Goal: Task Accomplishment & Management: Use online tool/utility

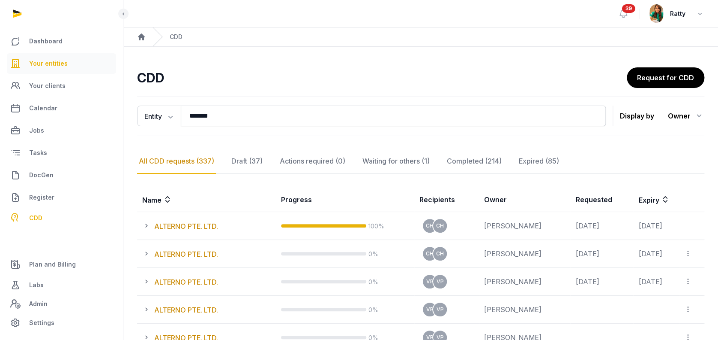
click at [57, 62] on span "Your entities" at bounding box center [48, 63] width 39 height 10
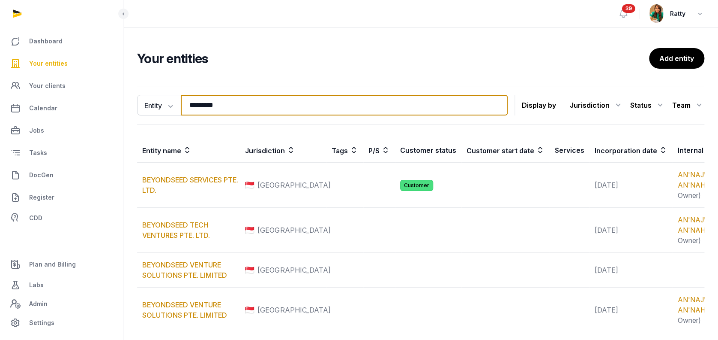
drag, startPoint x: 233, startPoint y: 103, endPoint x: 86, endPoint y: 96, distance: 147.2
click at [86, 96] on div "Dashboard Your entities Your clients Calendar Jobs Tasks DocGen Register CDD Pl…" at bounding box center [359, 204] width 718 height 408
paste input "**********"
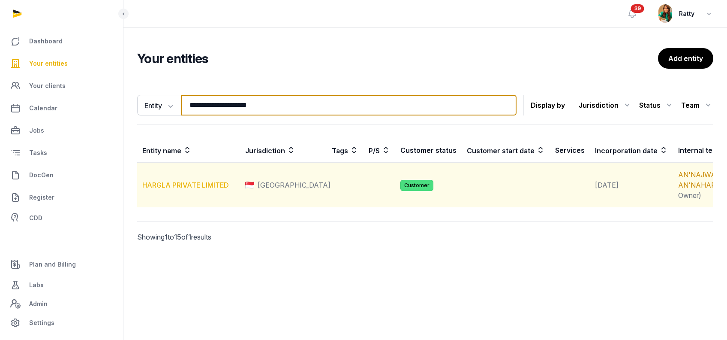
type input "**********"
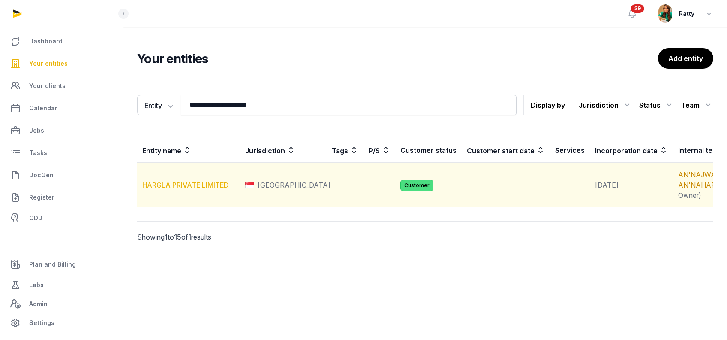
click at [177, 189] on link "HARGLA PRIVATE LIMITED" at bounding box center [185, 184] width 87 height 9
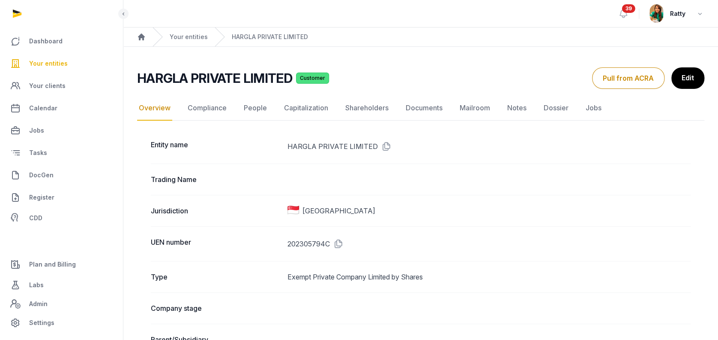
click at [212, 110] on link "Compliance" at bounding box center [207, 108] width 42 height 25
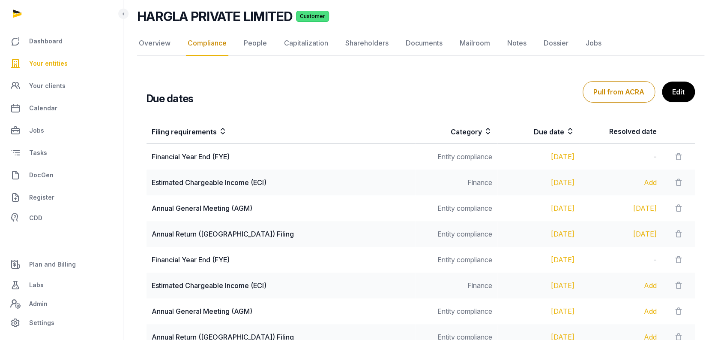
scroll to position [114, 0]
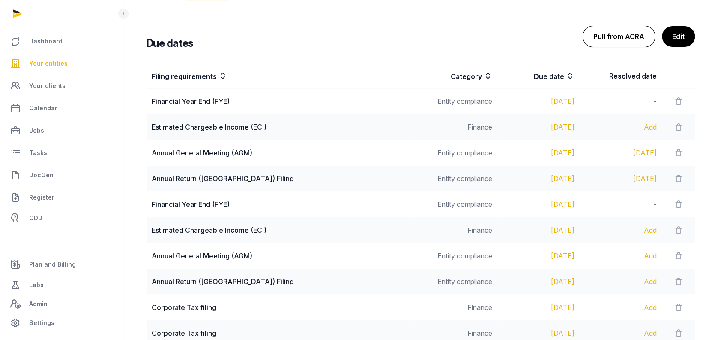
click at [612, 39] on button "Pull from ACRA" at bounding box center [619, 36] width 72 height 21
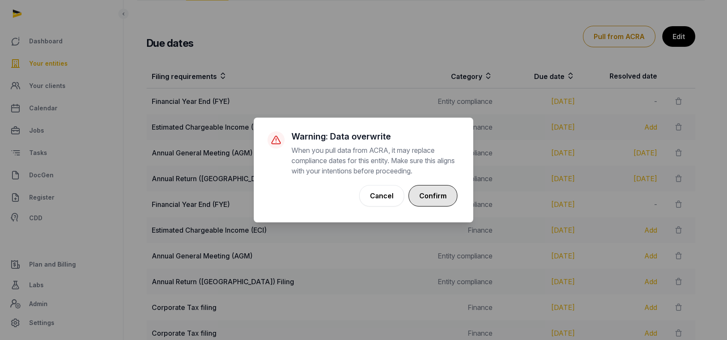
click at [448, 193] on button "Confirm" at bounding box center [433, 195] width 49 height 21
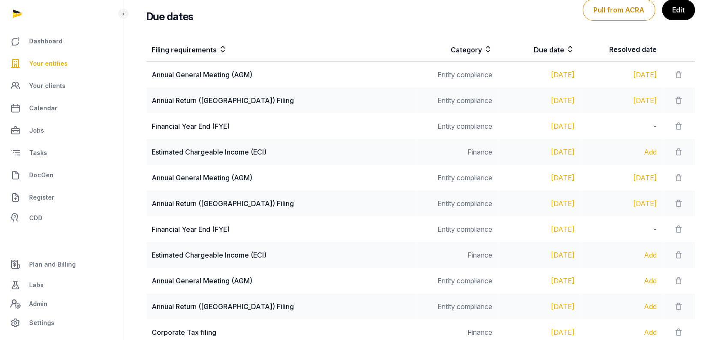
scroll to position [228, 0]
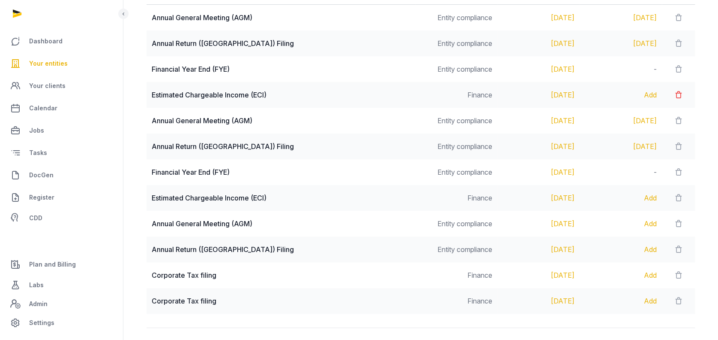
click at [674, 93] on icon at bounding box center [678, 95] width 9 height 12
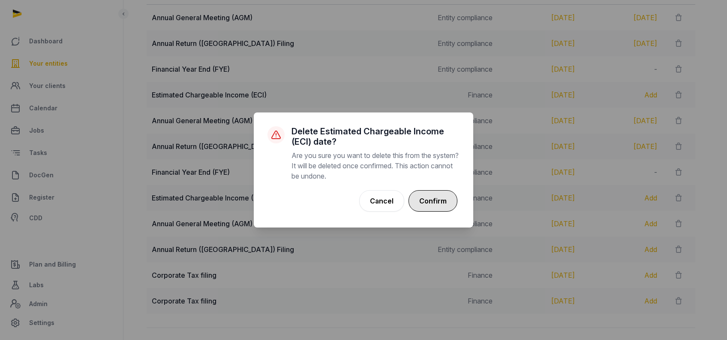
click at [434, 199] on button "Confirm" at bounding box center [433, 200] width 49 height 21
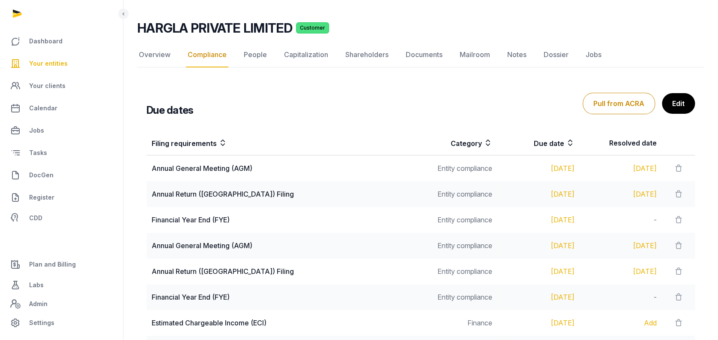
scroll to position [0, 0]
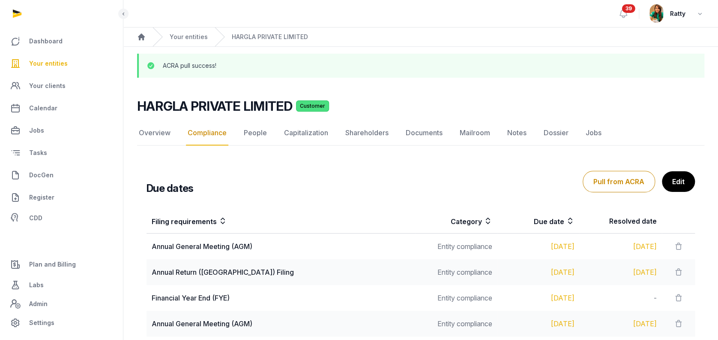
click at [55, 61] on span "Your entities" at bounding box center [48, 63] width 39 height 10
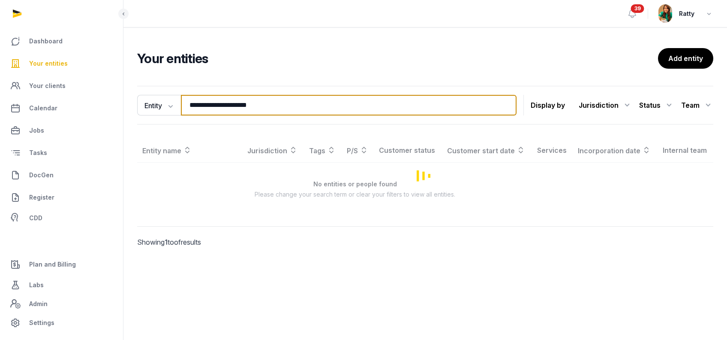
drag, startPoint x: 268, startPoint y: 103, endPoint x: 0, endPoint y: 86, distance: 268.1
click at [22, 89] on div "**********" at bounding box center [363, 170] width 727 height 340
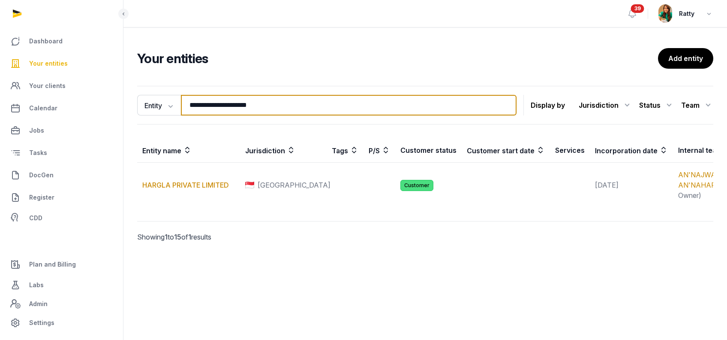
paste input "***"
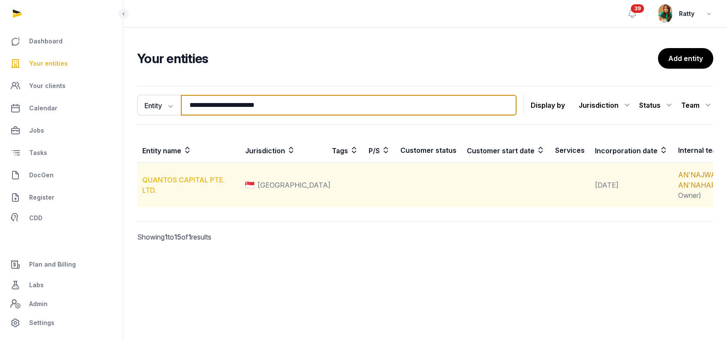
type input "**********"
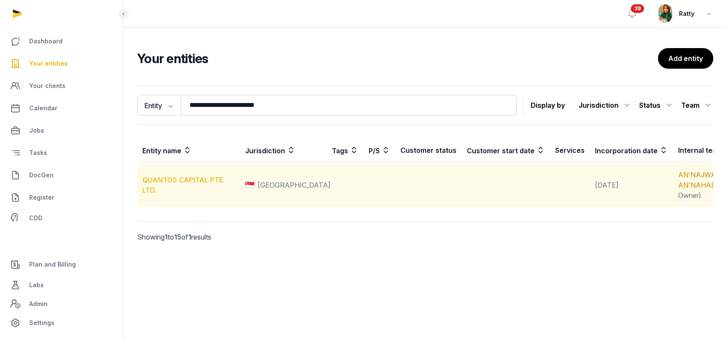
click at [182, 189] on link "QUANTOS CAPITAL PTE. LTD." at bounding box center [183, 184] width 82 height 19
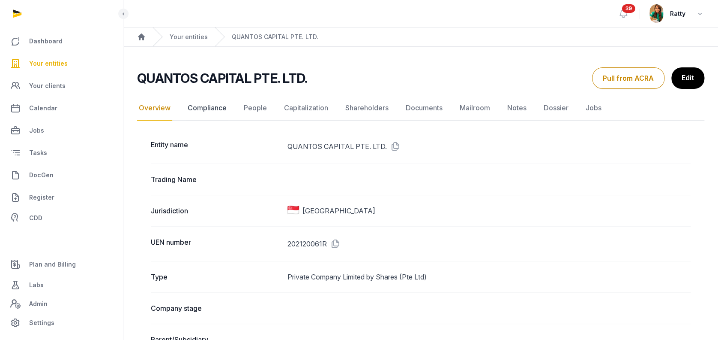
click at [218, 109] on link "Compliance" at bounding box center [207, 108] width 42 height 25
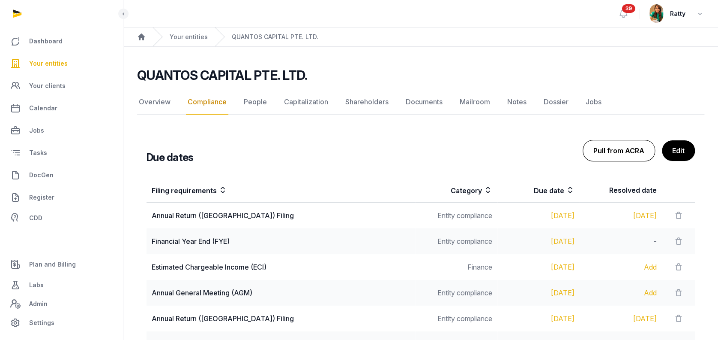
click at [609, 148] on button "Pull from ACRA" at bounding box center [619, 150] width 72 height 21
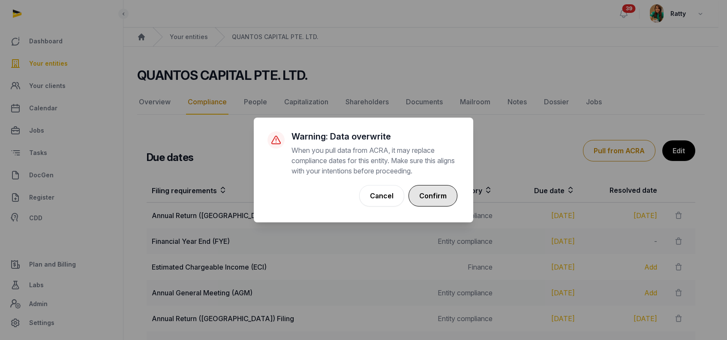
click at [442, 200] on button "Confirm" at bounding box center [433, 195] width 49 height 21
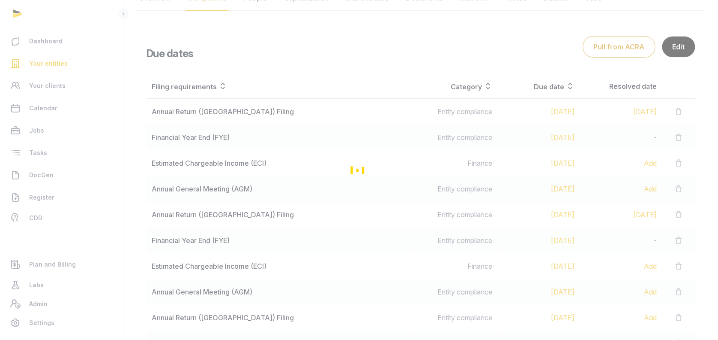
scroll to position [171, 0]
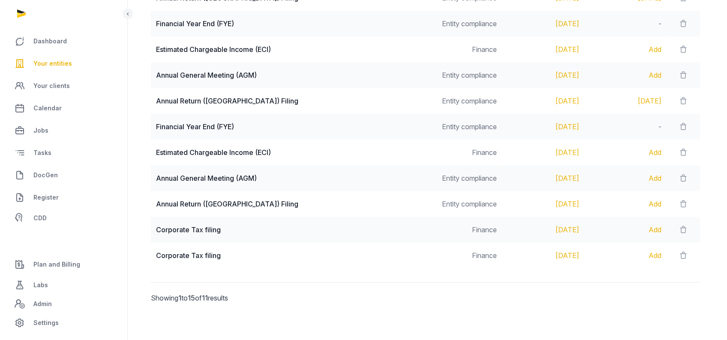
scroll to position [252, 0]
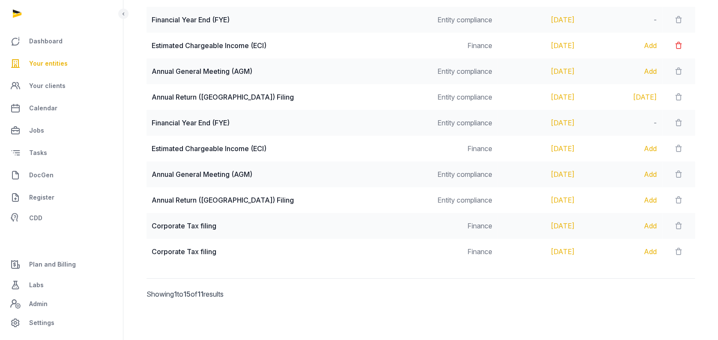
click at [678, 46] on icon at bounding box center [678, 45] width 9 height 12
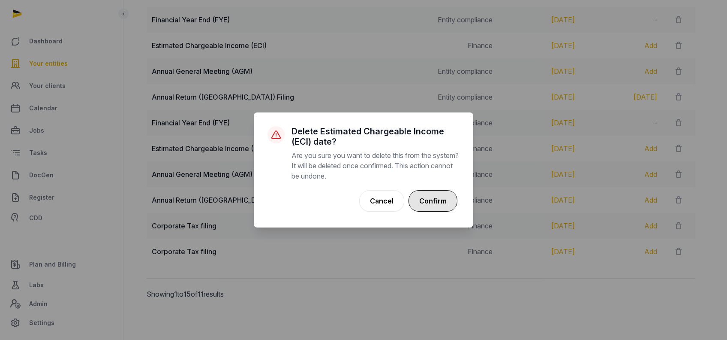
click at [436, 196] on button "Confirm" at bounding box center [433, 200] width 49 height 21
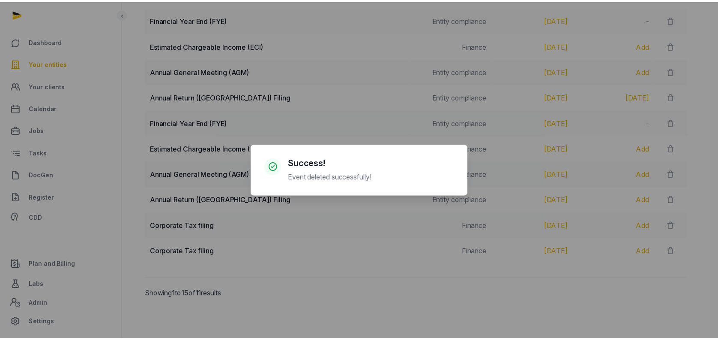
scroll to position [226, 0]
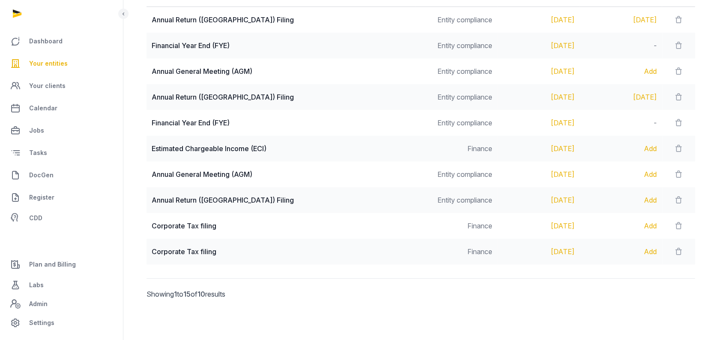
click at [56, 62] on span "Your entities" at bounding box center [48, 63] width 39 height 10
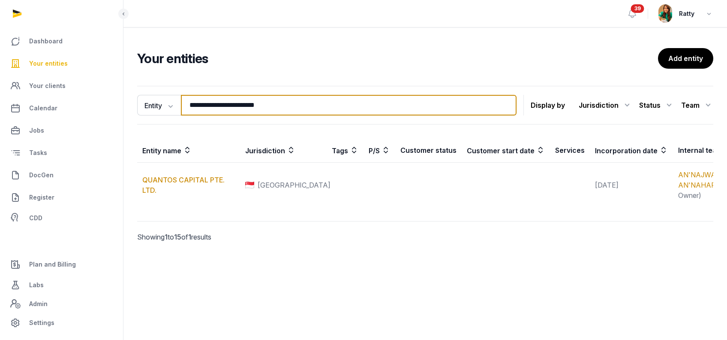
drag, startPoint x: 311, startPoint y: 109, endPoint x: 0, endPoint y: 57, distance: 315.6
click at [0, 57] on html "**********" at bounding box center [363, 170] width 727 height 340
paste input "search"
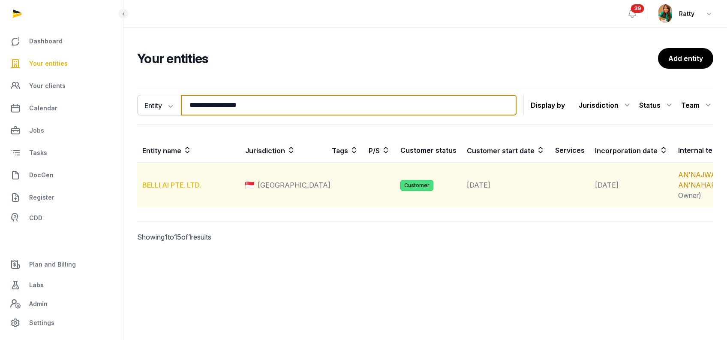
type input "**********"
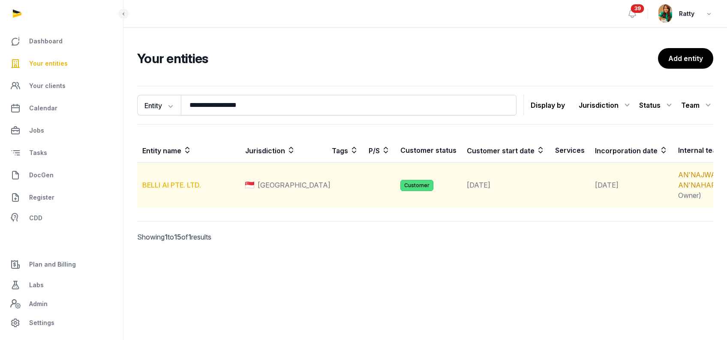
click at [173, 189] on link "BELLI AI PTE. LTD." at bounding box center [171, 184] width 59 height 9
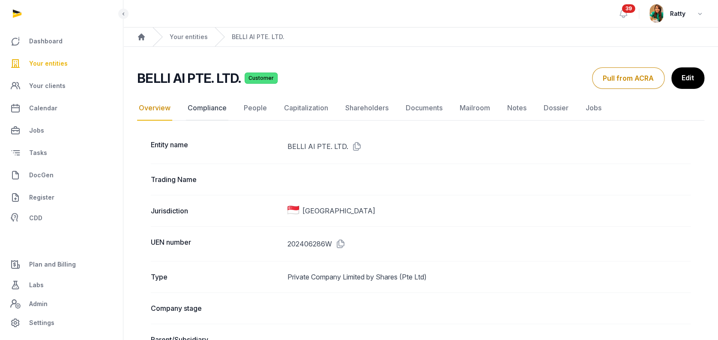
click at [213, 109] on link "Compliance" at bounding box center [207, 108] width 42 height 25
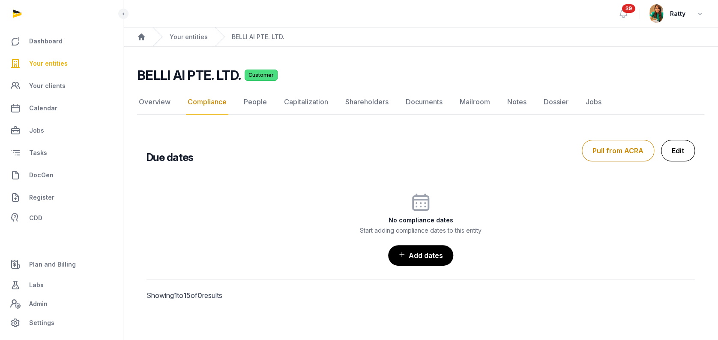
click at [675, 148] on link "Edit" at bounding box center [678, 150] width 34 height 21
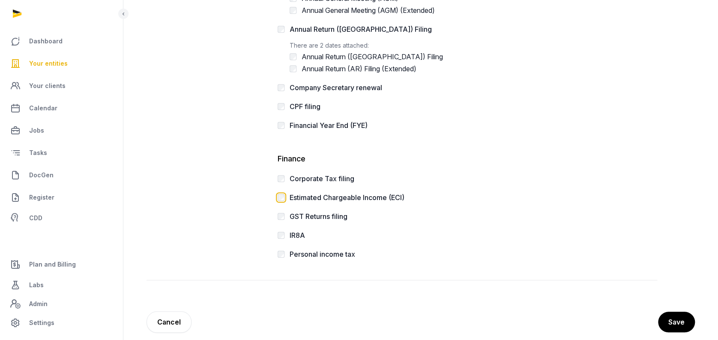
scroll to position [256, 0]
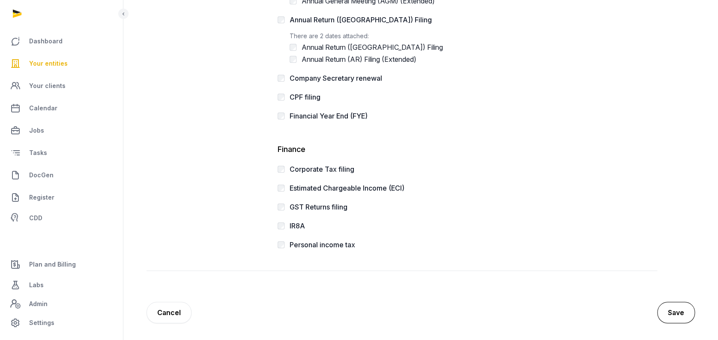
click at [677, 309] on button "Save" at bounding box center [677, 311] width 38 height 21
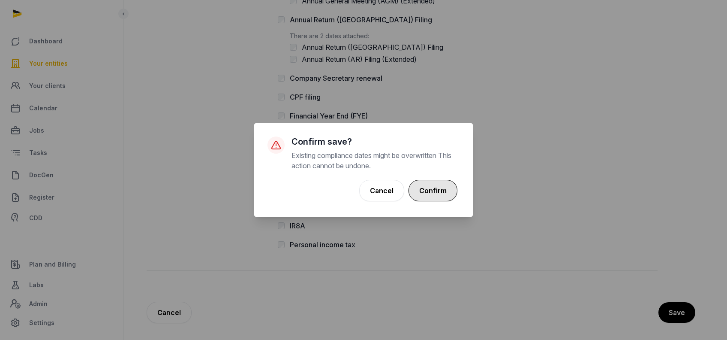
click at [426, 192] on button "Confirm" at bounding box center [433, 190] width 49 height 21
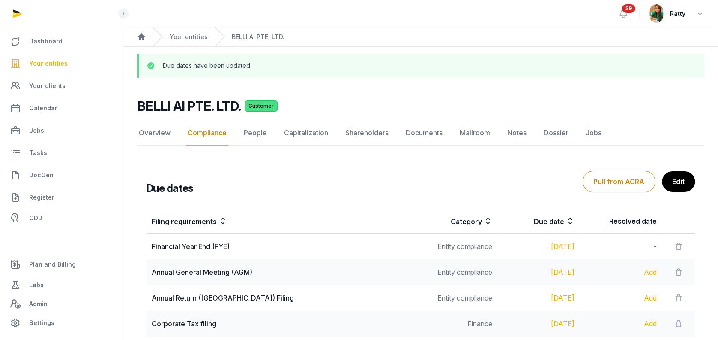
scroll to position [72, 0]
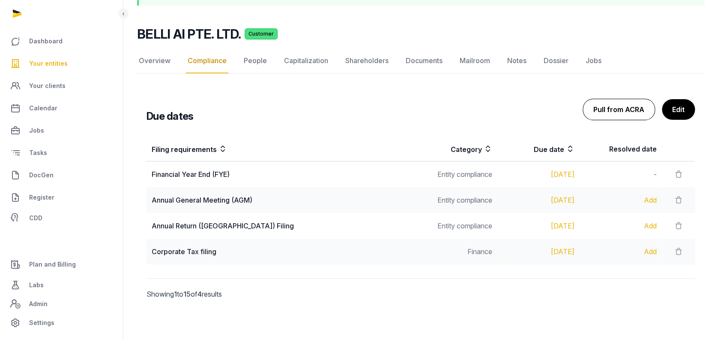
click at [627, 114] on button "Pull from ACRA" at bounding box center [619, 109] width 72 height 21
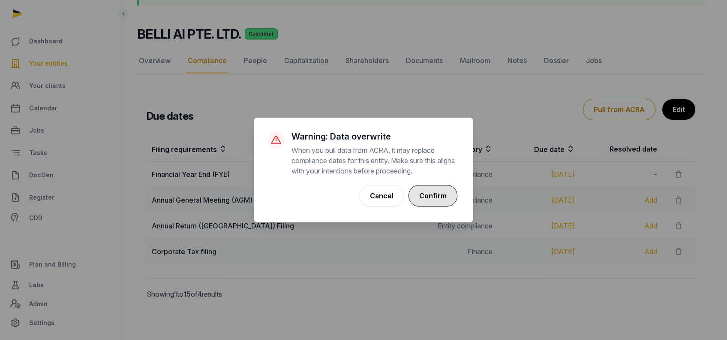
click at [415, 189] on button "Confirm" at bounding box center [433, 195] width 49 height 21
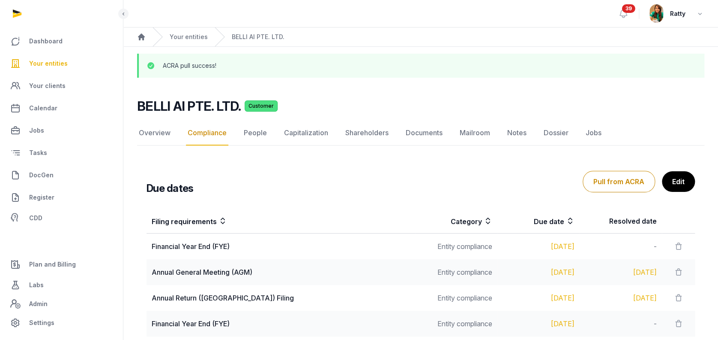
click at [50, 63] on span "Your entities" at bounding box center [48, 63] width 39 height 10
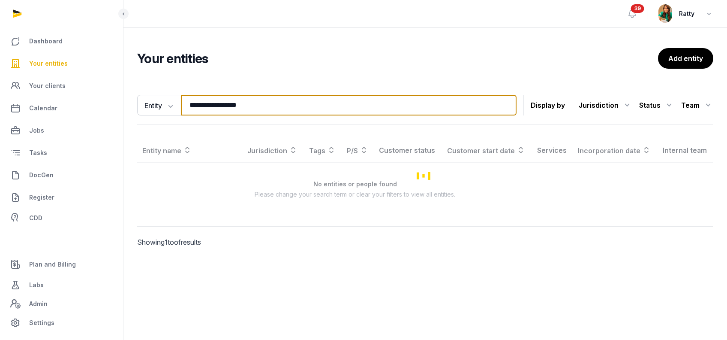
drag, startPoint x: 254, startPoint y: 106, endPoint x: -6, endPoint y: 62, distance: 263.5
click at [0, 62] on html "**********" at bounding box center [363, 170] width 727 height 340
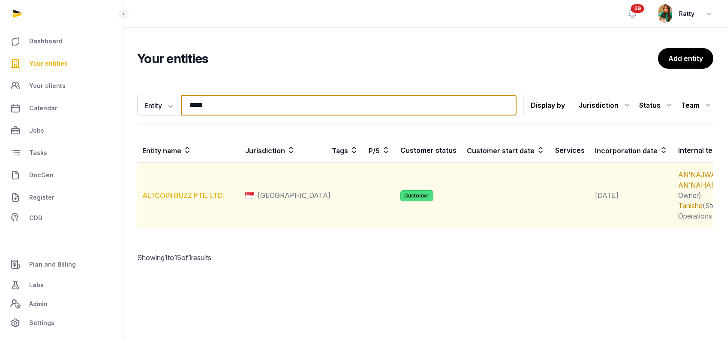
type input "*****"
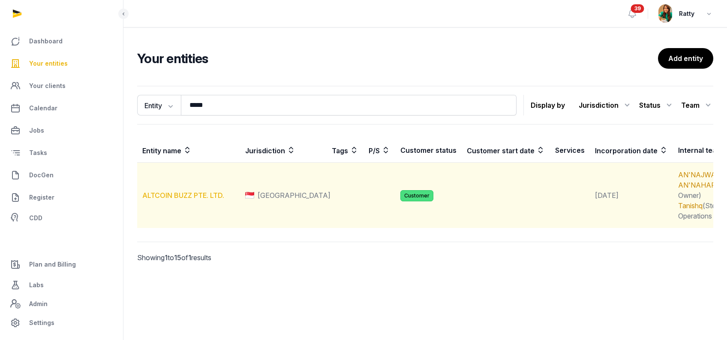
click at [167, 199] on link "ALTCOIN BUZZ PTE. LTD." at bounding box center [183, 195] width 82 height 9
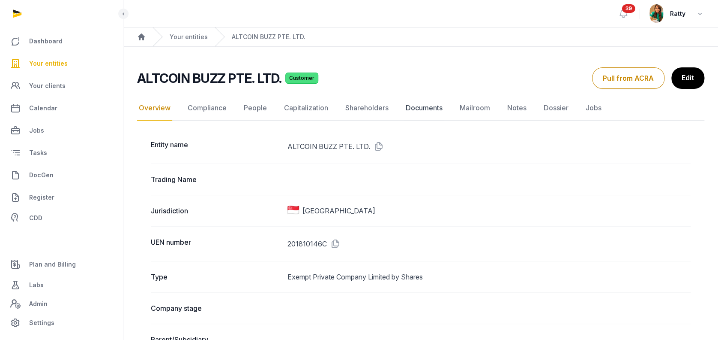
click at [414, 108] on link "Documents" at bounding box center [424, 108] width 40 height 25
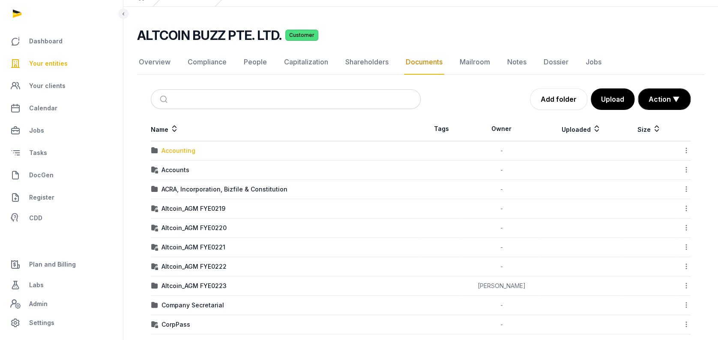
scroll to position [57, 0]
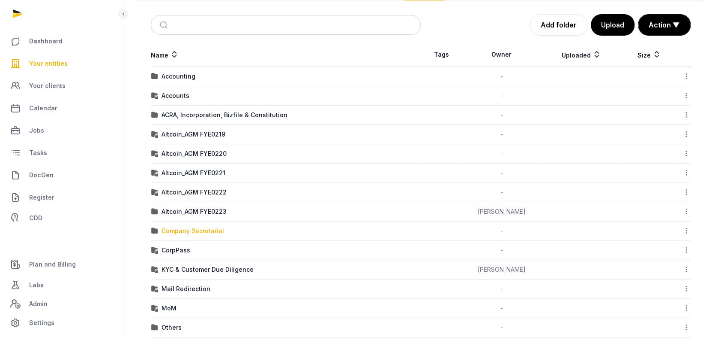
click at [186, 230] on div "Company Secretarial" at bounding box center [193, 230] width 63 height 9
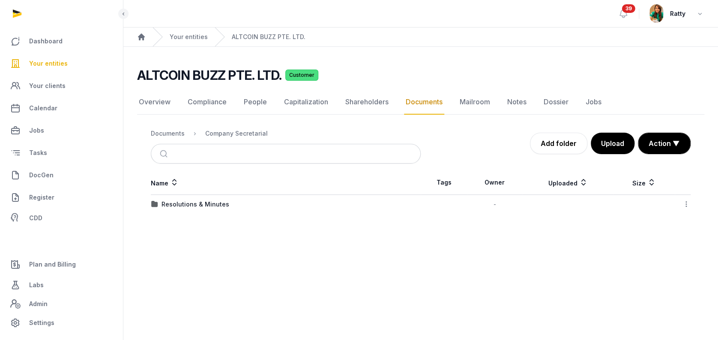
scroll to position [0, 0]
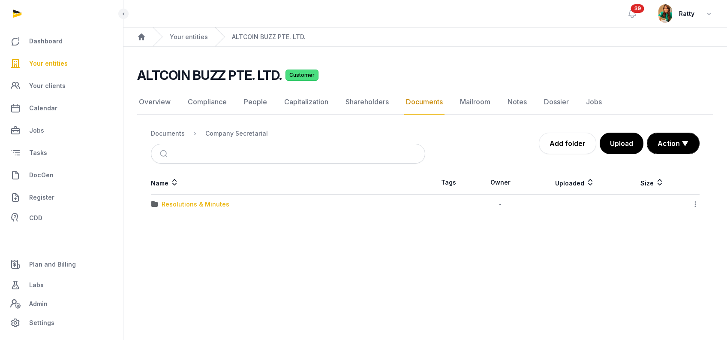
click at [175, 205] on div "Resolutions & Minutes" at bounding box center [196, 204] width 68 height 9
click at [171, 221] on div "2025" at bounding box center [169, 223] width 15 height 9
click at [175, 202] on div "AGM & AR" at bounding box center [176, 204] width 29 height 9
click at [165, 203] on div "EOT" at bounding box center [168, 204] width 12 height 9
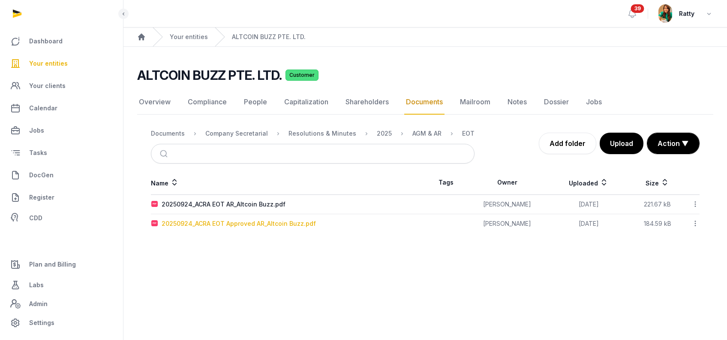
click at [229, 221] on div "20250924_ACRA EOT Approved AR_Altcoin Buzz.pdf" at bounding box center [239, 223] width 154 height 9
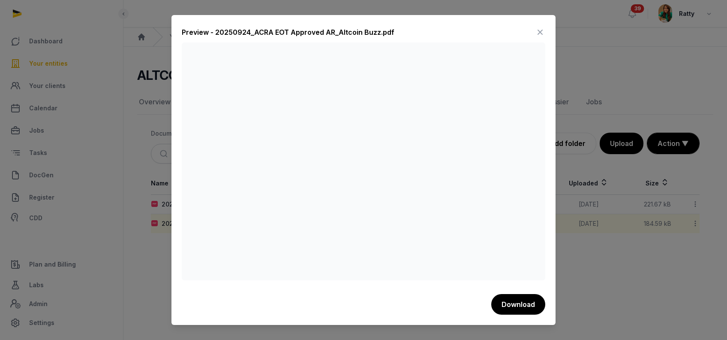
click at [538, 30] on icon at bounding box center [540, 32] width 10 height 14
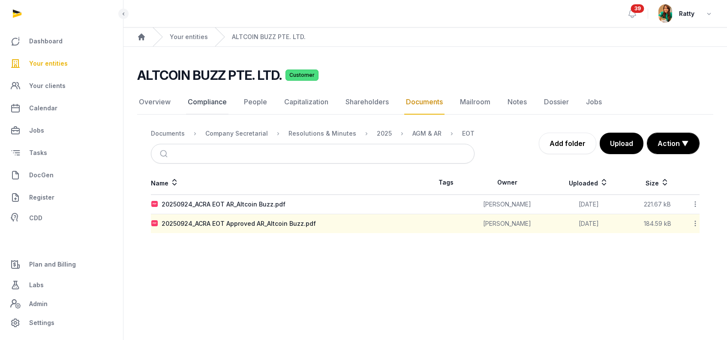
click at [221, 99] on link "Compliance" at bounding box center [207, 102] width 42 height 25
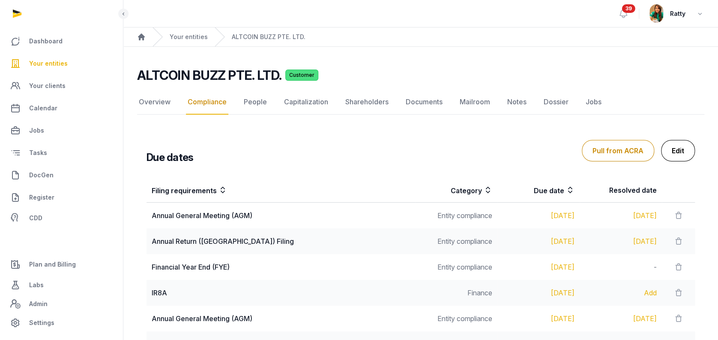
click at [678, 156] on link "Edit" at bounding box center [678, 150] width 34 height 21
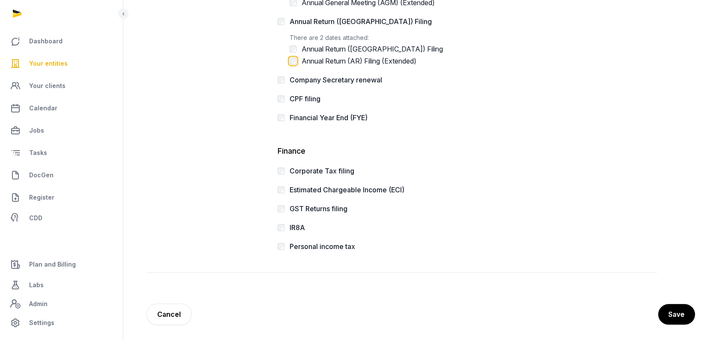
scroll to position [256, 0]
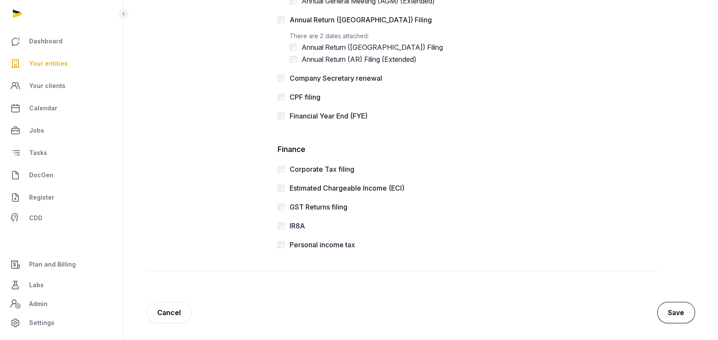
click at [677, 302] on button "Save" at bounding box center [677, 311] width 38 height 21
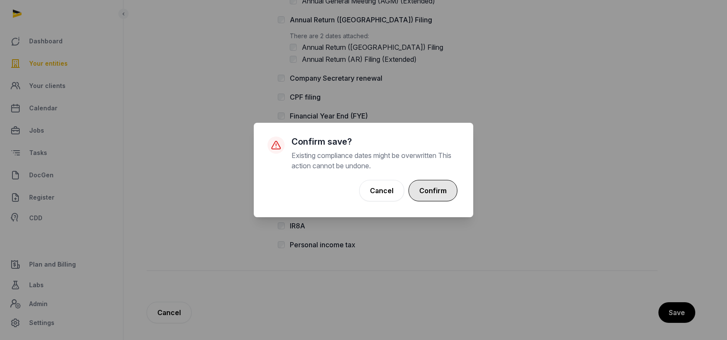
click at [441, 195] on button "Confirm" at bounding box center [433, 190] width 49 height 21
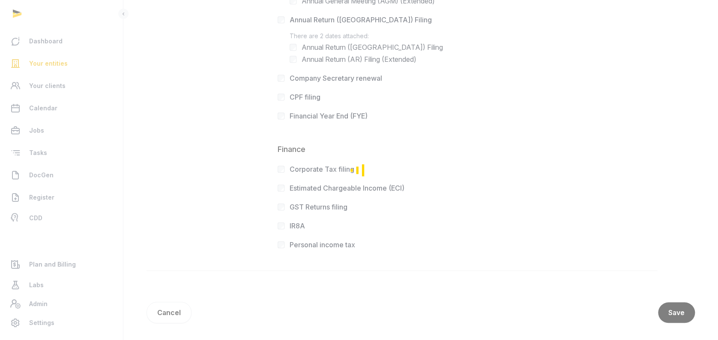
click at [441, 189] on div "Loading" at bounding box center [359, 170] width 718 height 340
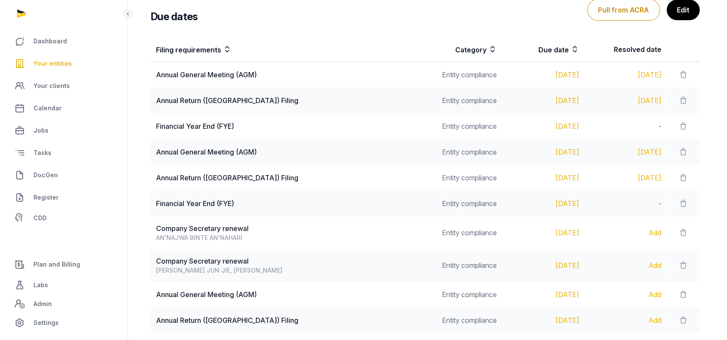
scroll to position [286, 0]
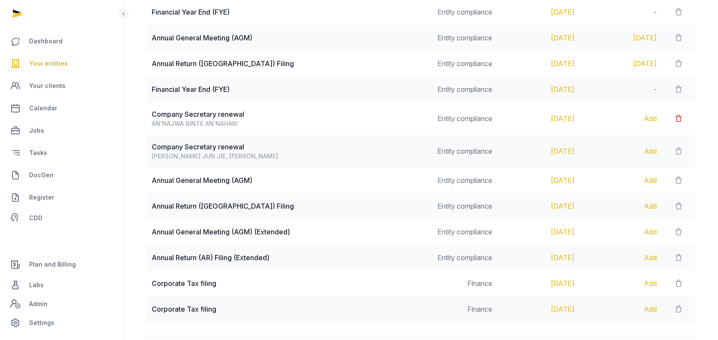
click at [680, 116] on icon at bounding box center [678, 118] width 9 height 12
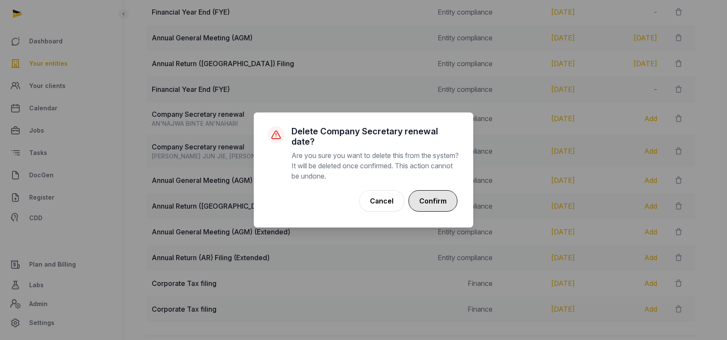
click at [438, 192] on button "Confirm" at bounding box center [433, 200] width 49 height 21
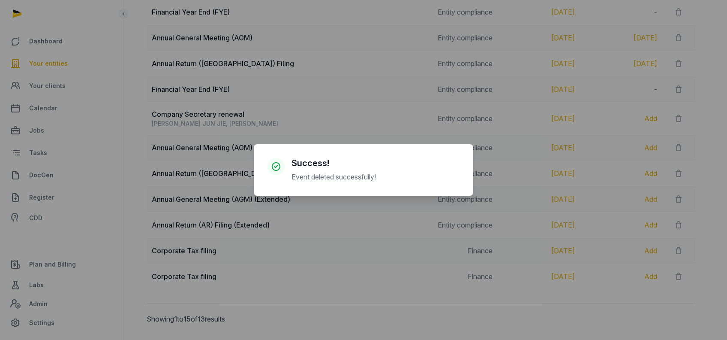
click at [679, 150] on div "× Success! Event deleted successfully! Cancel No OK" at bounding box center [363, 170] width 727 height 340
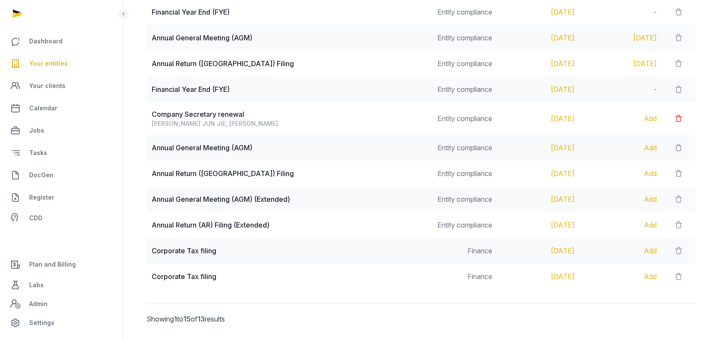
click at [679, 116] on icon at bounding box center [678, 118] width 9 height 12
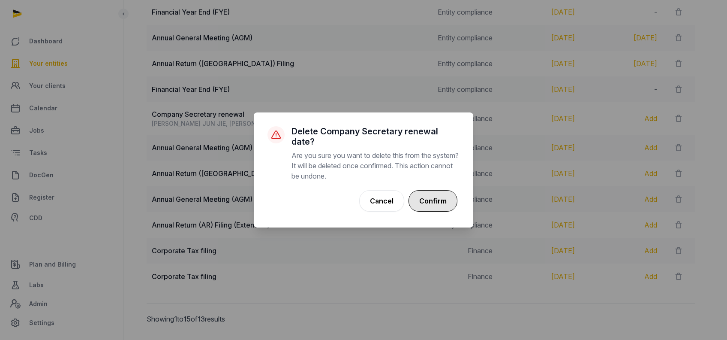
click at [449, 192] on button "Confirm" at bounding box center [433, 200] width 49 height 21
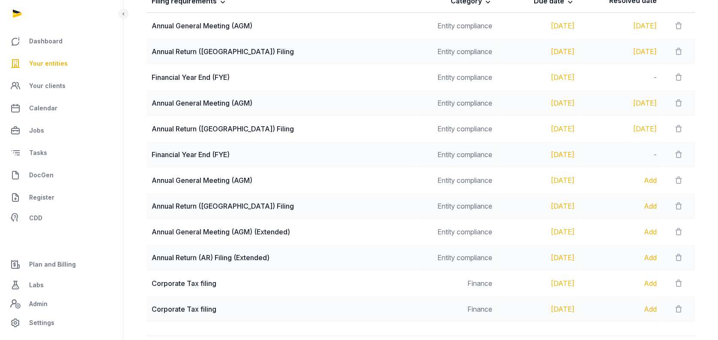
scroll to position [278, 0]
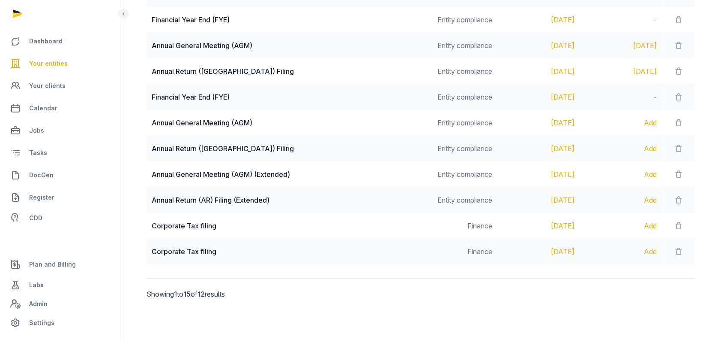
click at [653, 147] on div "Add" at bounding box center [621, 148] width 72 height 10
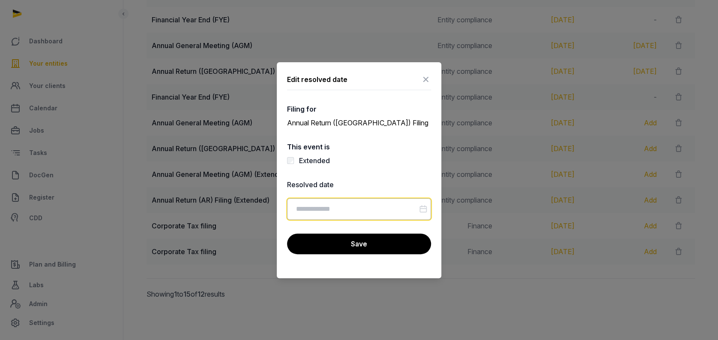
click at [340, 213] on input "Datepicker input" at bounding box center [359, 208] width 144 height 21
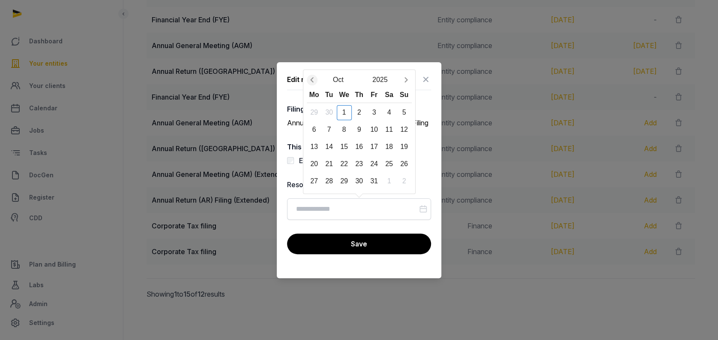
click at [313, 78] on icon "Previous month" at bounding box center [312, 79] width 9 height 9
click at [345, 163] on div "24" at bounding box center [344, 163] width 15 height 15
type input "**********"
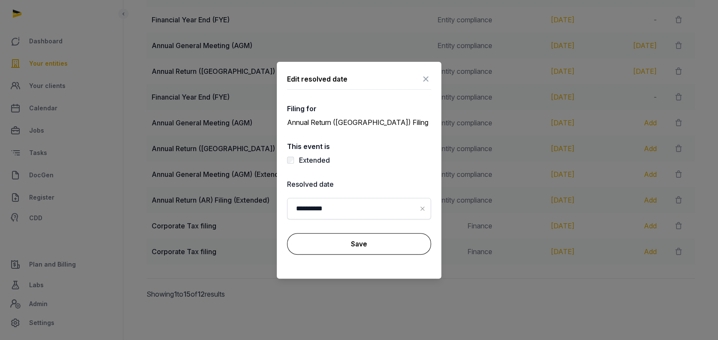
click at [360, 241] on button "Save" at bounding box center [359, 243] width 144 height 21
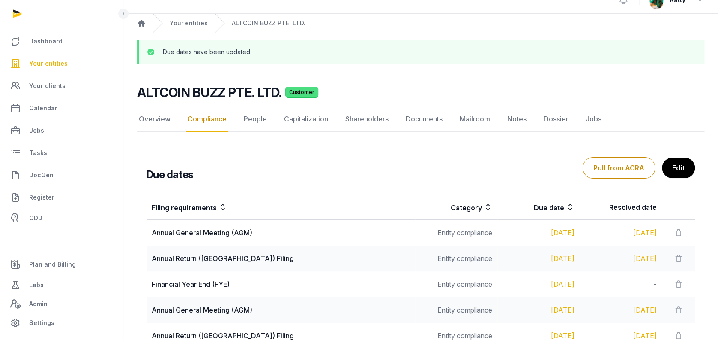
scroll to position [0, 0]
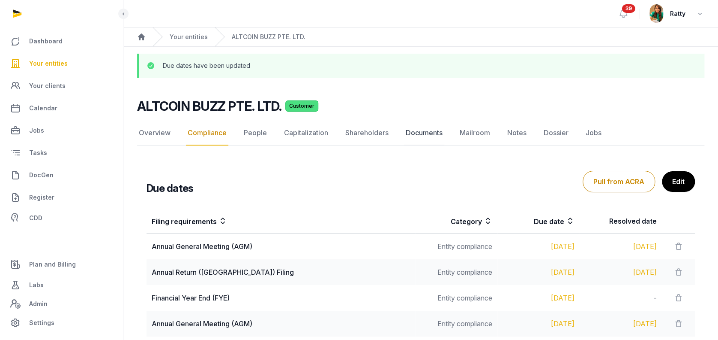
click at [424, 139] on link "Documents" at bounding box center [424, 132] width 40 height 25
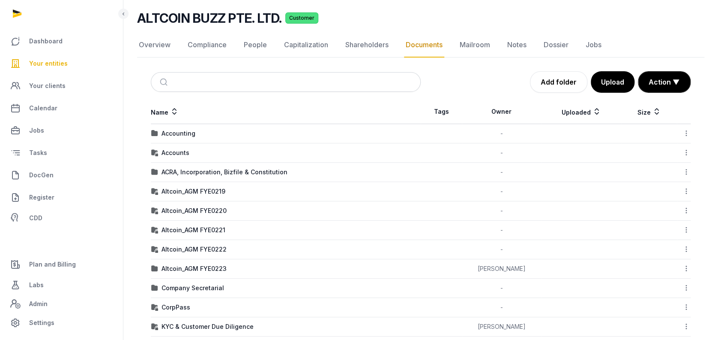
scroll to position [171, 0]
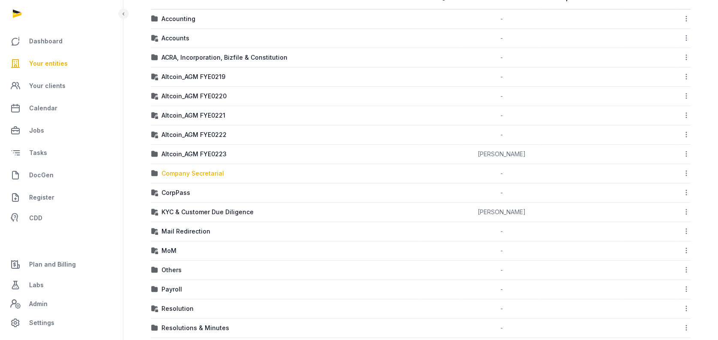
click at [189, 171] on div "Company Secretarial" at bounding box center [193, 173] width 63 height 9
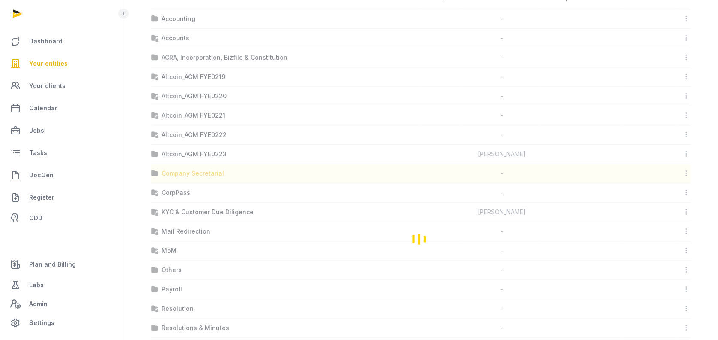
scroll to position [0, 0]
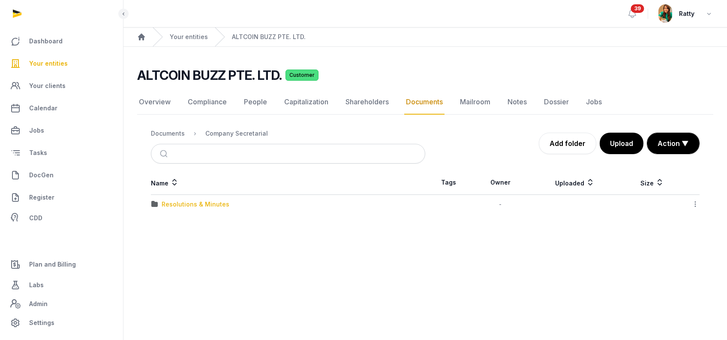
click at [190, 205] on div "Resolutions & Minutes" at bounding box center [196, 204] width 68 height 9
click at [168, 221] on div "2025" at bounding box center [169, 223] width 15 height 9
click at [0, 0] on div "Loading" at bounding box center [0, 0] width 0 height 0
click at [170, 200] on div "AGM & AR" at bounding box center [176, 204] width 29 height 9
click at [163, 203] on div "EOT" at bounding box center [168, 204] width 12 height 9
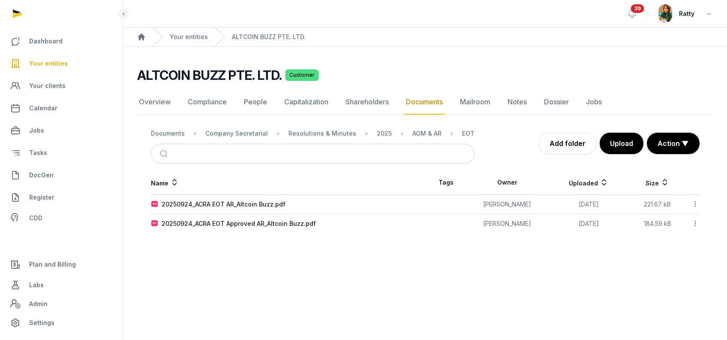
click at [210, 217] on td "20250924_ACRA EOT Approved AR_Altcoin Buzz.pdf" at bounding box center [288, 223] width 274 height 19
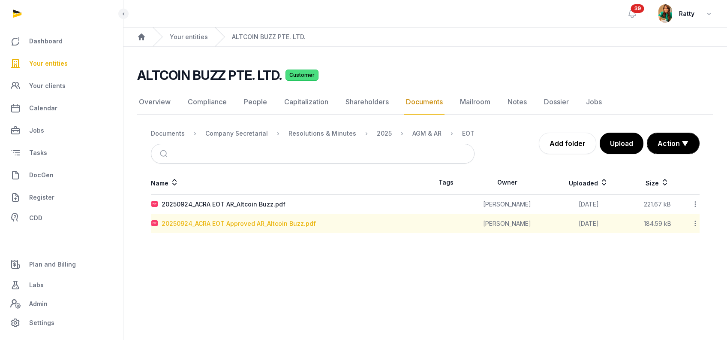
click at [207, 221] on div "20250924_ACRA EOT Approved AR_Altcoin Buzz.pdf" at bounding box center [239, 223] width 154 height 9
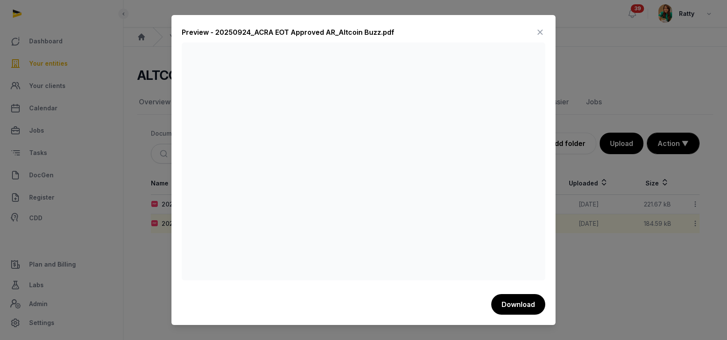
click at [538, 27] on icon at bounding box center [540, 32] width 10 height 14
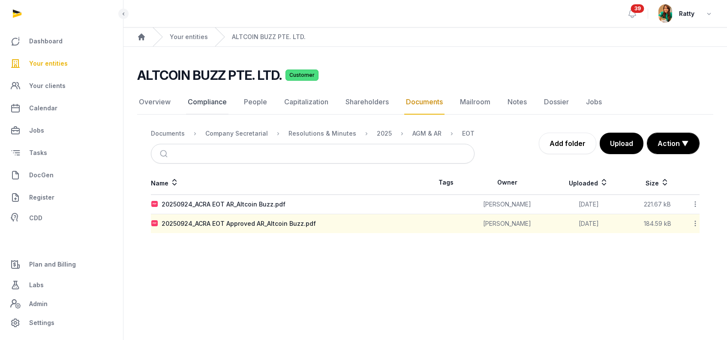
click at [218, 100] on link "Compliance" at bounding box center [207, 102] width 42 height 25
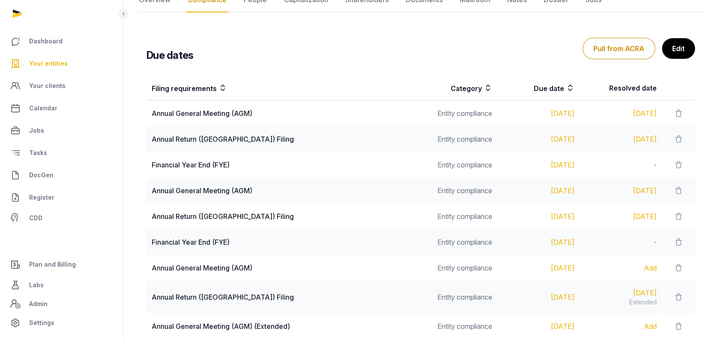
scroll to position [228, 0]
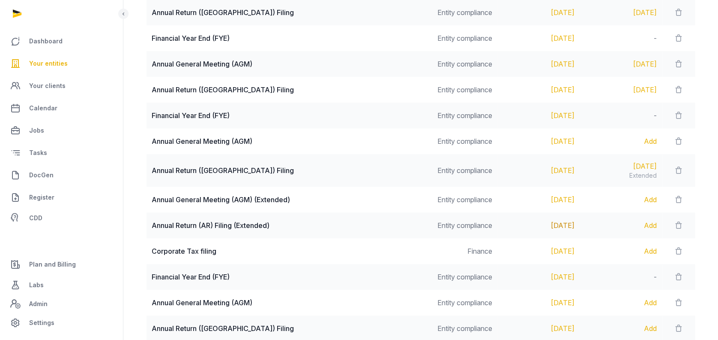
click at [552, 224] on div "Nov 30, 2025" at bounding box center [539, 225] width 72 height 10
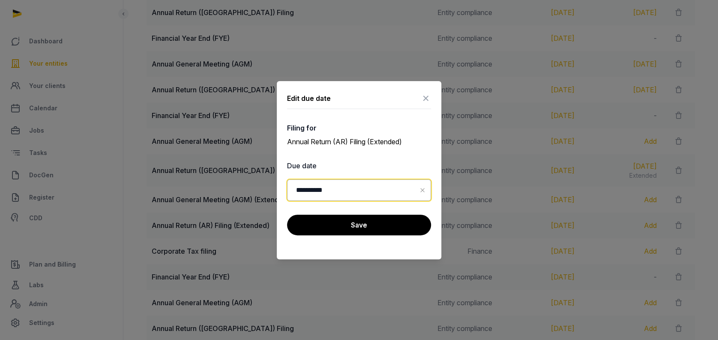
click at [394, 189] on input "**********" at bounding box center [359, 189] width 144 height 21
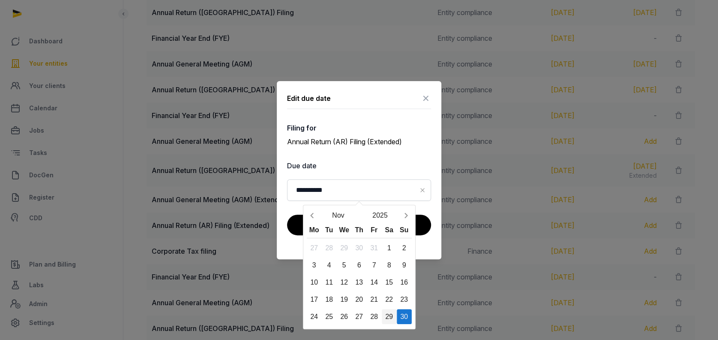
click at [391, 316] on div "29" at bounding box center [389, 316] width 15 height 15
type input "**********"
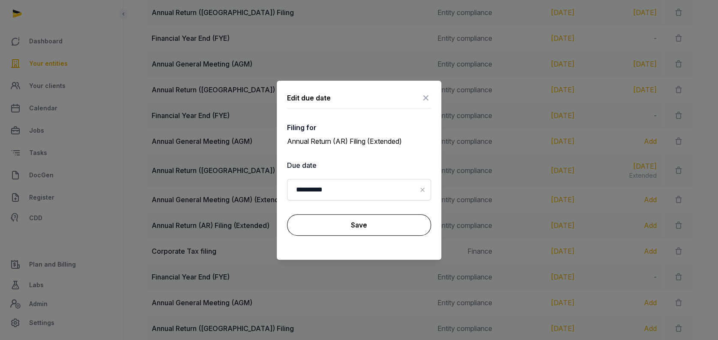
click at [381, 226] on button "Save" at bounding box center [359, 224] width 144 height 21
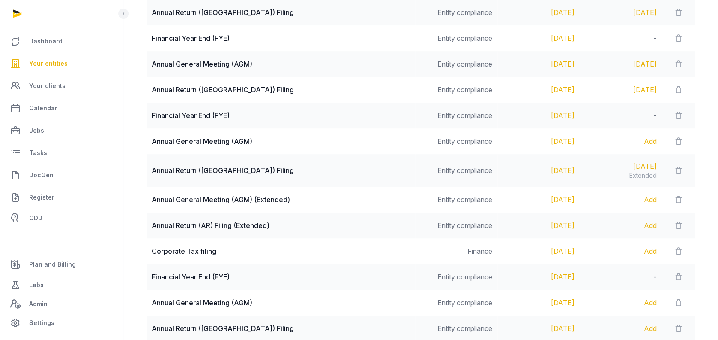
click at [56, 63] on span "Your entities" at bounding box center [48, 63] width 39 height 10
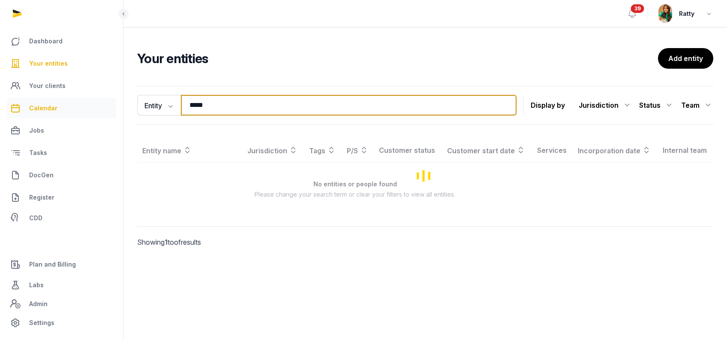
drag, startPoint x: 213, startPoint y: 102, endPoint x: 98, endPoint y: 104, distance: 114.9
click at [115, 106] on div "Dashboard Your entities Your clients Calendar Jobs Tasks DocGen Register CDD Pl…" at bounding box center [363, 170] width 727 height 340
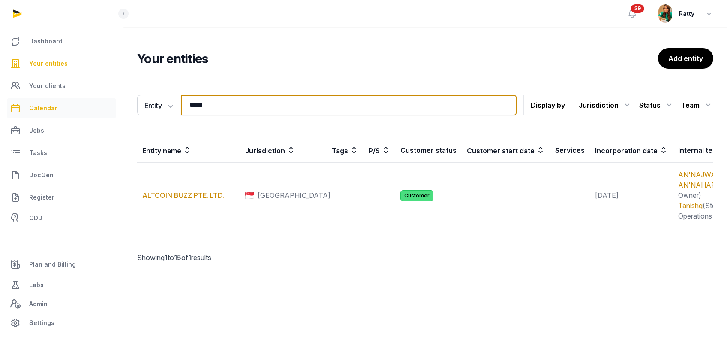
paste input "**********"
type input "**********"
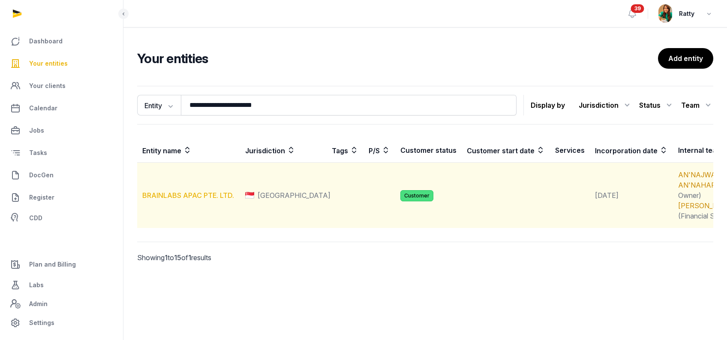
click at [193, 199] on link "BRAINLABS APAC PTE. LTD." at bounding box center [188, 195] width 92 height 9
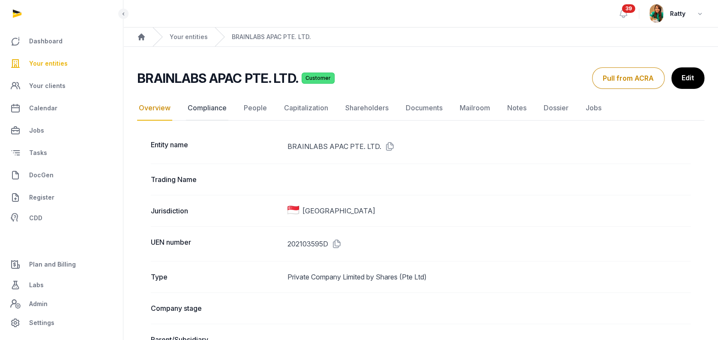
click at [197, 106] on link "Compliance" at bounding box center [207, 108] width 42 height 25
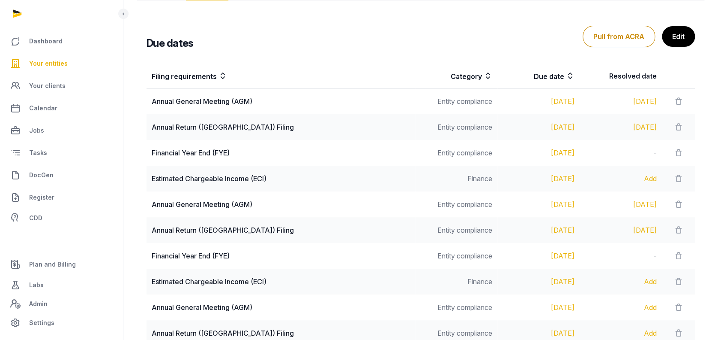
scroll to position [247, 0]
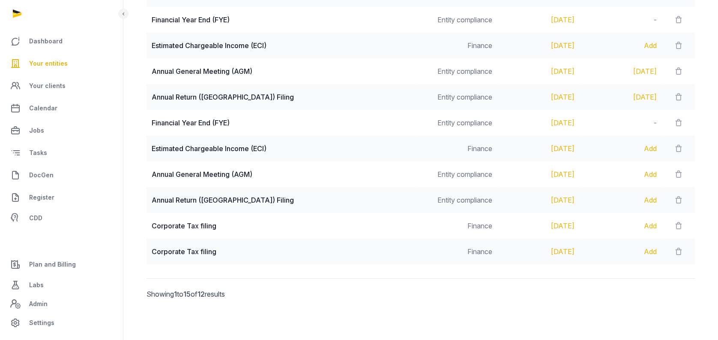
click at [43, 68] on span "Your entities" at bounding box center [48, 63] width 39 height 10
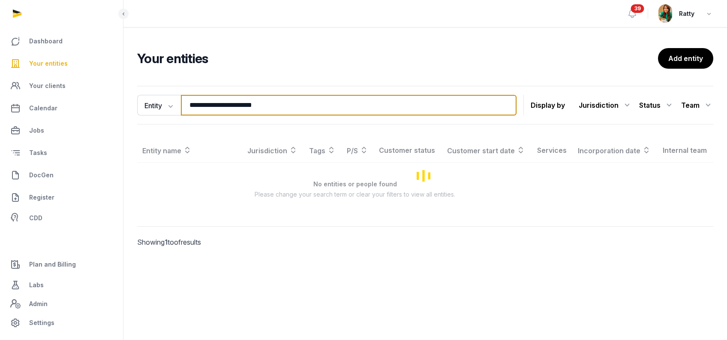
drag, startPoint x: 295, startPoint y: 105, endPoint x: -137, endPoint y: 52, distance: 435.7
click at [0, 52] on html "**********" at bounding box center [363, 170] width 727 height 340
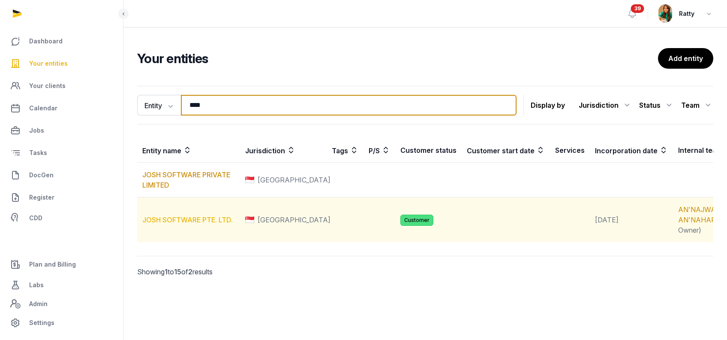
type input "****"
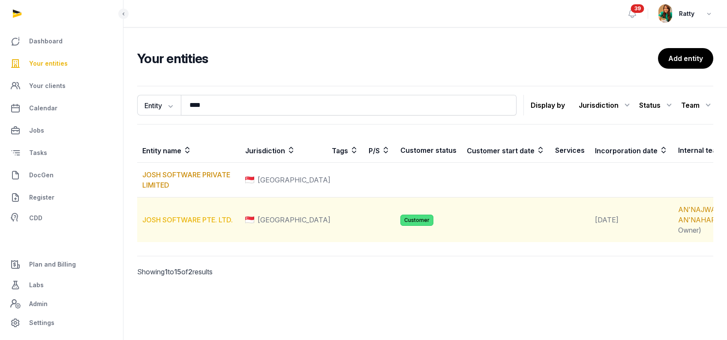
click at [183, 224] on link "JOSH SOFTWARE PTE. LTD." at bounding box center [187, 219] width 90 height 9
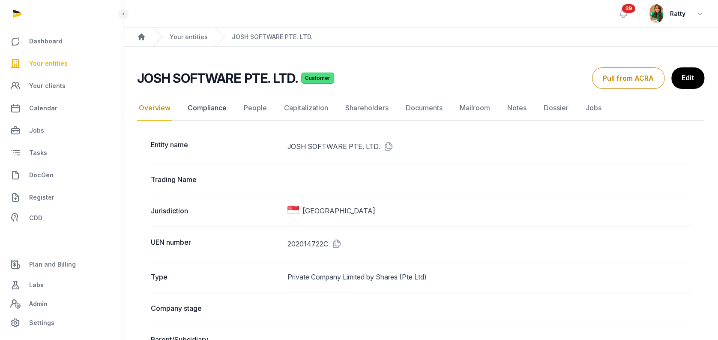
click at [206, 105] on link "Compliance" at bounding box center [207, 108] width 42 height 25
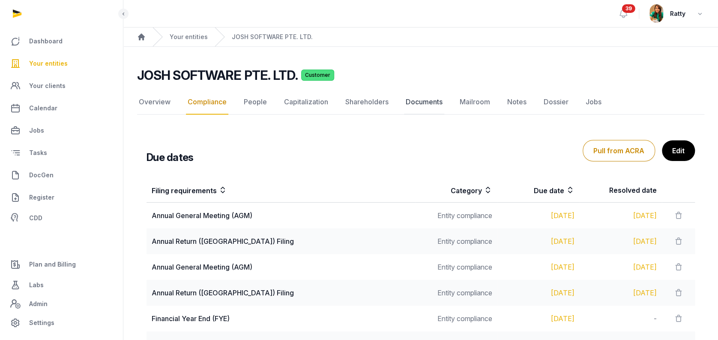
click at [420, 99] on link "Documents" at bounding box center [424, 102] width 40 height 25
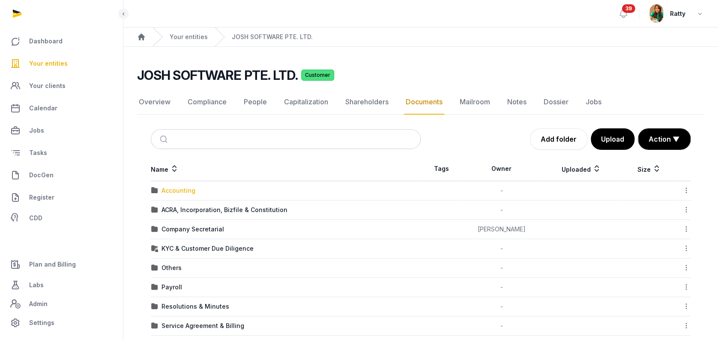
click at [185, 192] on div "Accounting" at bounding box center [179, 190] width 34 height 9
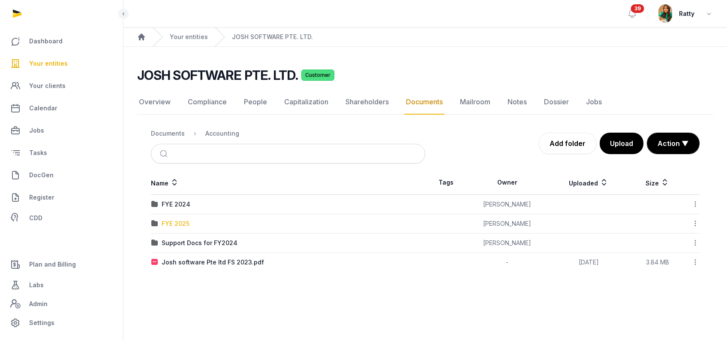
click at [176, 221] on div "FYE 2025" at bounding box center [176, 223] width 28 height 9
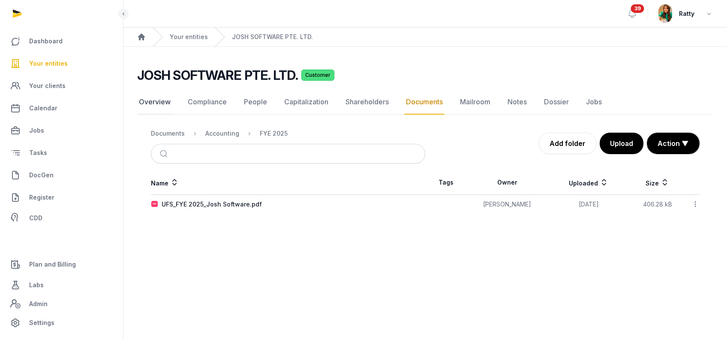
click at [157, 103] on link "Overview" at bounding box center [154, 102] width 35 height 25
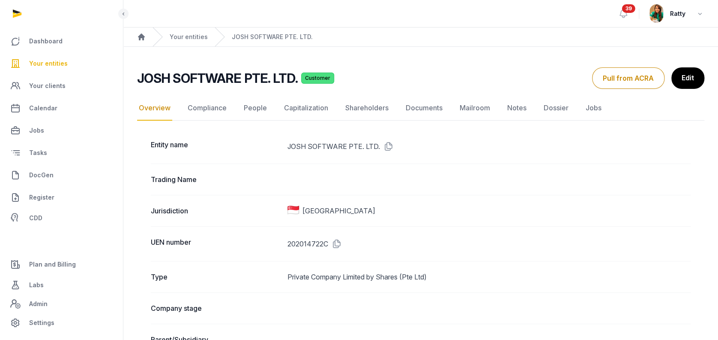
drag, startPoint x: 385, startPoint y: 147, endPoint x: 352, endPoint y: 12, distance: 138.7
click at [386, 147] on icon at bounding box center [387, 146] width 14 height 14
click at [53, 59] on span "Your entities" at bounding box center [48, 63] width 39 height 10
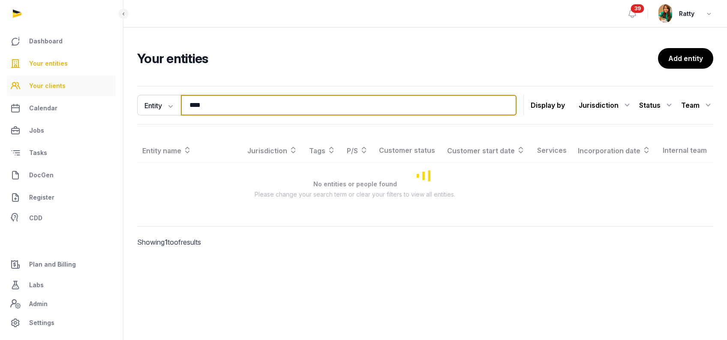
drag, startPoint x: 229, startPoint y: 108, endPoint x: 83, endPoint y: 83, distance: 148.4
click at [108, 93] on div "Dashboard Your entities Your clients Calendar Jobs Tasks DocGen Register CDD Pl…" at bounding box center [363, 170] width 727 height 340
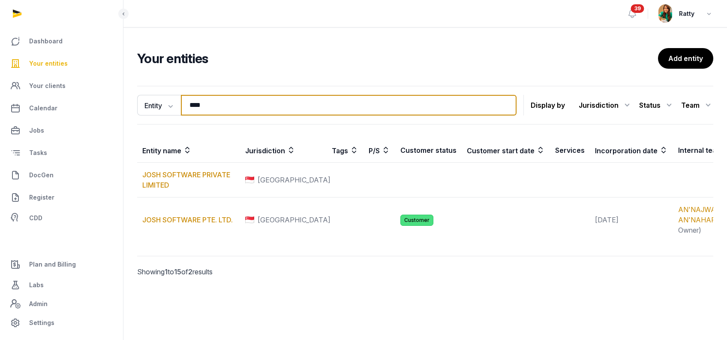
paste input "**********"
type input "**********"
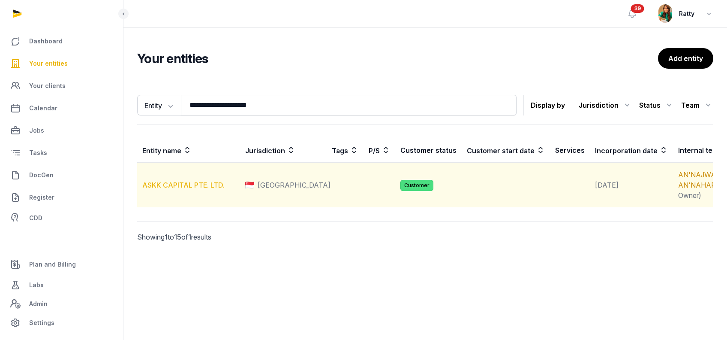
click at [184, 189] on link "ASKK CAPITAL PTE. LTD." at bounding box center [183, 184] width 82 height 9
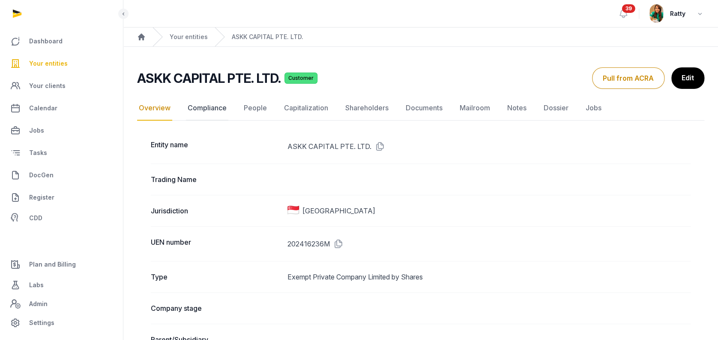
click at [213, 108] on link "Compliance" at bounding box center [207, 108] width 42 height 25
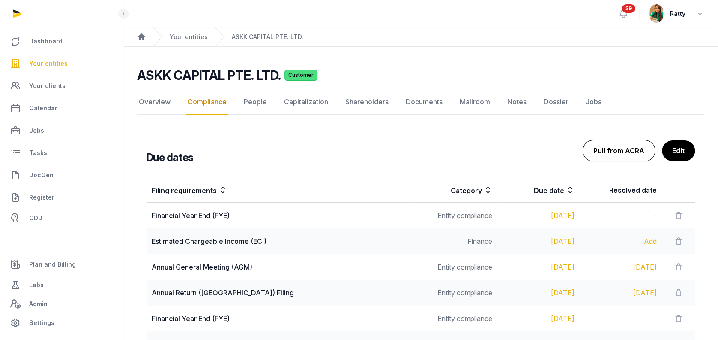
click at [616, 146] on button "Pull from ACRA" at bounding box center [619, 150] width 72 height 21
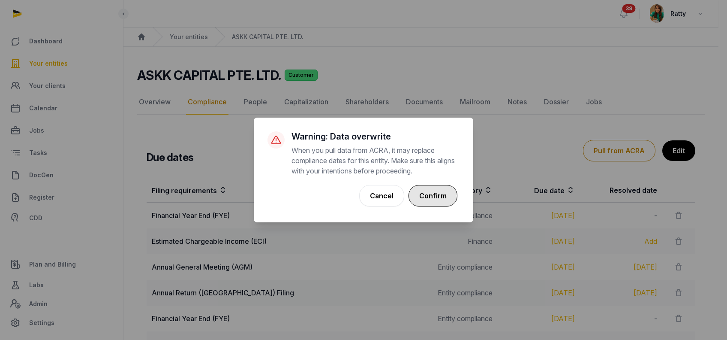
click at [434, 186] on button "Confirm" at bounding box center [433, 195] width 49 height 21
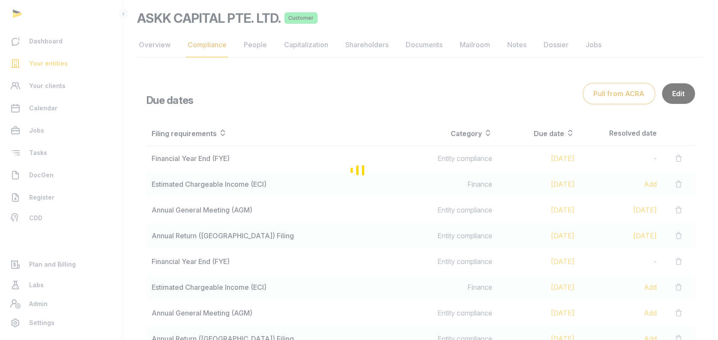
scroll to position [114, 0]
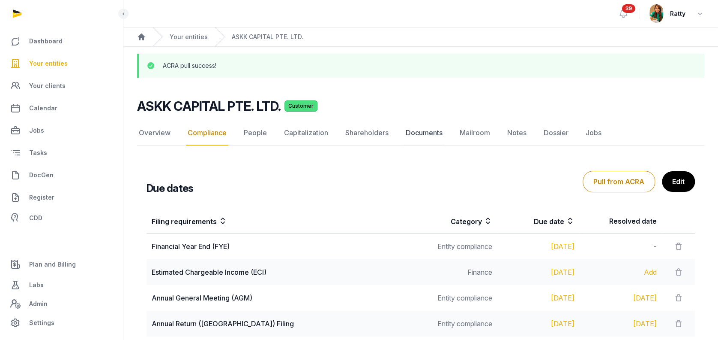
click at [418, 131] on link "Documents" at bounding box center [424, 132] width 40 height 25
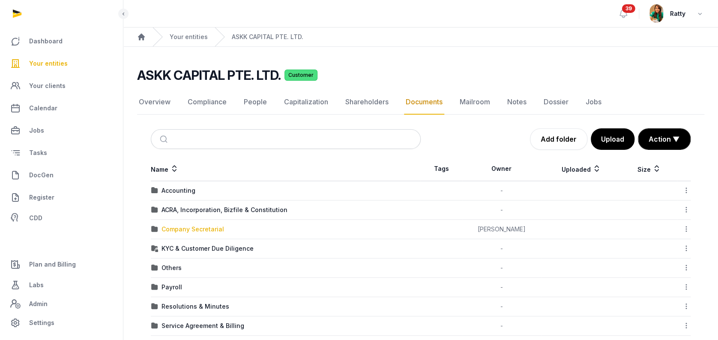
click at [175, 229] on div "Company Secretarial" at bounding box center [193, 229] width 63 height 9
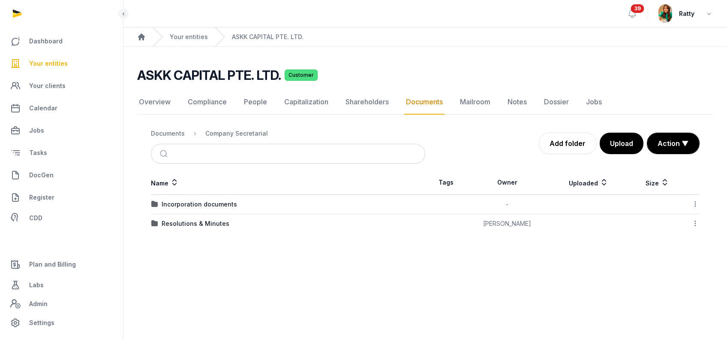
click at [165, 128] on ol "Documents Company Secretarial" at bounding box center [209, 133] width 117 height 10
click at [164, 130] on div "Documents" at bounding box center [168, 133] width 34 height 9
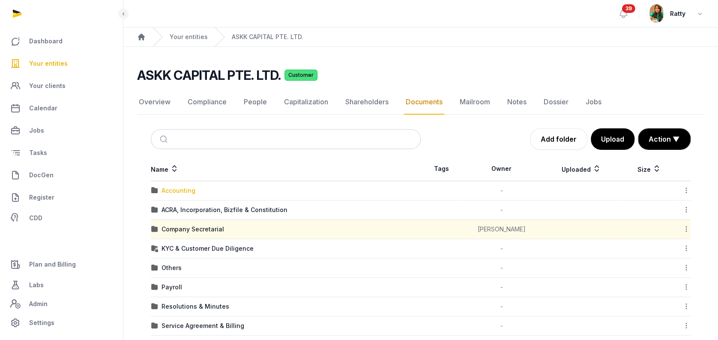
click at [171, 191] on div "Accounting" at bounding box center [179, 190] width 34 height 9
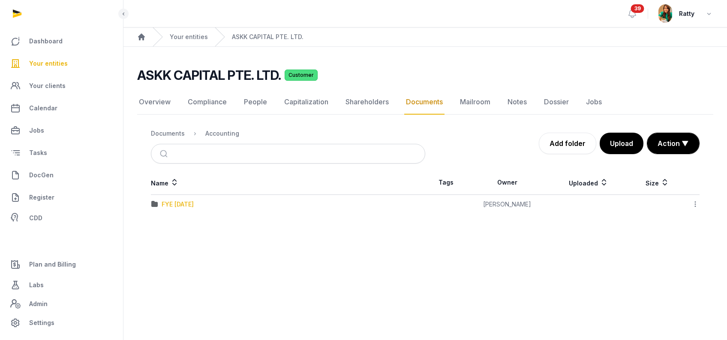
click at [176, 200] on div "FYE 31 Mar 2025" at bounding box center [178, 204] width 32 height 9
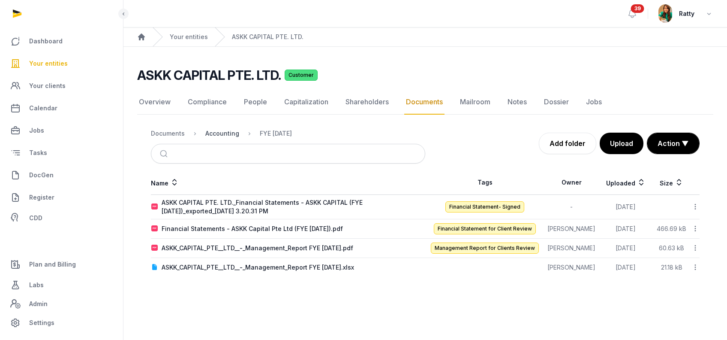
click at [219, 132] on div "Accounting" at bounding box center [222, 133] width 34 height 9
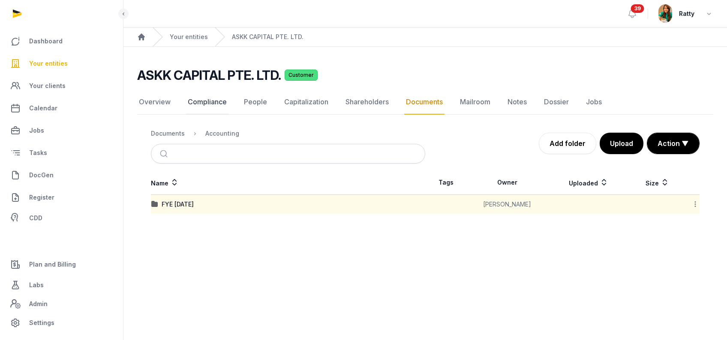
click at [218, 101] on link "Compliance" at bounding box center [207, 102] width 42 height 25
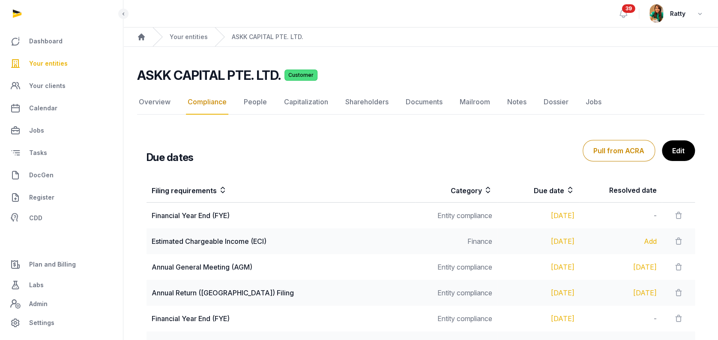
scroll to position [195, 0]
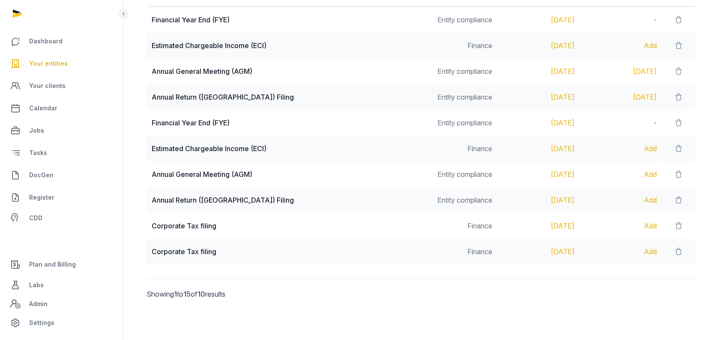
click at [54, 68] on span "Your entities" at bounding box center [48, 63] width 39 height 10
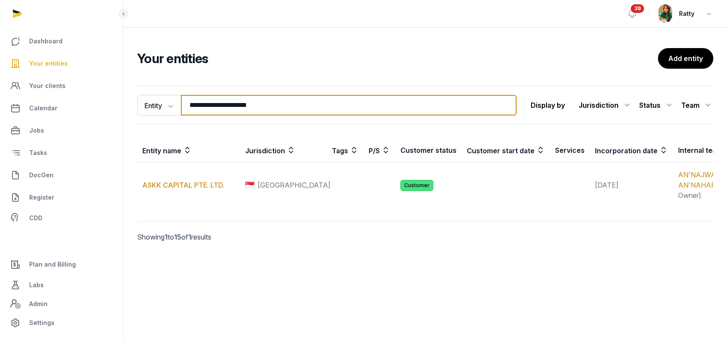
drag, startPoint x: 277, startPoint y: 105, endPoint x: 5, endPoint y: 58, distance: 275.8
click at [37, 67] on div "**********" at bounding box center [363, 170] width 727 height 340
paste input "search"
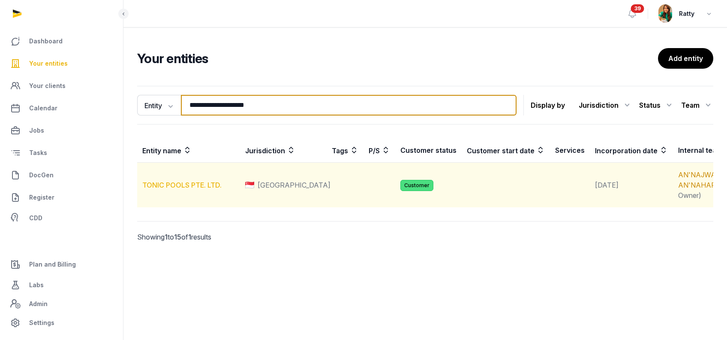
type input "**********"
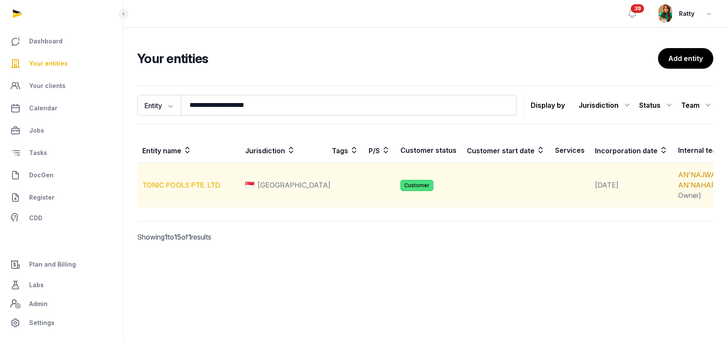
click at [170, 186] on link "TONIC POOLS PTE. LTD." at bounding box center [181, 184] width 79 height 9
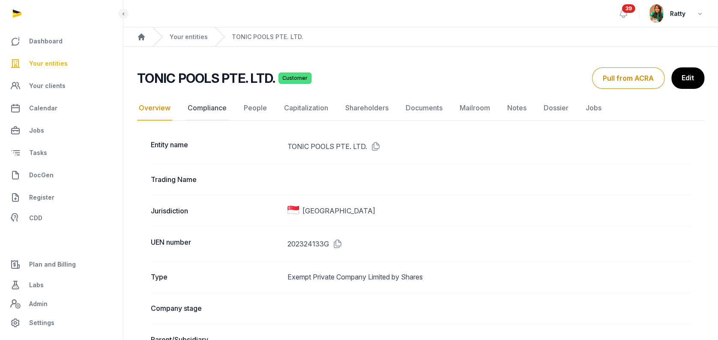
click at [204, 110] on link "Compliance" at bounding box center [207, 108] width 42 height 25
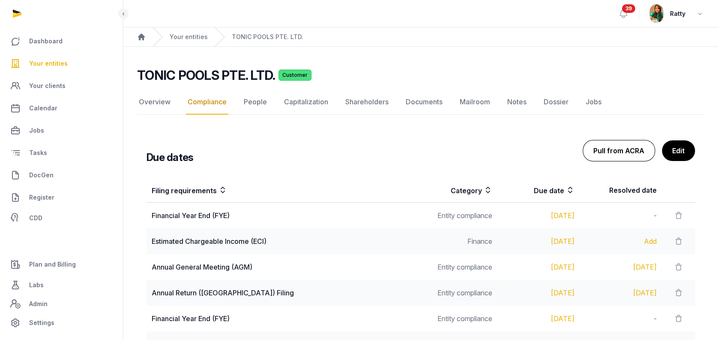
click at [617, 147] on button "Pull from ACRA" at bounding box center [619, 150] width 72 height 21
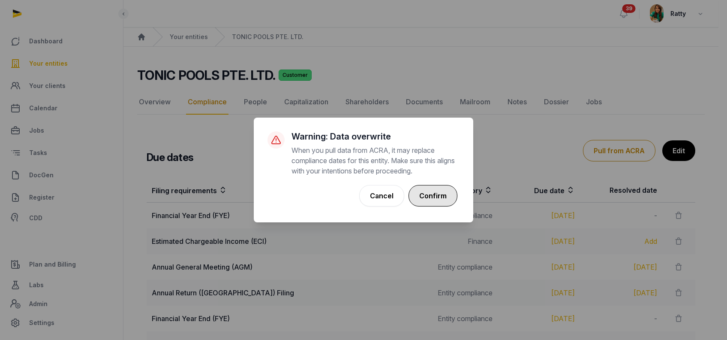
click at [445, 186] on button "Confirm" at bounding box center [433, 195] width 49 height 21
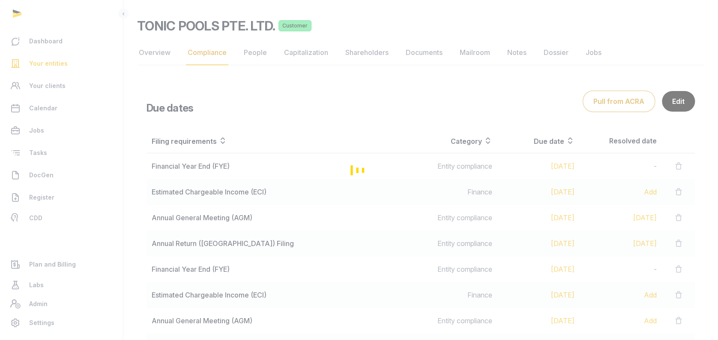
scroll to position [171, 0]
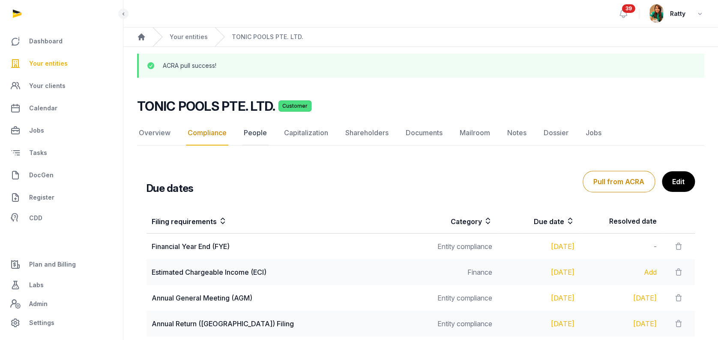
click at [255, 131] on link "People" at bounding box center [255, 132] width 27 height 25
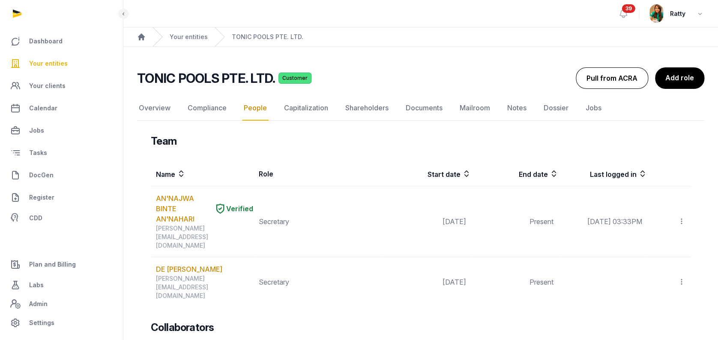
click at [596, 72] on button "Pull from ACRA" at bounding box center [612, 77] width 72 height 21
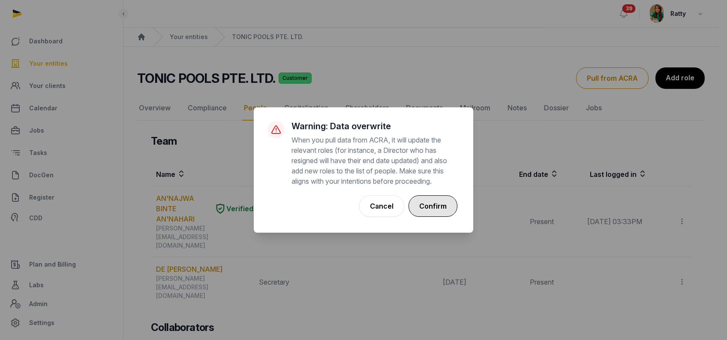
click at [426, 200] on button "Confirm" at bounding box center [433, 205] width 49 height 21
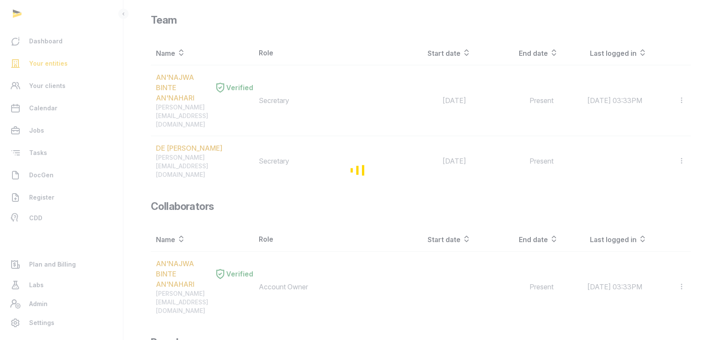
scroll to position [171, 0]
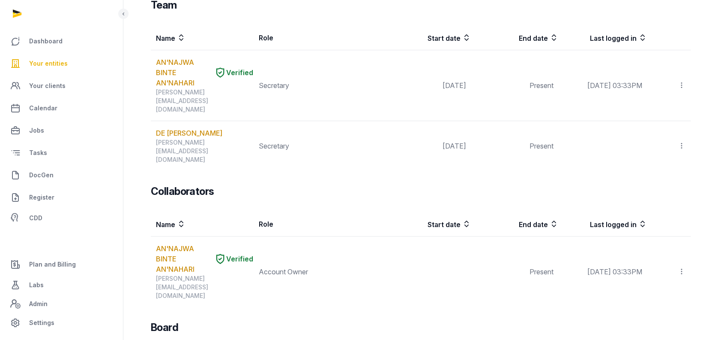
scroll to position [97, 0]
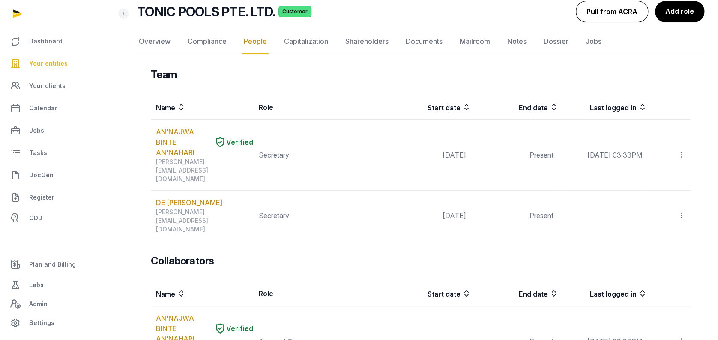
click at [610, 17] on button "Pull from ACRA" at bounding box center [612, 11] width 72 height 21
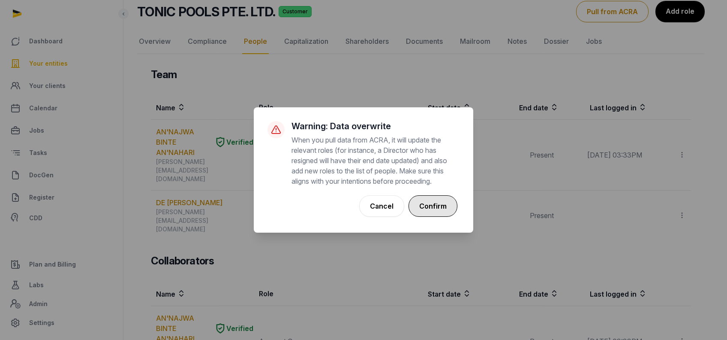
click at [433, 203] on button "Confirm" at bounding box center [433, 205] width 49 height 21
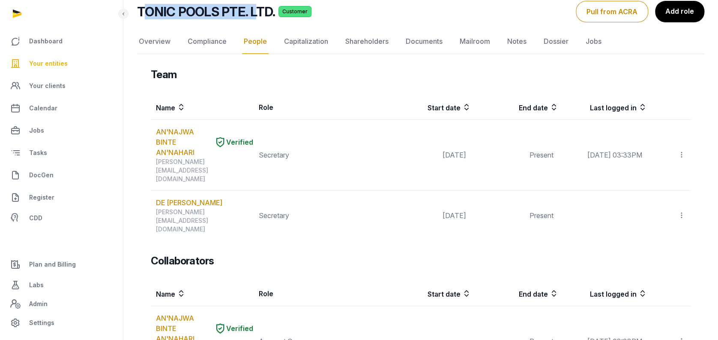
drag, startPoint x: 141, startPoint y: 12, endPoint x: 256, endPoint y: 11, distance: 115.8
click at [256, 11] on h2 "TONIC POOLS PTE. LTD." at bounding box center [206, 11] width 138 height 15
click at [137, 21] on div "TONIC POOLS PTE. LTD. Customer People Overview Compliance People Capitalization…" at bounding box center [421, 11] width 568 height 21
drag, startPoint x: 137, startPoint y: 12, endPoint x: 274, endPoint y: 9, distance: 136.3
click at [274, 9] on h2 "TONIC POOLS PTE. LTD." at bounding box center [206, 11] width 138 height 15
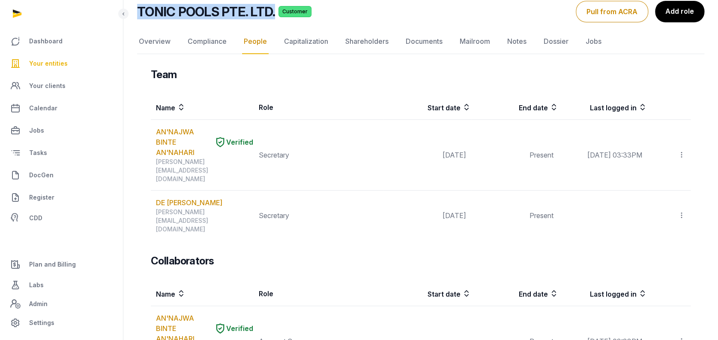
copy h2 "TONIC POOLS PTE. LTD."
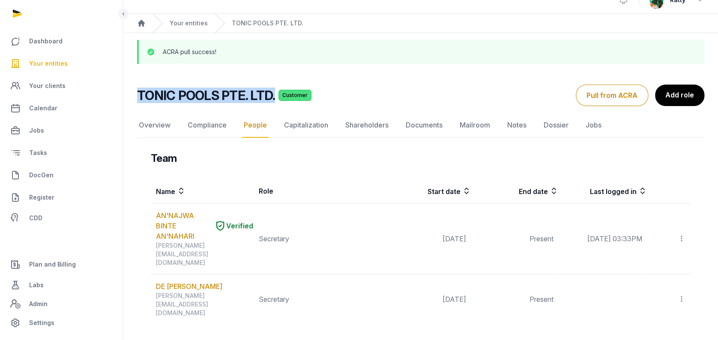
scroll to position [0, 0]
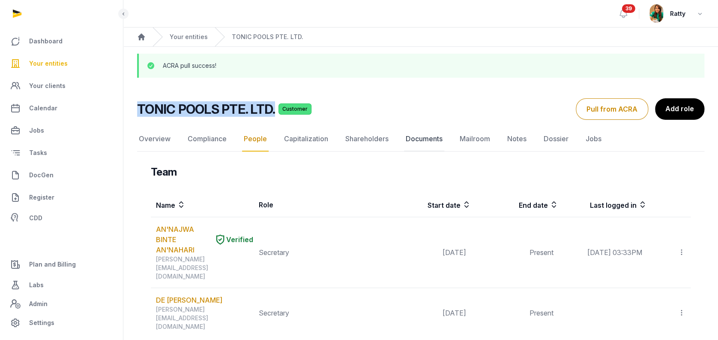
click at [424, 138] on link "Documents" at bounding box center [424, 138] width 40 height 25
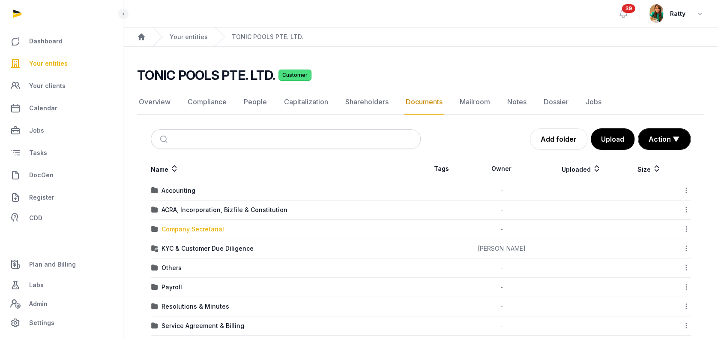
click at [191, 225] on div "Company Secretarial" at bounding box center [193, 229] width 63 height 9
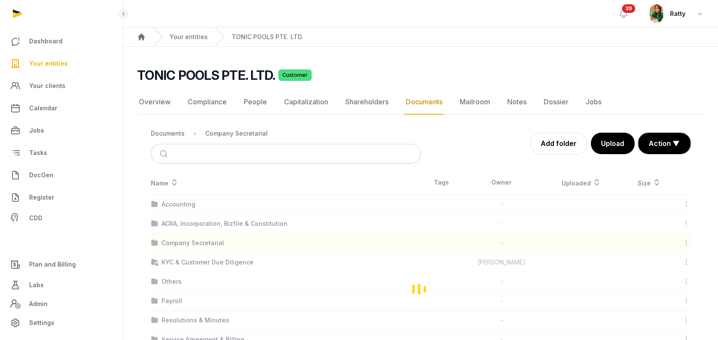
click at [187, 228] on div "Loading" at bounding box center [421, 288] width 568 height 236
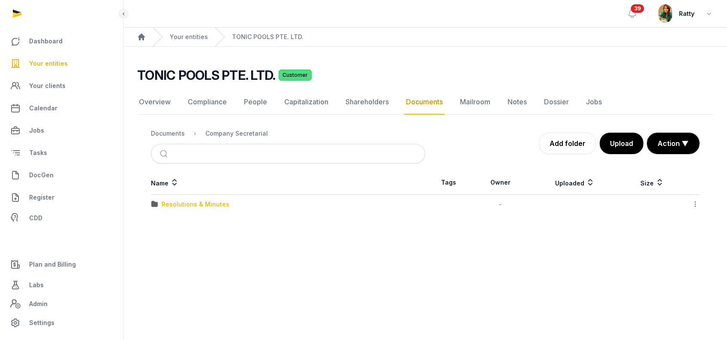
click at [190, 206] on div "Resolutions & Minutes" at bounding box center [196, 204] width 68 height 9
click at [173, 203] on div "2024" at bounding box center [170, 204] width 16 height 9
click at [253, 104] on link "People" at bounding box center [255, 102] width 27 height 25
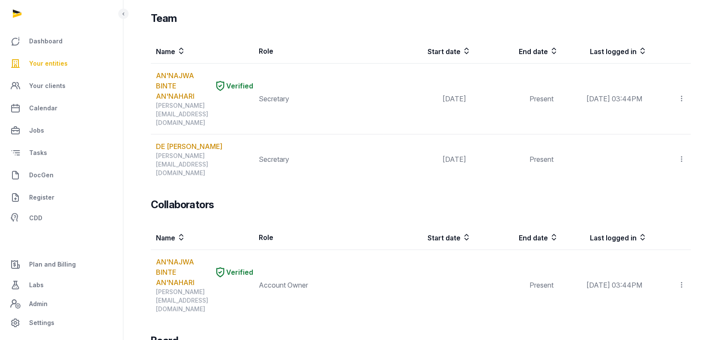
scroll to position [9, 0]
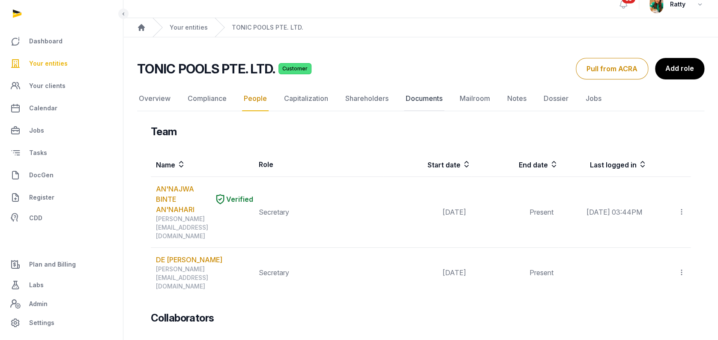
click at [418, 95] on link "Documents" at bounding box center [424, 98] width 40 height 25
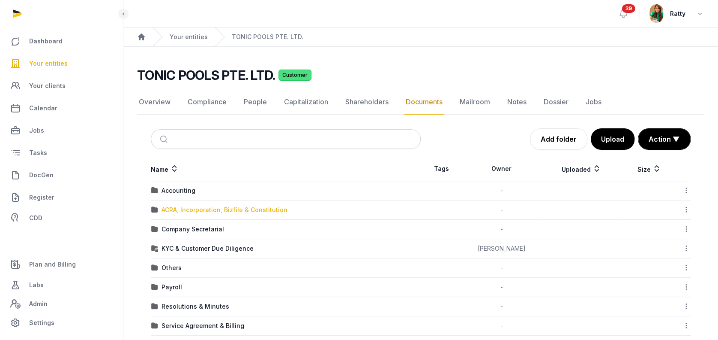
click at [186, 206] on div "ACRA, Incorporation, Bizfile & Constitution" at bounding box center [225, 209] width 126 height 9
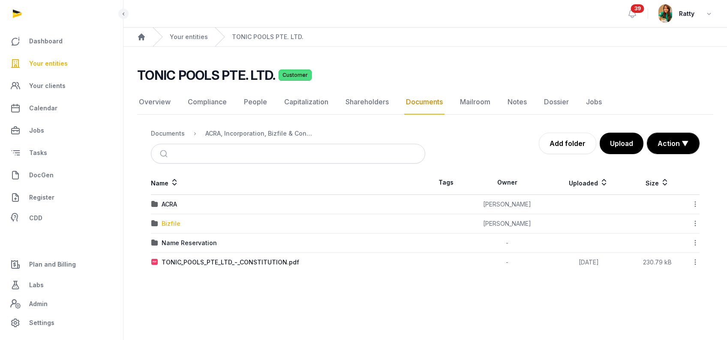
click at [166, 222] on div "Bizfile" at bounding box center [171, 223] width 19 height 9
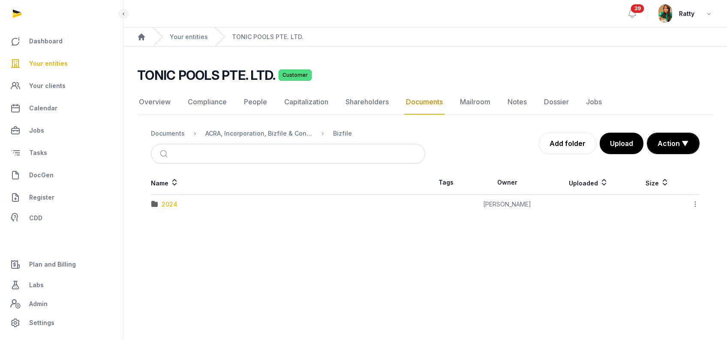
click at [173, 200] on div "2024" at bounding box center [170, 204] width 16 height 9
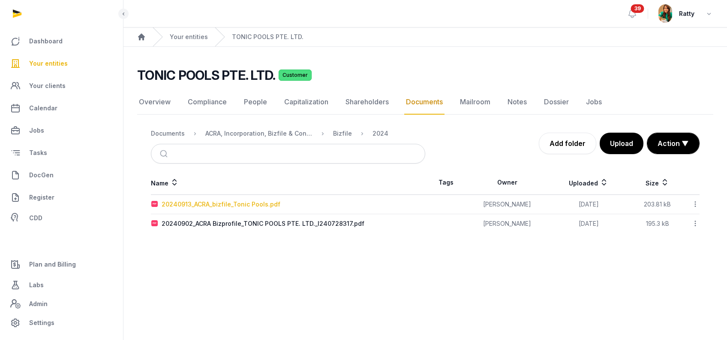
click at [202, 200] on div "20240913_ACRA_bizfile_Tonic Pools.pdf" at bounding box center [221, 204] width 119 height 9
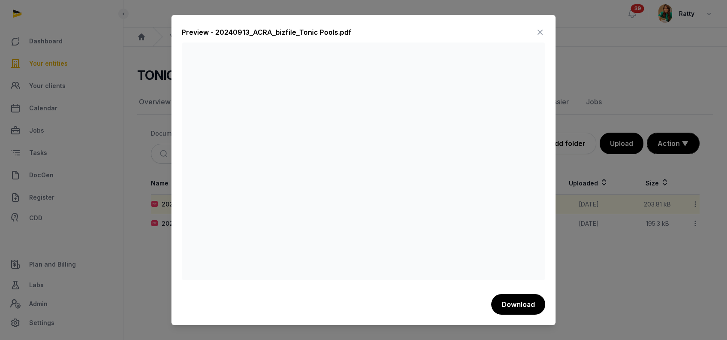
click at [542, 31] on icon at bounding box center [540, 32] width 10 height 14
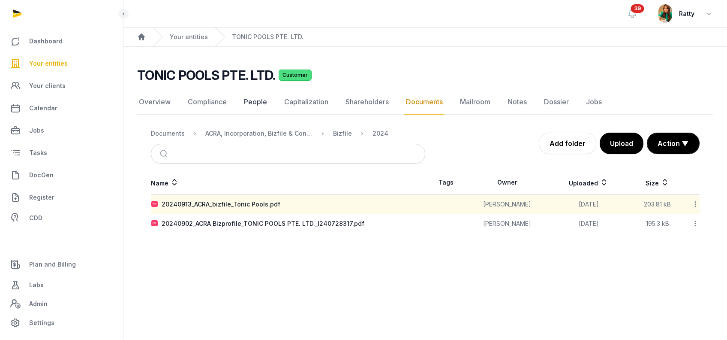
click at [255, 103] on link "People" at bounding box center [255, 102] width 27 height 25
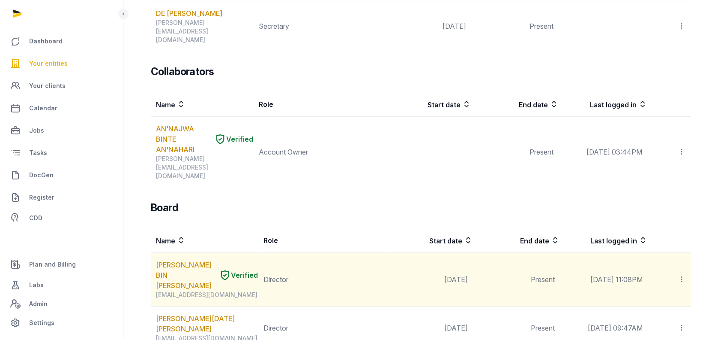
scroll to position [181, 0]
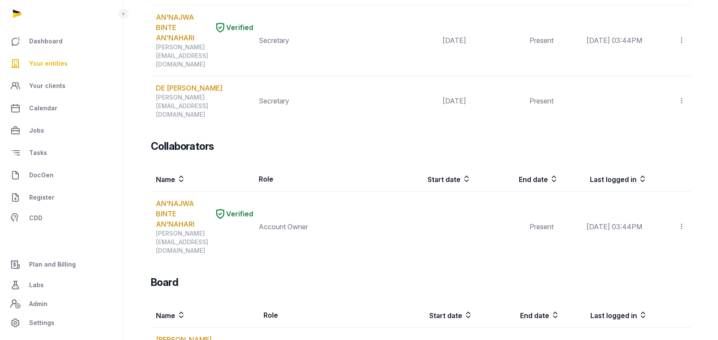
click at [53, 66] on span "Your entities" at bounding box center [48, 63] width 39 height 10
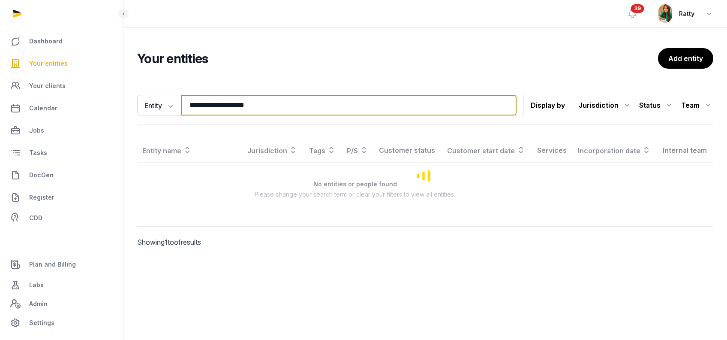
drag, startPoint x: 285, startPoint y: 107, endPoint x: 3, endPoint y: 90, distance: 282.1
click at [3, 90] on div "**********" at bounding box center [363, 170] width 727 height 340
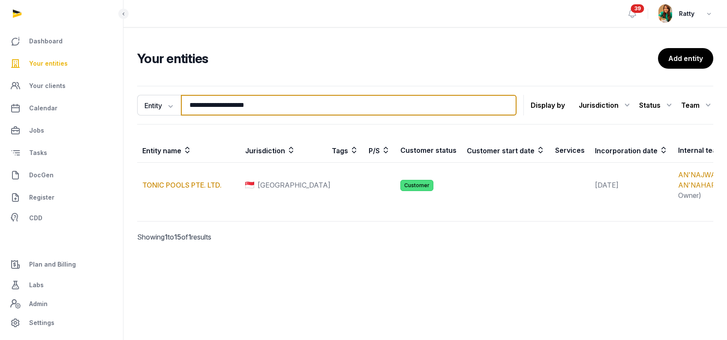
paste input "**"
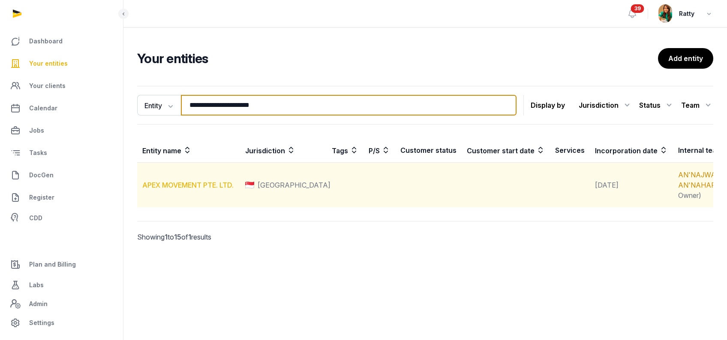
type input "**********"
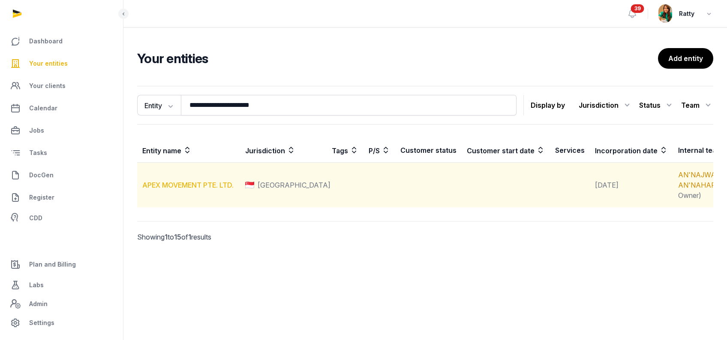
click at [156, 186] on link "APEX MOVEMENT PTE. LTD." at bounding box center [187, 184] width 91 height 9
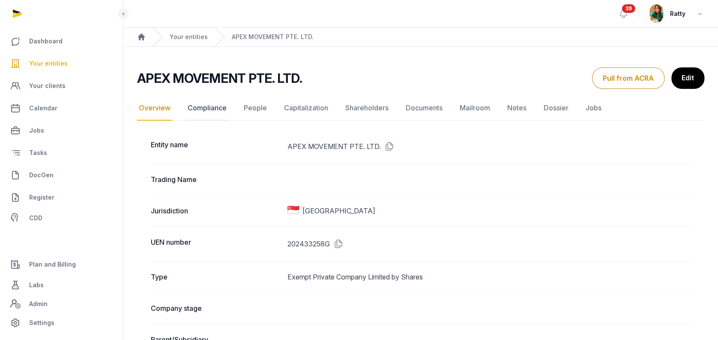
click at [213, 109] on link "Compliance" at bounding box center [207, 108] width 42 height 25
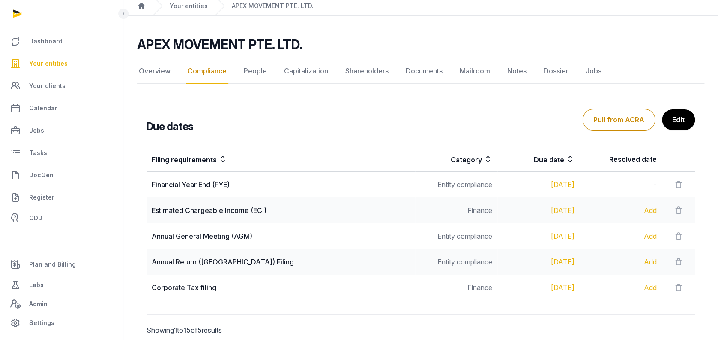
scroll to position [57, 0]
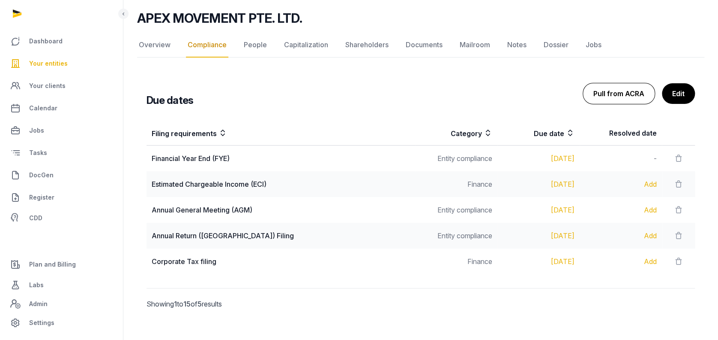
click at [631, 93] on button "Pull from ACRA" at bounding box center [619, 93] width 72 height 21
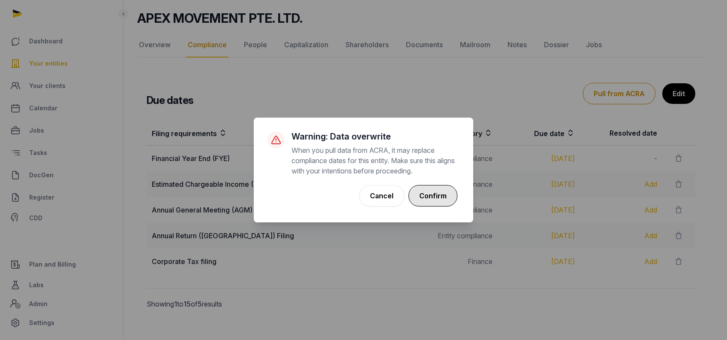
click at [439, 190] on button "Confirm" at bounding box center [433, 195] width 49 height 21
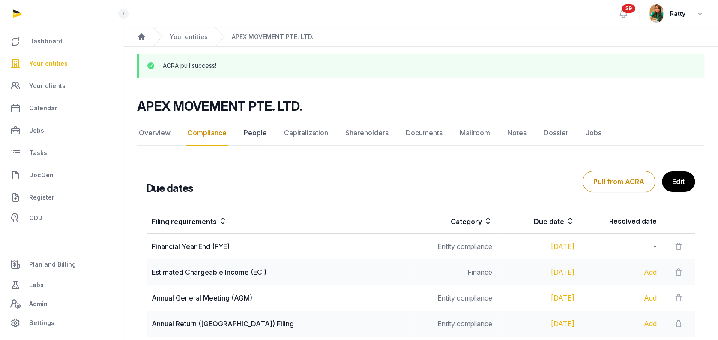
click at [257, 132] on link "People" at bounding box center [255, 132] width 27 height 25
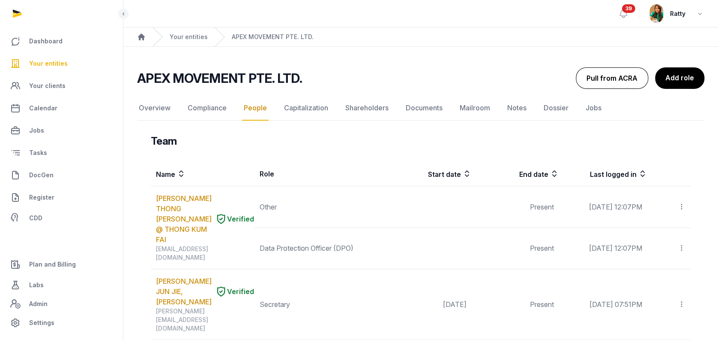
click at [595, 79] on button "Pull from ACRA" at bounding box center [612, 77] width 72 height 21
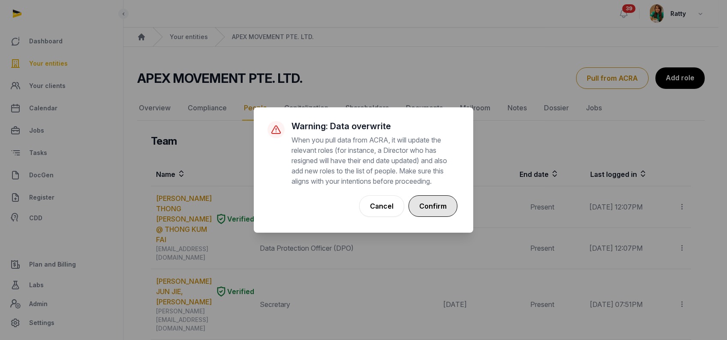
click at [439, 204] on button "Confirm" at bounding box center [433, 205] width 49 height 21
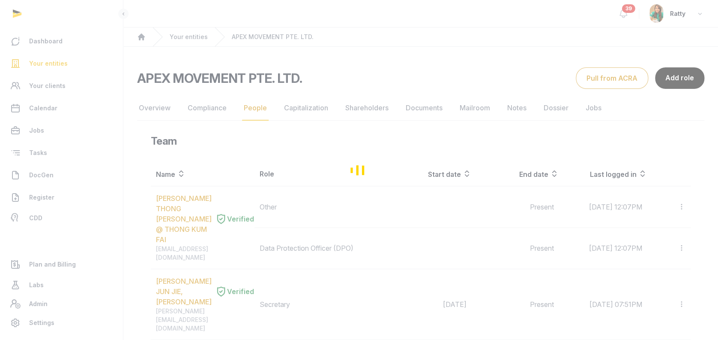
scroll to position [114, 0]
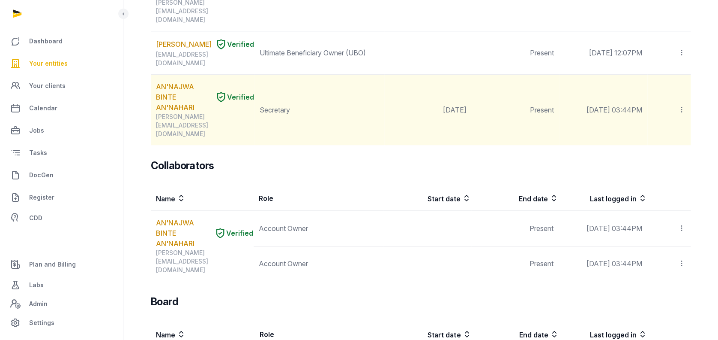
scroll to position [400, 0]
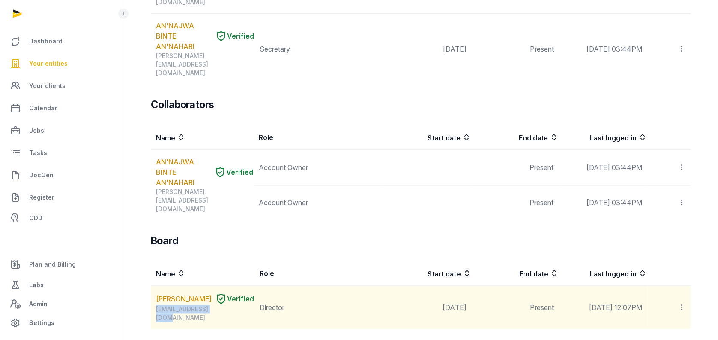
drag, startPoint x: 220, startPoint y: 210, endPoint x: 155, endPoint y: 210, distance: 65.6
click at [155, 286] on td "HUI YUH LI Verified jade.yl@hotmail.com" at bounding box center [203, 307] width 104 height 43
copy div "jade.yl@hotmail.com"
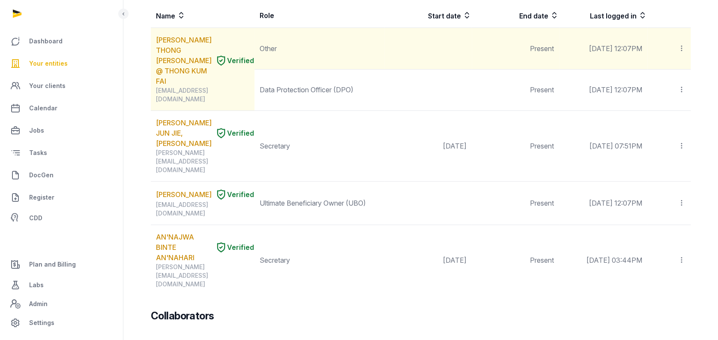
scroll to position [0, 0]
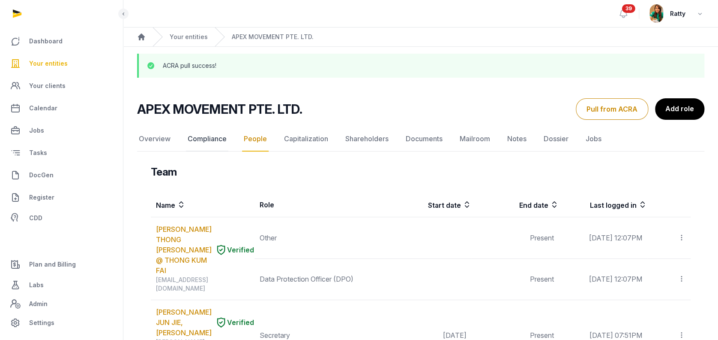
click at [211, 138] on link "Compliance" at bounding box center [207, 138] width 42 height 25
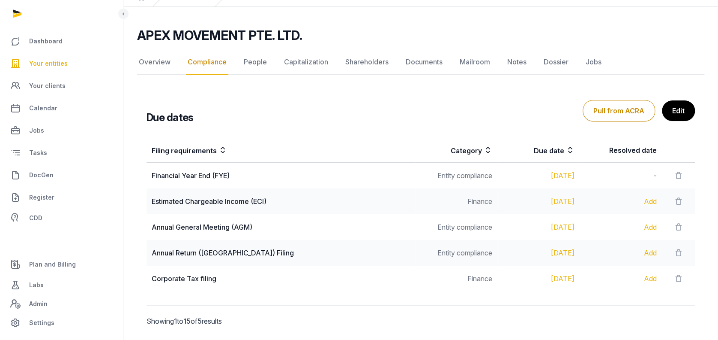
scroll to position [57, 0]
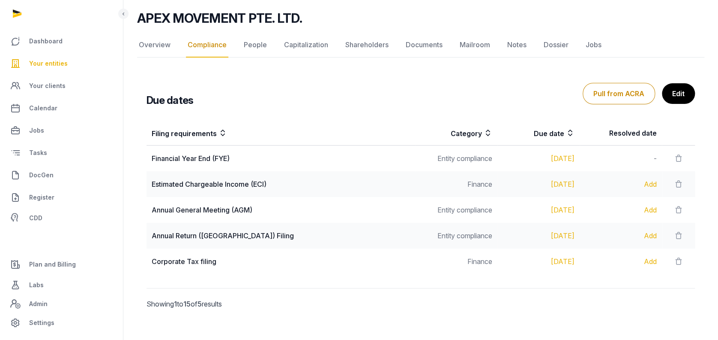
click at [50, 59] on span "Your entities" at bounding box center [48, 63] width 39 height 10
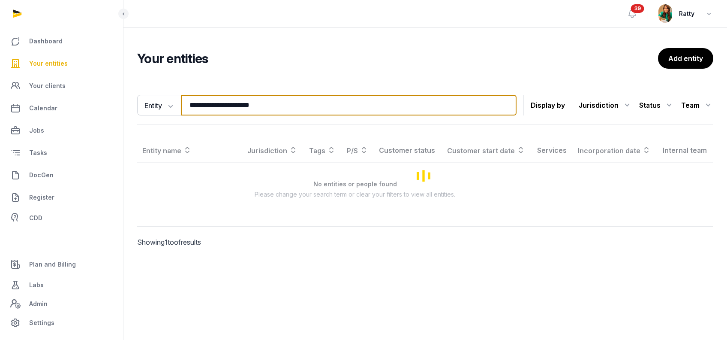
drag, startPoint x: 285, startPoint y: 105, endPoint x: -45, endPoint y: 38, distance: 336.1
click at [0, 38] on html "**********" at bounding box center [363, 170] width 727 height 340
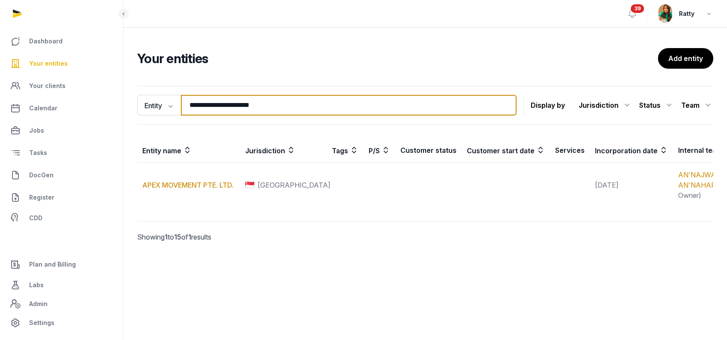
paste input "search"
type input "**********"
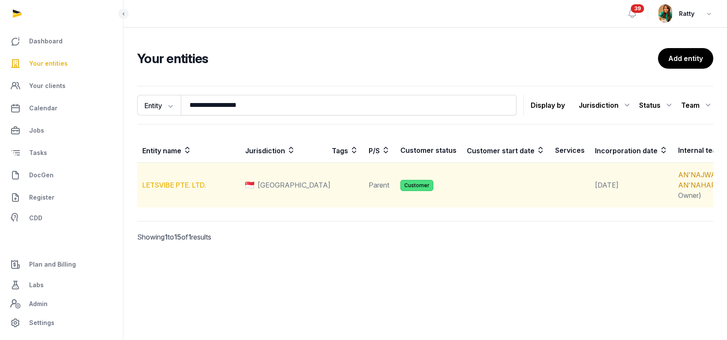
click at [161, 187] on link "LETSVIBE PTE. LTD." at bounding box center [174, 184] width 64 height 9
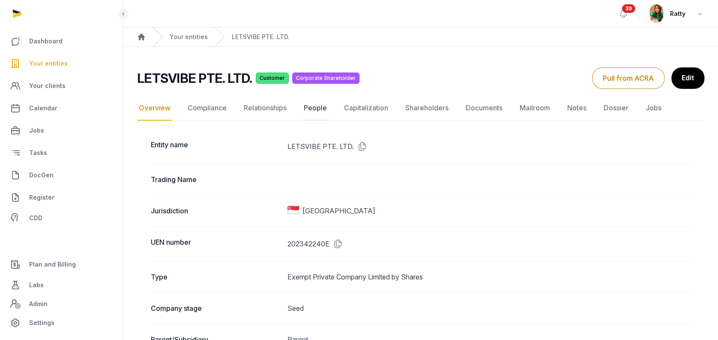
click at [319, 108] on link "People" at bounding box center [315, 108] width 27 height 25
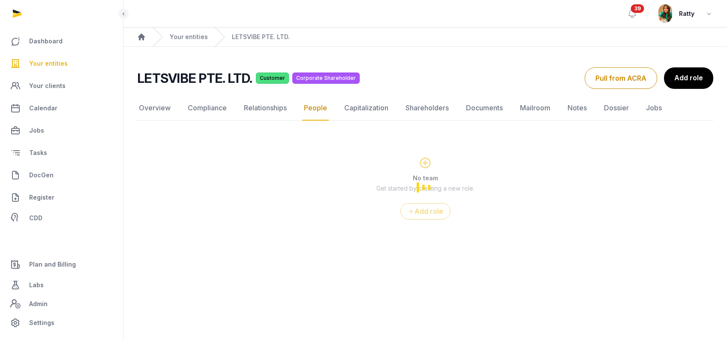
click at [210, 108] on link "Compliance" at bounding box center [207, 108] width 42 height 25
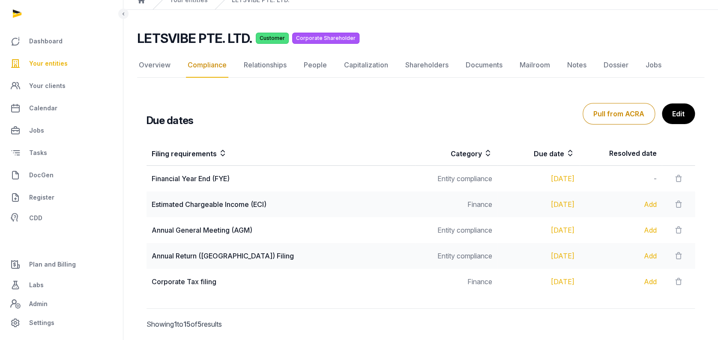
scroll to position [67, 0]
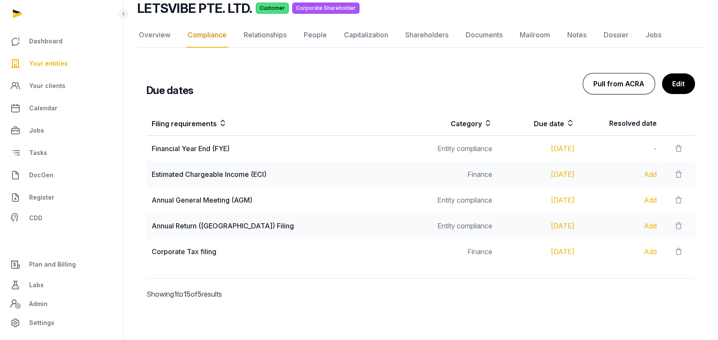
click at [634, 78] on button "Pull from ACRA" at bounding box center [619, 83] width 72 height 21
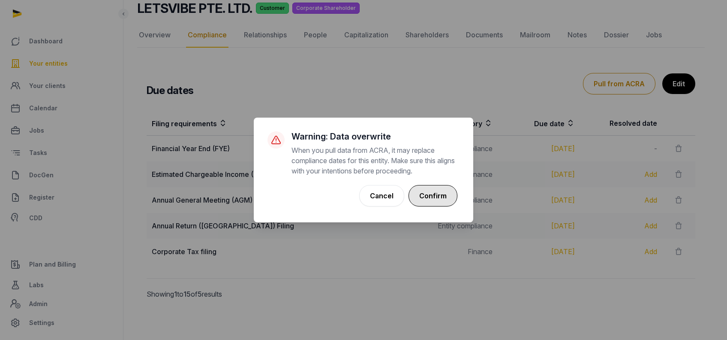
click at [436, 195] on button "Confirm" at bounding box center [433, 195] width 49 height 21
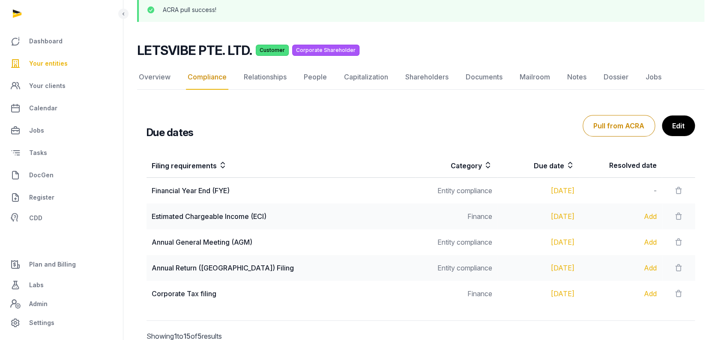
scroll to position [41, 0]
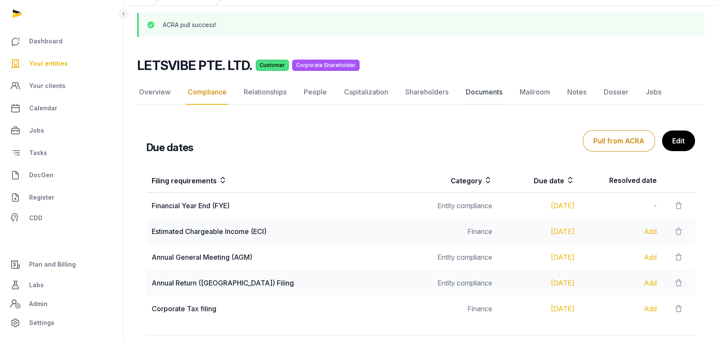
click at [486, 93] on link "Documents" at bounding box center [484, 92] width 40 height 25
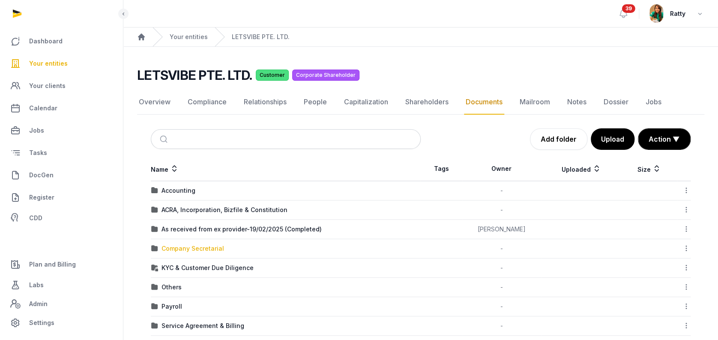
click at [181, 247] on div "Company Secretarial" at bounding box center [193, 248] width 63 height 9
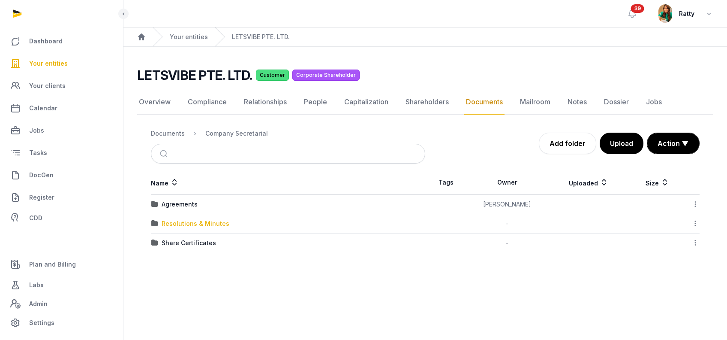
click at [181, 223] on div "Resolutions & Minutes" at bounding box center [196, 223] width 68 height 9
click at [167, 241] on div "2025" at bounding box center [169, 242] width 15 height 9
click at [168, 132] on div "Documents" at bounding box center [168, 133] width 34 height 9
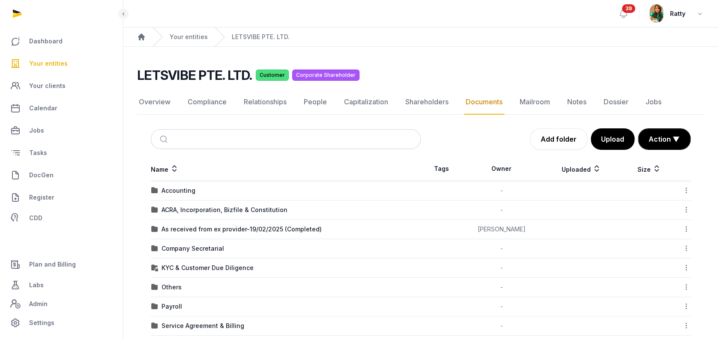
click at [65, 62] on span "Your entities" at bounding box center [48, 63] width 39 height 10
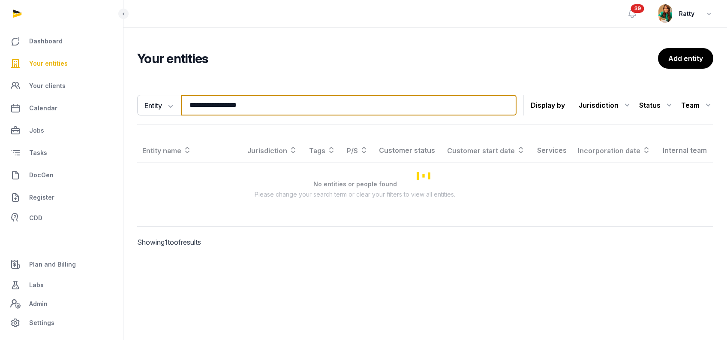
drag, startPoint x: 281, startPoint y: 109, endPoint x: -40, endPoint y: 63, distance: 324.8
click at [0, 63] on html "**********" at bounding box center [363, 170] width 727 height 340
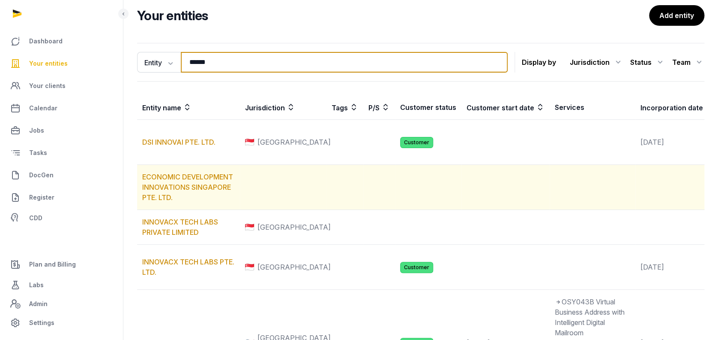
scroll to position [57, 0]
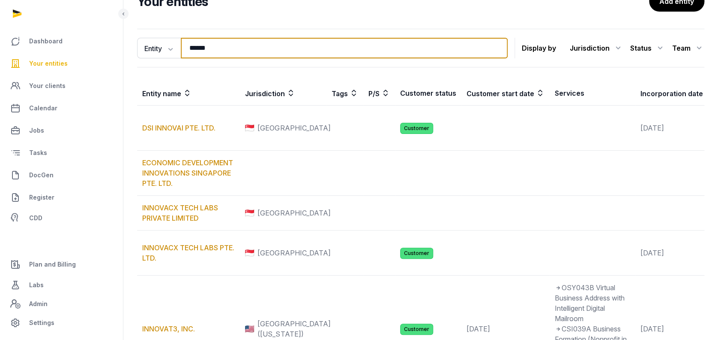
type input "******"
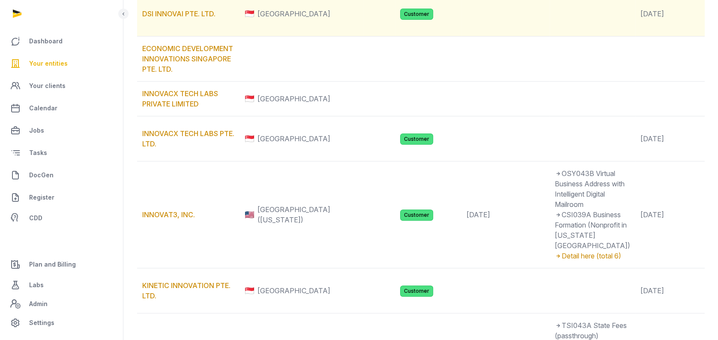
scroll to position [171, 0]
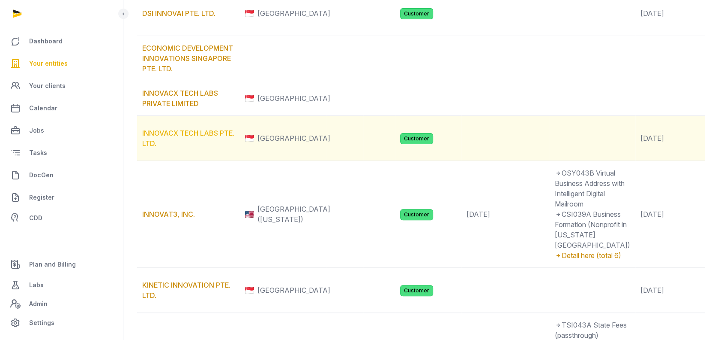
click at [197, 147] on link "INNOVACX TECH LABS PTE. LTD." at bounding box center [188, 138] width 92 height 19
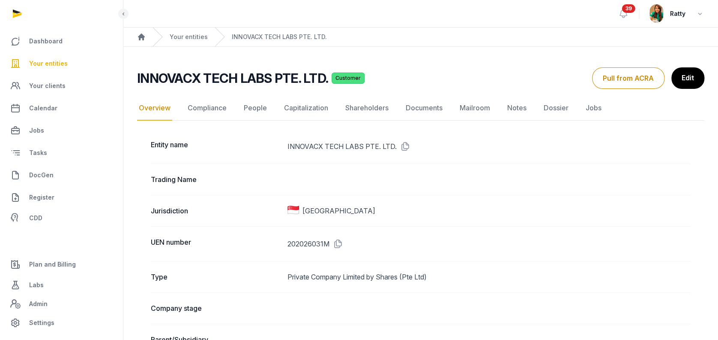
click at [422, 106] on link "Documents" at bounding box center [424, 108] width 40 height 25
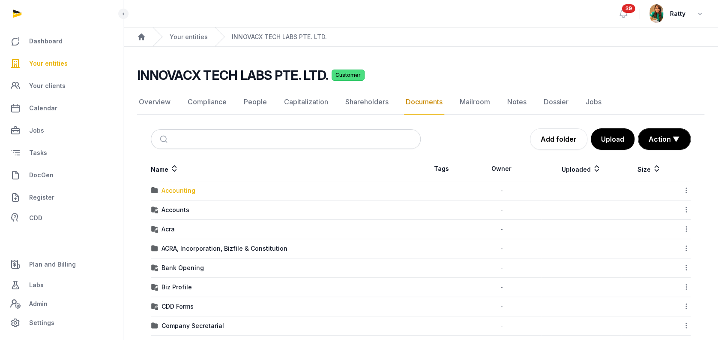
click at [180, 191] on div "Accounting" at bounding box center [179, 190] width 34 height 9
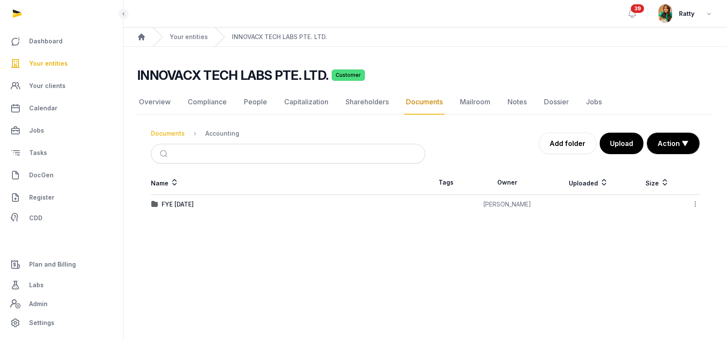
click at [174, 132] on div "Documents" at bounding box center [168, 133] width 34 height 9
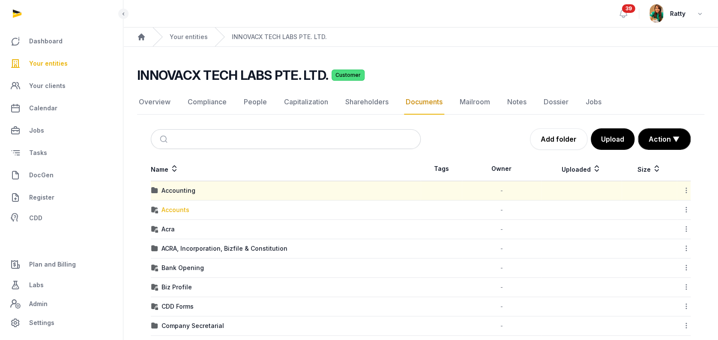
click at [178, 210] on div "Accounts" at bounding box center [176, 209] width 28 height 9
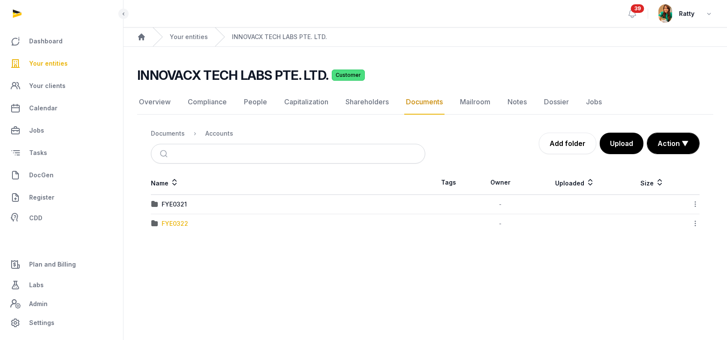
click at [169, 224] on div "FYE0322" at bounding box center [175, 223] width 27 height 9
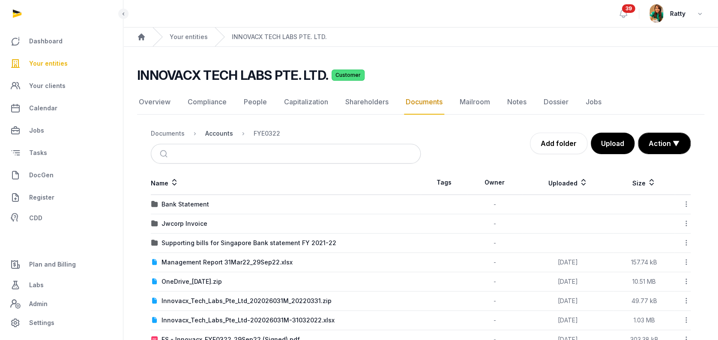
click at [220, 136] on div "Accounts" at bounding box center [219, 133] width 28 height 9
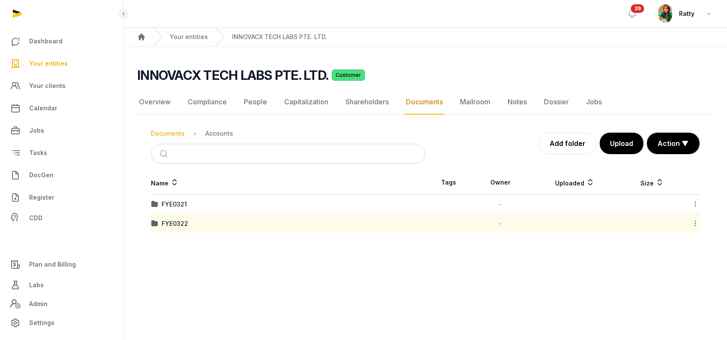
click at [160, 130] on div "Documents" at bounding box center [168, 133] width 34 height 9
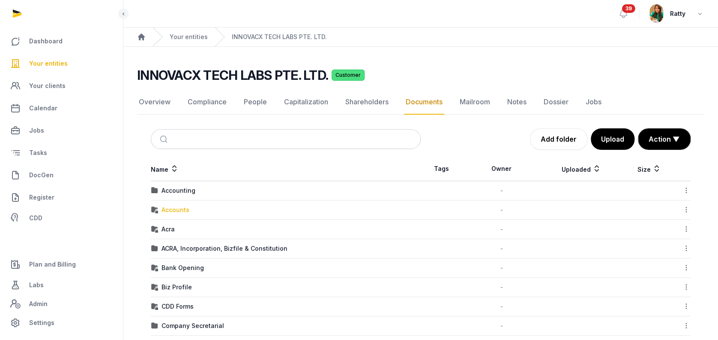
click at [177, 206] on div "Accounts" at bounding box center [176, 209] width 28 height 9
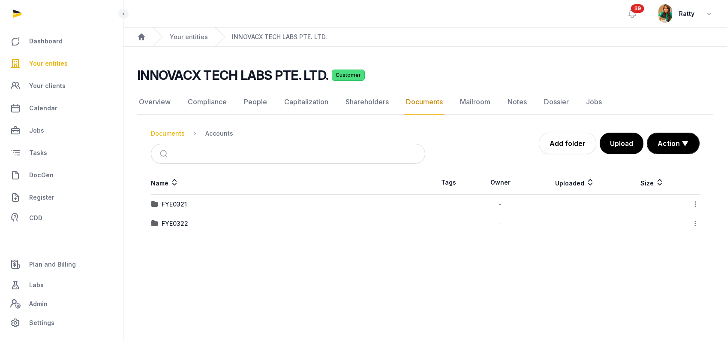
click at [165, 134] on div "Documents" at bounding box center [168, 133] width 34 height 9
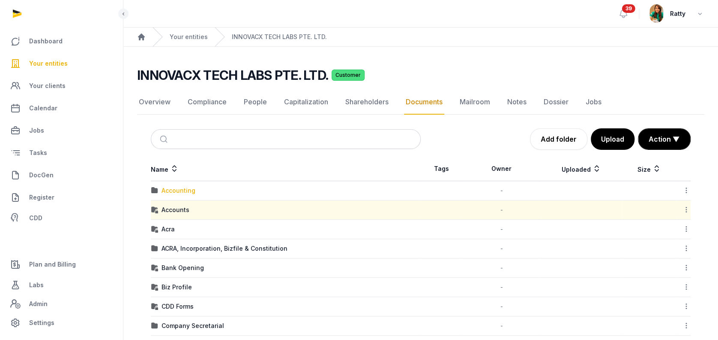
click at [178, 189] on div "Accounting" at bounding box center [179, 190] width 34 height 9
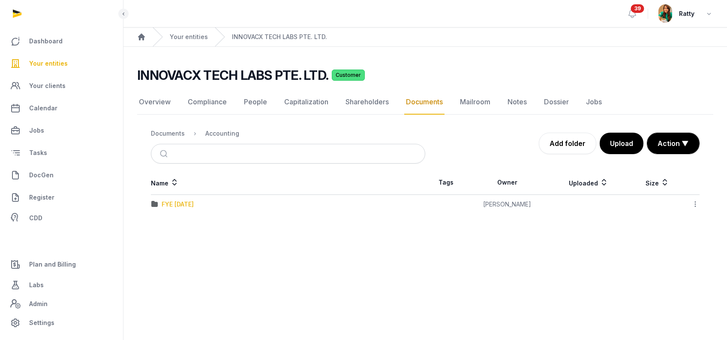
click at [189, 202] on div "FYE 31.03.2023" at bounding box center [178, 204] width 32 height 9
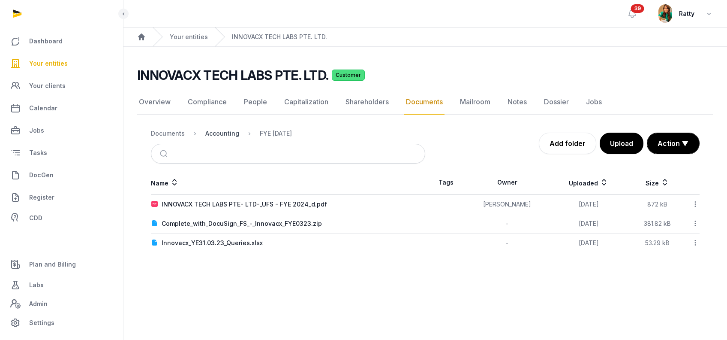
click at [226, 131] on div "Accounting" at bounding box center [222, 133] width 34 height 9
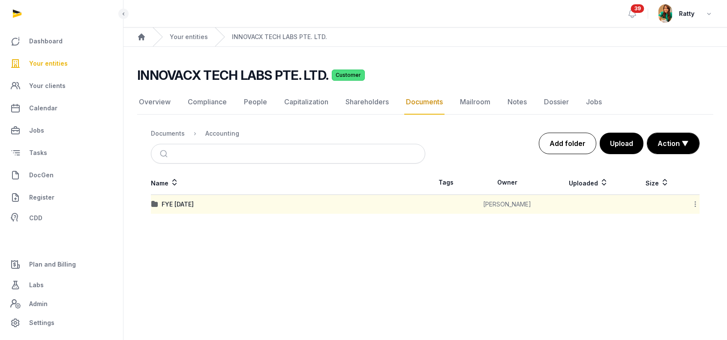
click at [570, 141] on link "Add folder" at bounding box center [567, 142] width 57 height 21
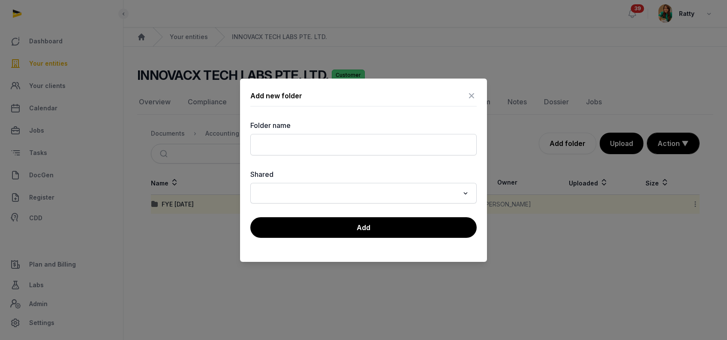
click at [474, 95] on icon at bounding box center [471, 96] width 10 height 14
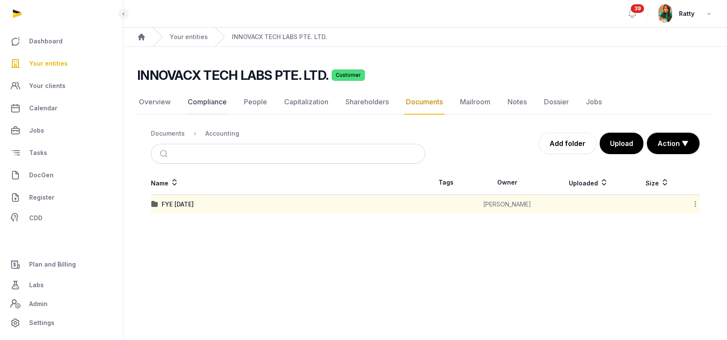
click at [216, 103] on link "Compliance" at bounding box center [207, 102] width 42 height 25
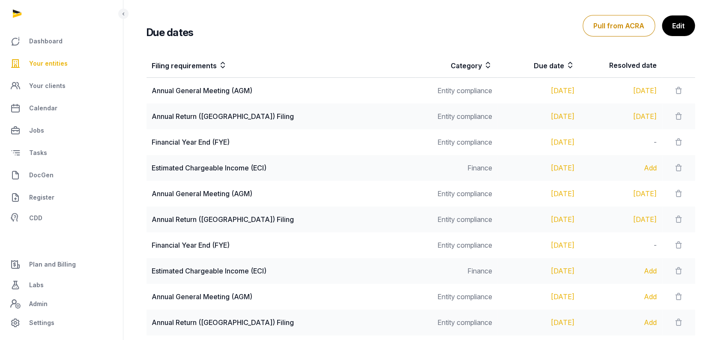
scroll to position [75, 0]
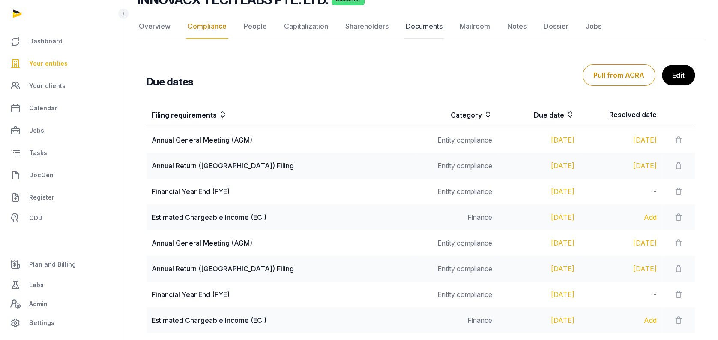
click at [418, 24] on link "Documents" at bounding box center [424, 26] width 40 height 25
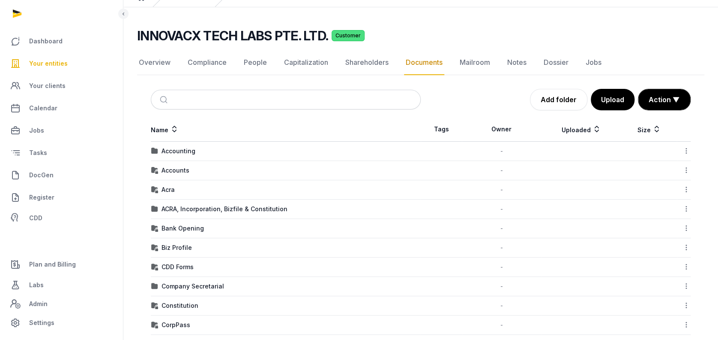
scroll to position [57, 0]
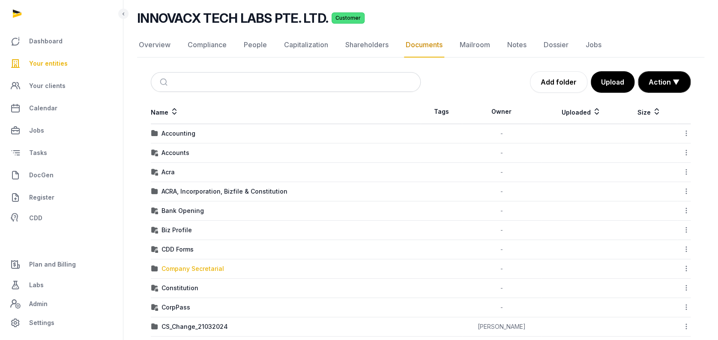
click at [199, 266] on div "Company Secretarial" at bounding box center [193, 268] width 63 height 9
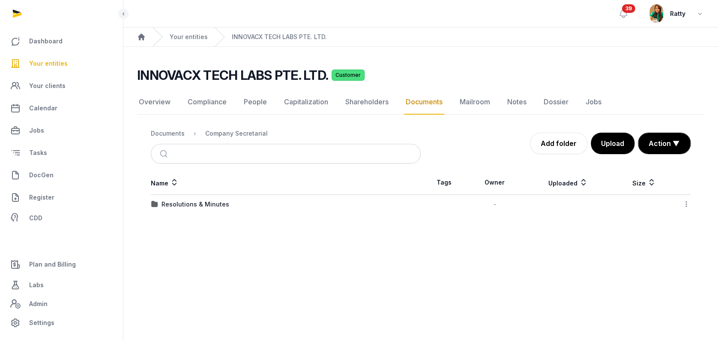
scroll to position [0, 0]
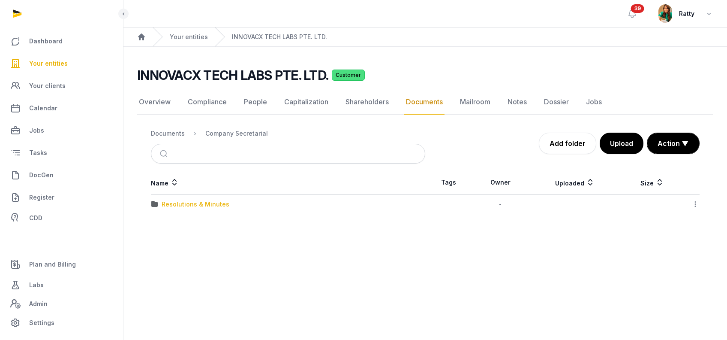
click at [188, 201] on div "Resolutions & Minutes" at bounding box center [196, 204] width 68 height 9
click at [176, 201] on div "2024" at bounding box center [170, 204] width 16 height 9
click at [186, 202] on div "AGM & AR FYE 2024" at bounding box center [192, 204] width 60 height 9
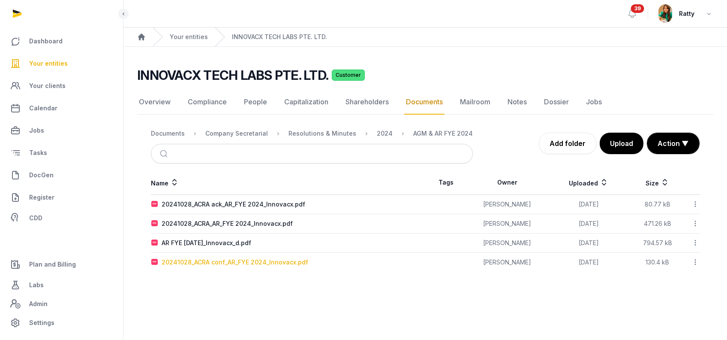
click at [207, 261] on div "20241028_ACRA conf_AR_FYE 2024_Innovacx.pdf" at bounding box center [235, 262] width 147 height 9
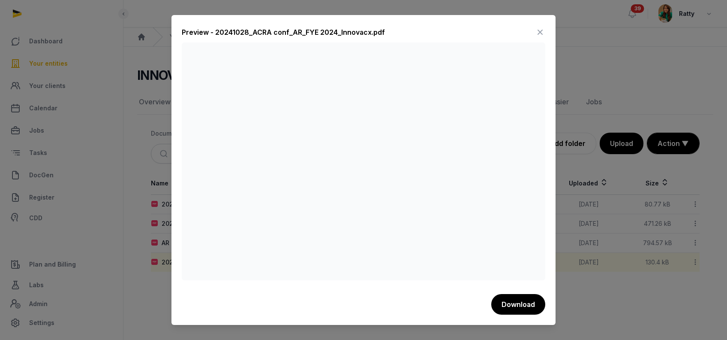
click at [537, 30] on icon at bounding box center [540, 32] width 10 height 14
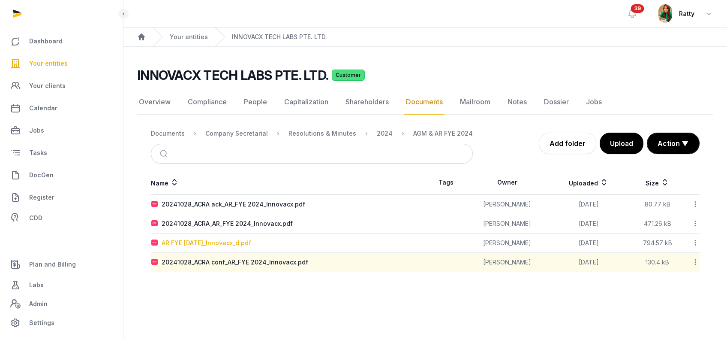
click at [214, 241] on div "AR FYE Mar 2024_Innovacx_d.pdf" at bounding box center [207, 242] width 90 height 9
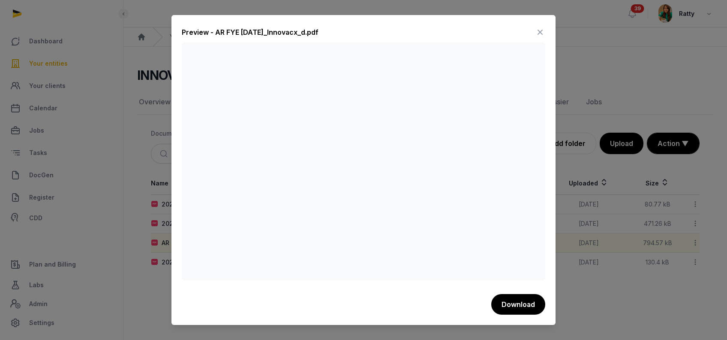
click at [543, 31] on icon at bounding box center [540, 32] width 10 height 14
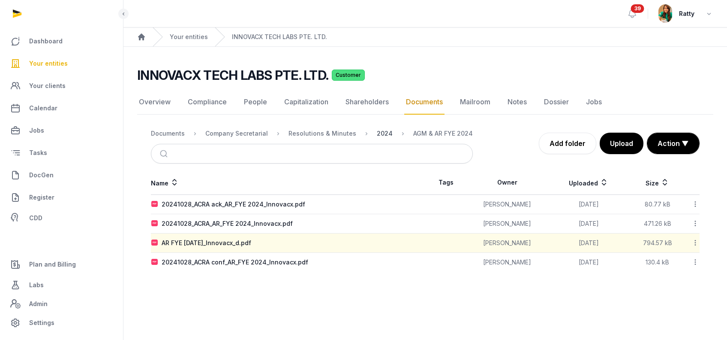
click at [377, 129] on div "2024" at bounding box center [385, 133] width 16 height 9
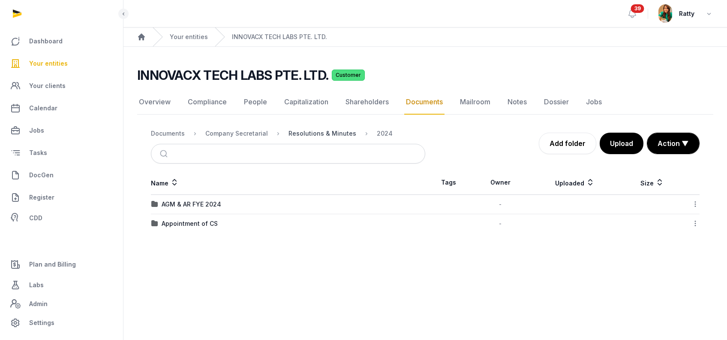
click at [307, 130] on div "Resolutions & Minutes" at bounding box center [323, 133] width 68 height 9
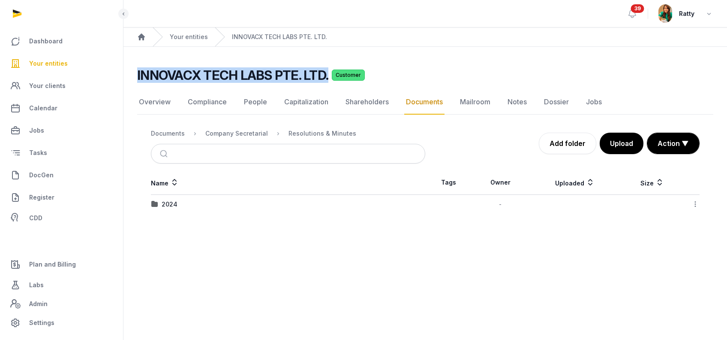
drag, startPoint x: 135, startPoint y: 71, endPoint x: 326, endPoint y: 74, distance: 190.4
click at [326, 74] on div "INNOVACX TECH LABS PTE. LTD. Customer Documents Overview Compliance People Capi…" at bounding box center [425, 140] width 604 height 146
copy h2 "INNOVACX TECH LABS PTE. LTD."
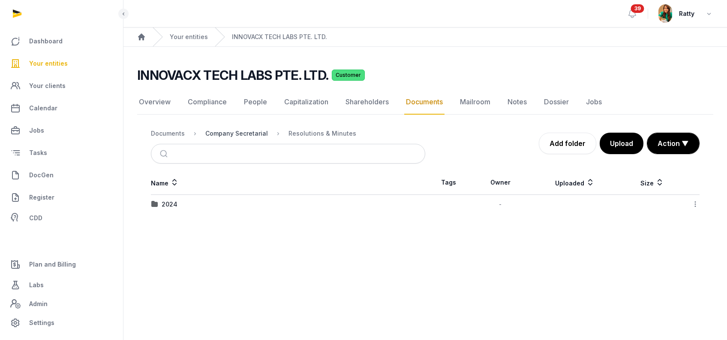
click at [216, 132] on div "Company Secretarial" at bounding box center [236, 133] width 63 height 9
click at [173, 132] on div "Documents" at bounding box center [168, 133] width 34 height 9
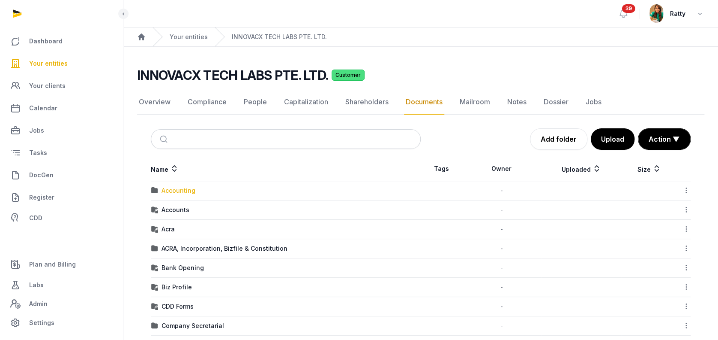
click at [177, 188] on div "Accounting" at bounding box center [179, 190] width 34 height 9
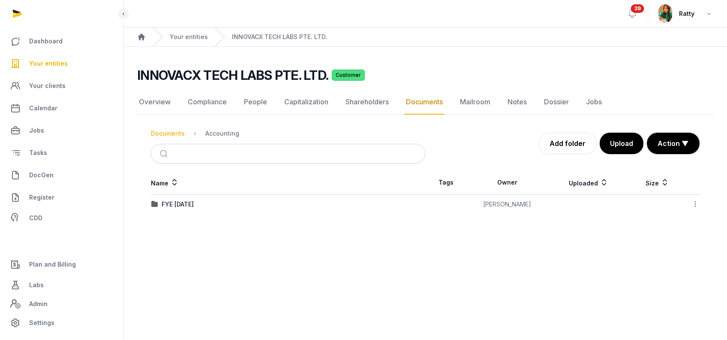
click at [173, 131] on div "Documents" at bounding box center [168, 133] width 34 height 9
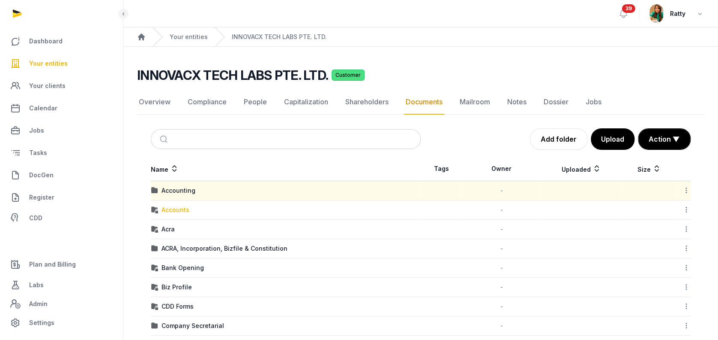
click at [171, 210] on div "Accounts" at bounding box center [176, 209] width 28 height 9
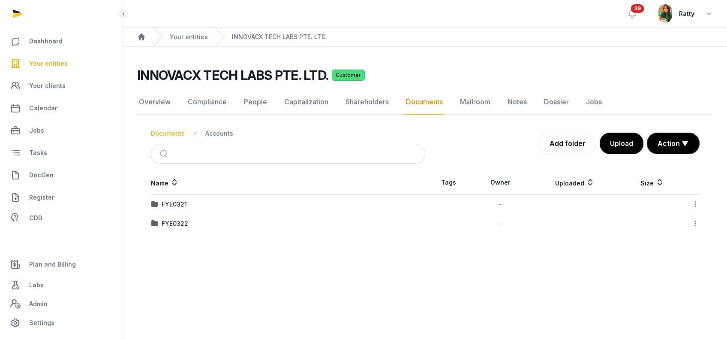
click at [172, 130] on div "Documents" at bounding box center [168, 133] width 34 height 9
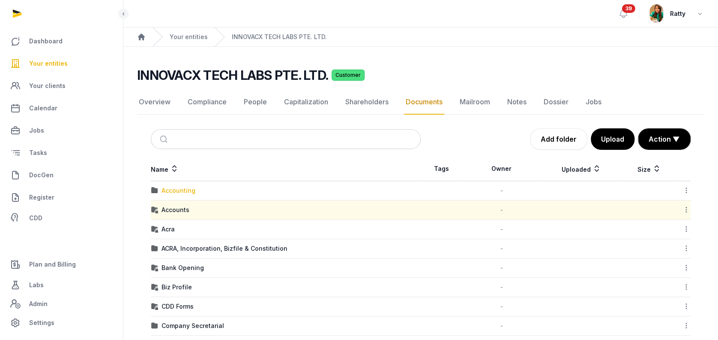
click at [186, 187] on div "Accounting" at bounding box center [179, 190] width 34 height 9
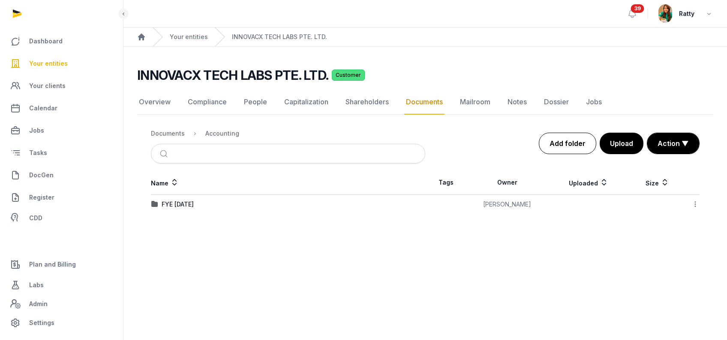
click at [572, 144] on link "Add folder" at bounding box center [567, 142] width 57 height 21
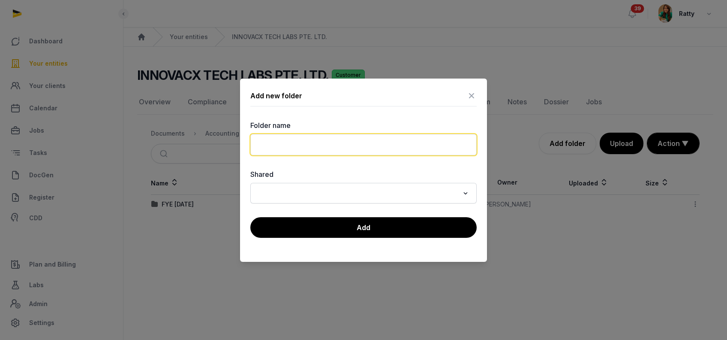
click at [343, 144] on input "text" at bounding box center [363, 144] width 226 height 21
click at [262, 144] on input "**********" at bounding box center [363, 144] width 226 height 21
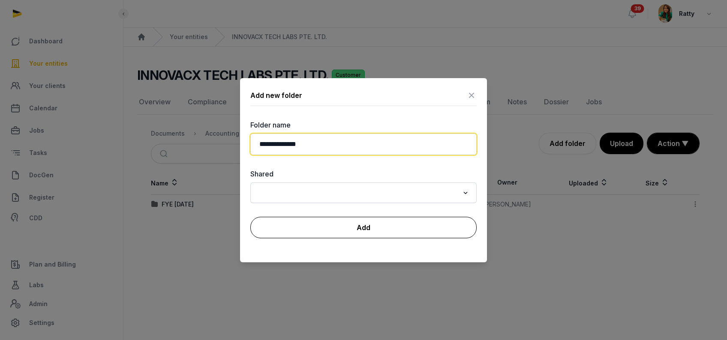
type input "**********"
click at [360, 224] on button "Add" at bounding box center [363, 226] width 226 height 21
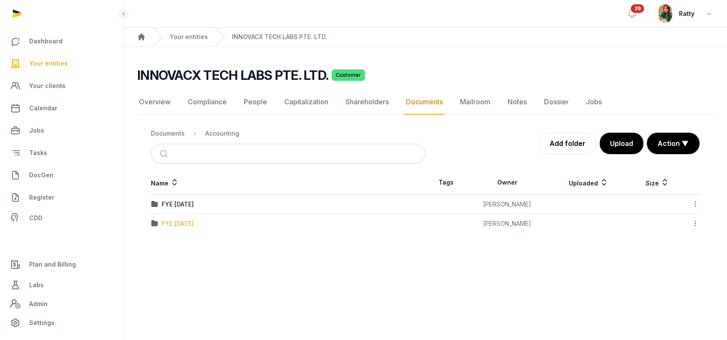
click at [183, 222] on div "FYE 31.03.2025" at bounding box center [178, 223] width 32 height 9
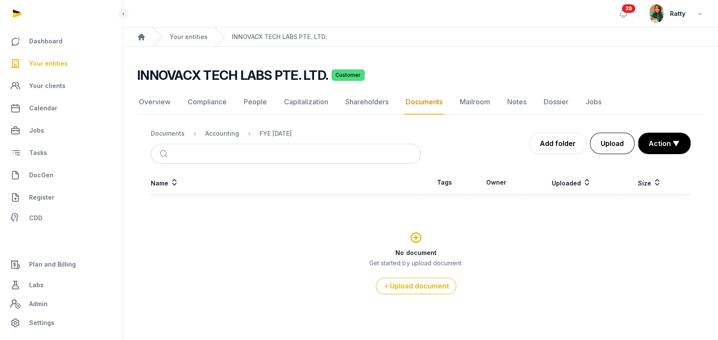
click at [611, 147] on button "Upload" at bounding box center [612, 142] width 45 height 21
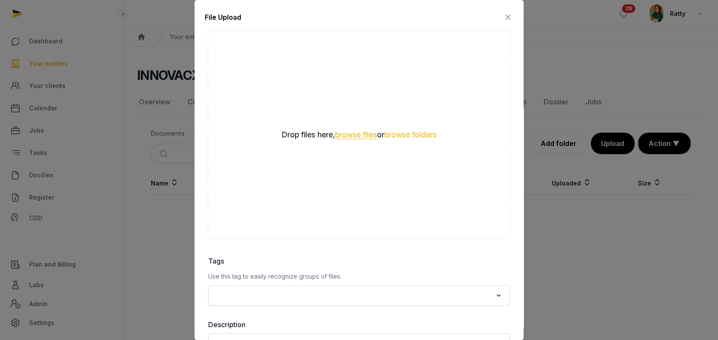
click at [343, 132] on button "browse files" at bounding box center [356, 135] width 42 height 8
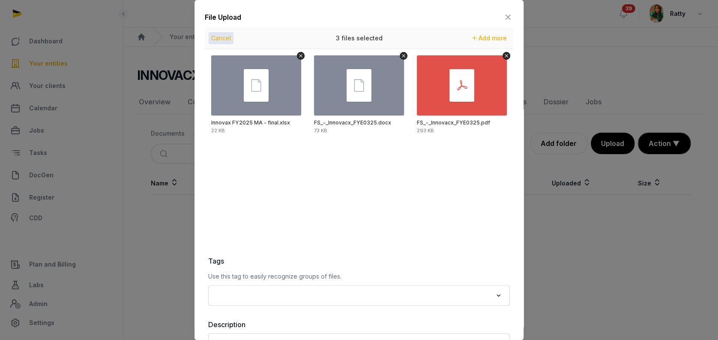
scroll to position [79, 0]
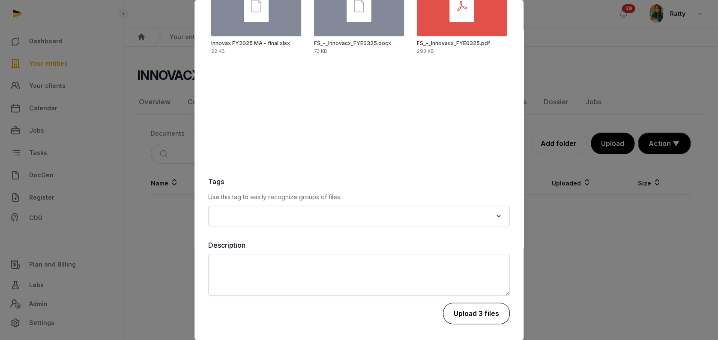
click at [455, 311] on button "Upload 3 files" at bounding box center [476, 312] width 67 height 21
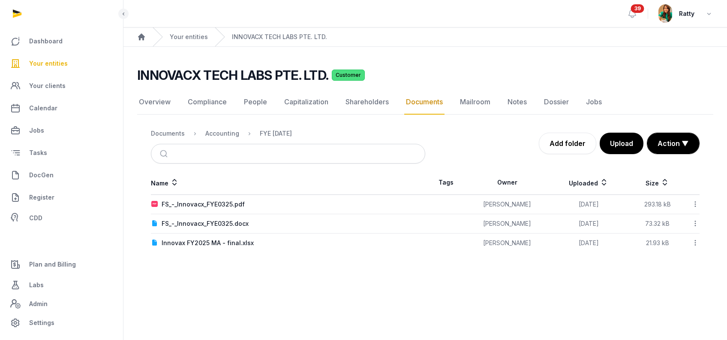
click at [50, 61] on span "Your entities" at bounding box center [48, 63] width 39 height 10
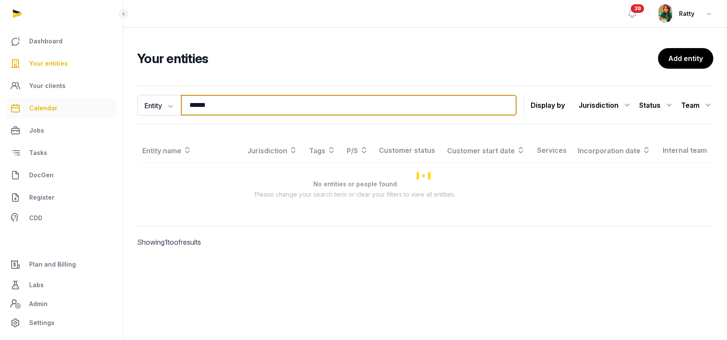
drag, startPoint x: 81, startPoint y: 113, endPoint x: 60, endPoint y: 109, distance: 21.4
click at [60, 109] on div "Dashboard Your entities Your clients Calendar Jobs Tasks DocGen Register CDD Pl…" at bounding box center [363, 170] width 727 height 340
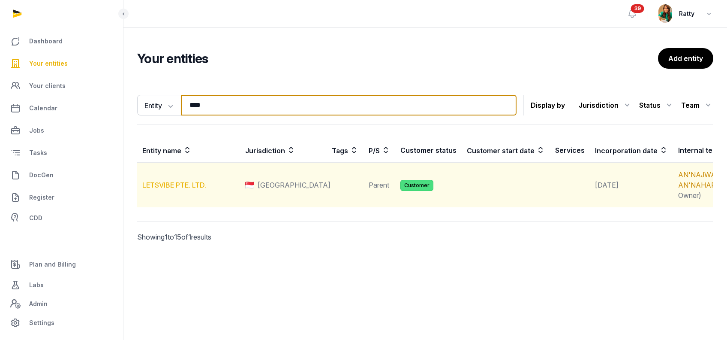
type input "****"
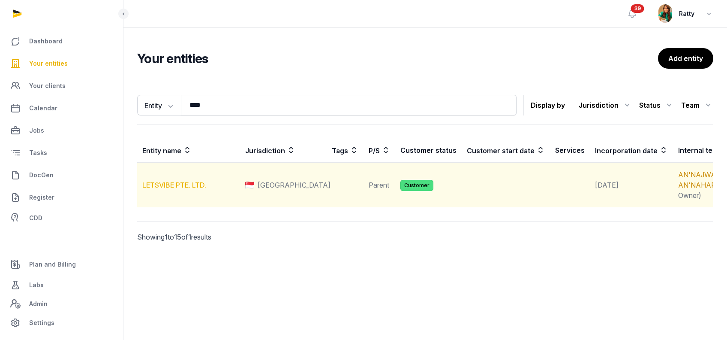
click at [172, 189] on link "LETSVIBE PTE. LTD." at bounding box center [174, 184] width 64 height 9
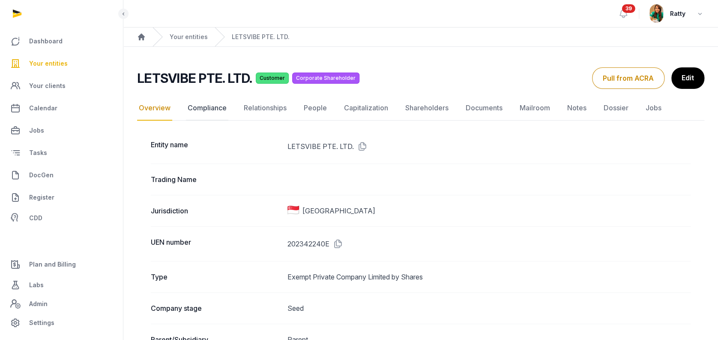
click at [205, 108] on link "Compliance" at bounding box center [207, 108] width 42 height 25
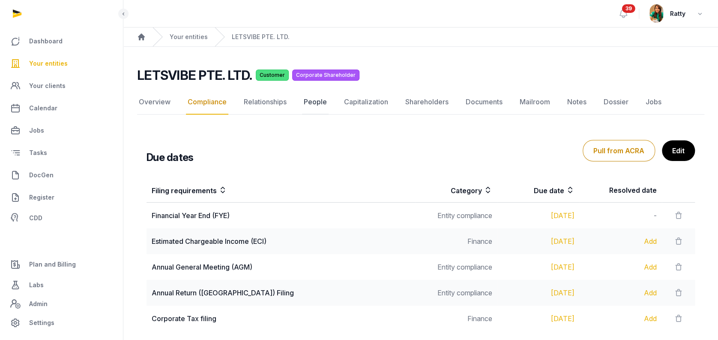
click at [319, 96] on link "People" at bounding box center [315, 102] width 27 height 25
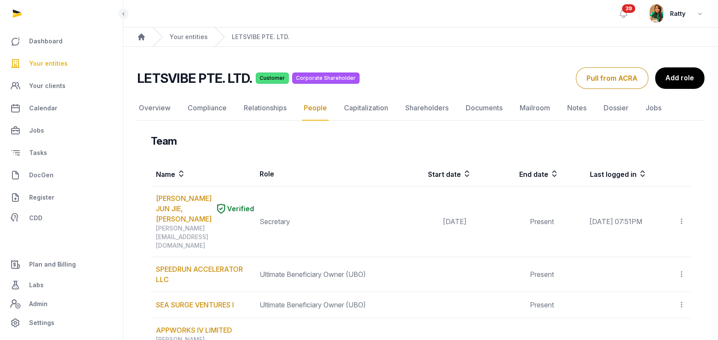
click at [321, 104] on link "People" at bounding box center [315, 108] width 27 height 25
click at [613, 83] on button "Pull from ACRA" at bounding box center [612, 77] width 72 height 21
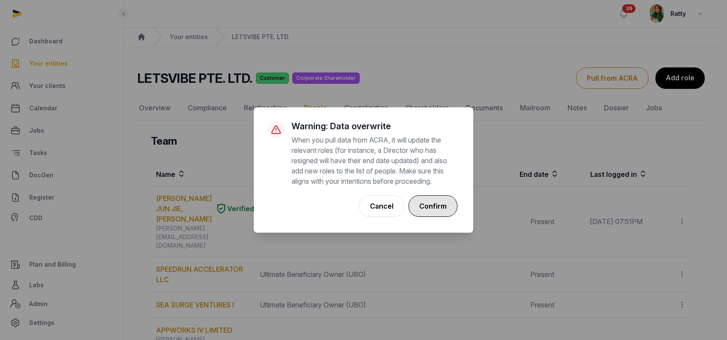
click at [439, 204] on button "Confirm" at bounding box center [433, 205] width 49 height 21
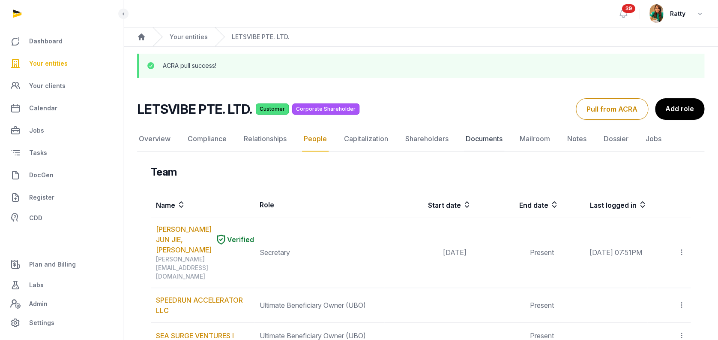
click at [490, 136] on link "Documents" at bounding box center [484, 138] width 40 height 25
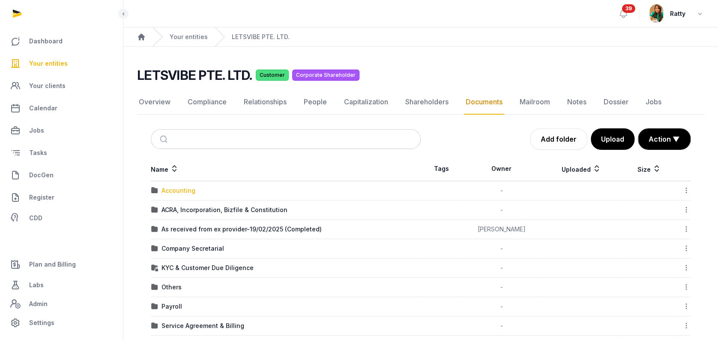
click at [177, 186] on div "Accounting" at bounding box center [179, 190] width 34 height 9
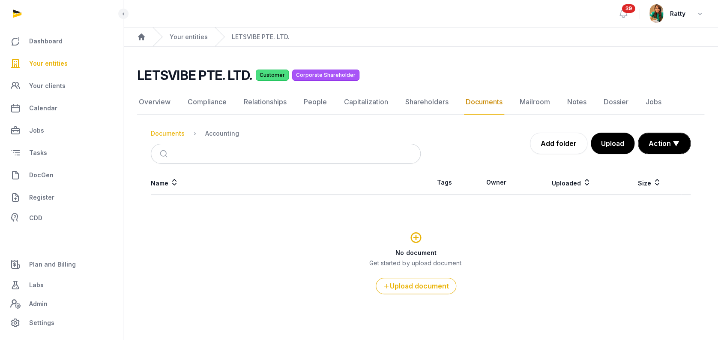
click at [175, 130] on div "Documents" at bounding box center [168, 133] width 34 height 9
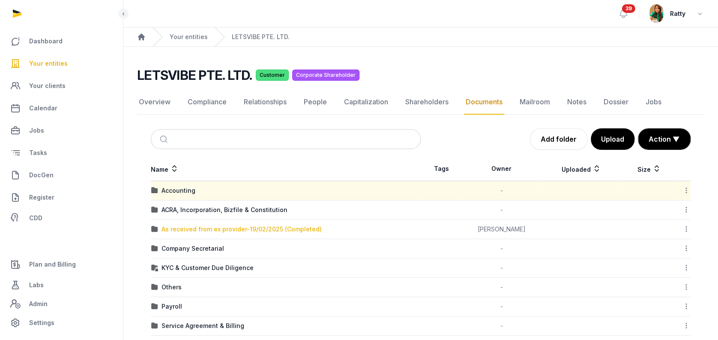
scroll to position [57, 0]
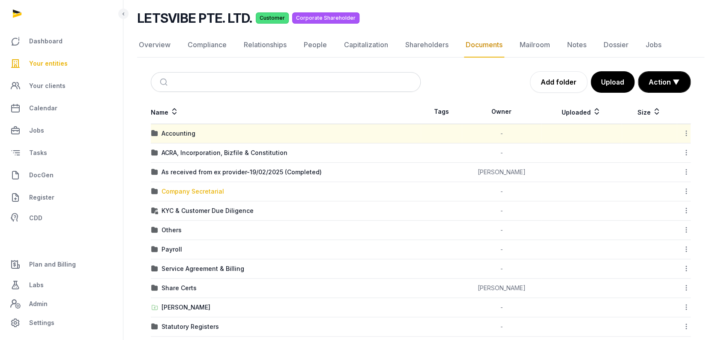
click at [189, 192] on div "Company Secretarial" at bounding box center [193, 191] width 63 height 9
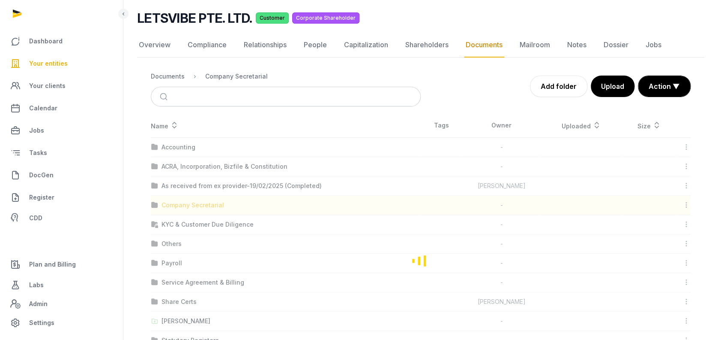
scroll to position [0, 0]
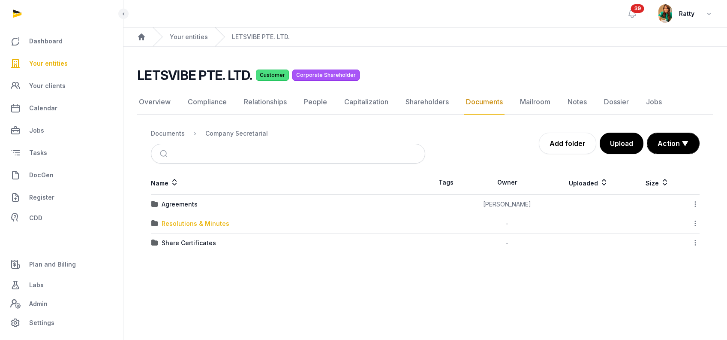
click at [189, 220] on div "Resolutions & Minutes" at bounding box center [196, 223] width 68 height 9
click at [169, 241] on div "2025" at bounding box center [169, 242] width 15 height 9
click at [207, 102] on link "Compliance" at bounding box center [207, 102] width 42 height 25
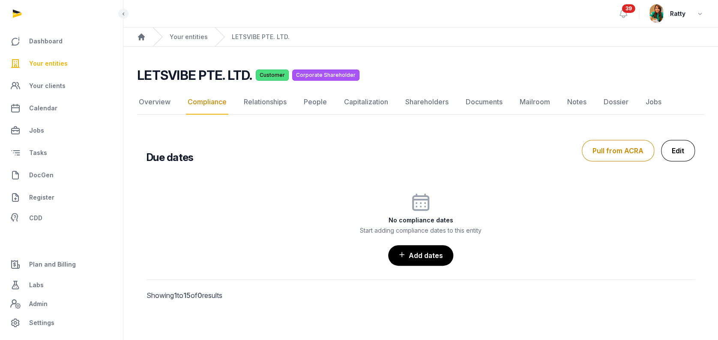
click at [675, 147] on link "Edit" at bounding box center [678, 150] width 34 height 21
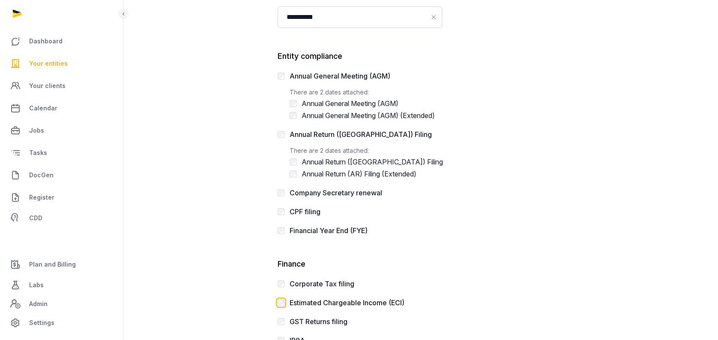
scroll to position [256, 0]
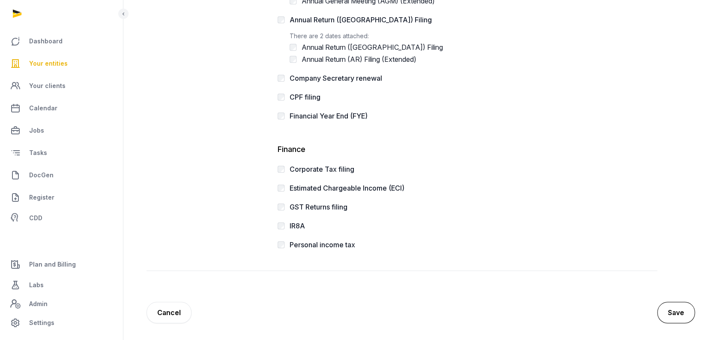
click at [673, 304] on button "Save" at bounding box center [677, 311] width 38 height 21
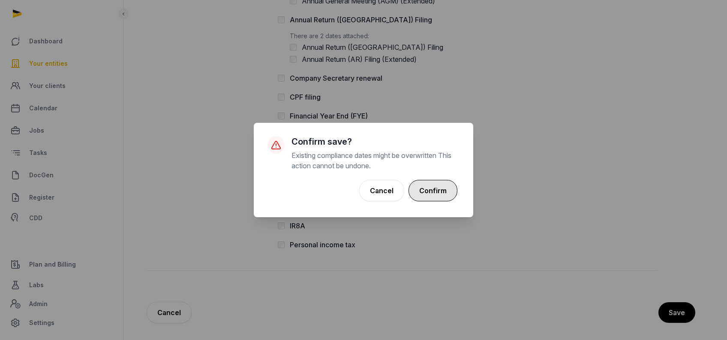
click at [448, 190] on button "Confirm" at bounding box center [433, 190] width 49 height 21
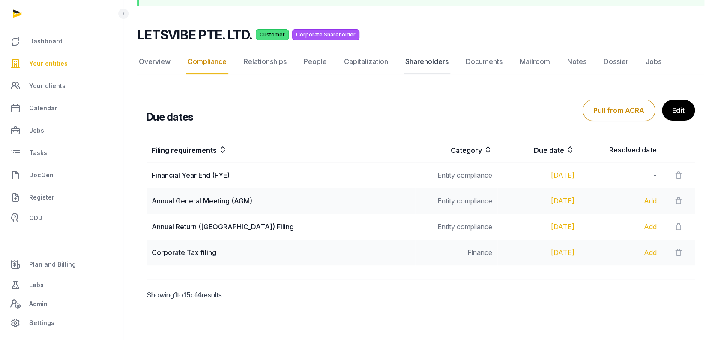
scroll to position [72, 0]
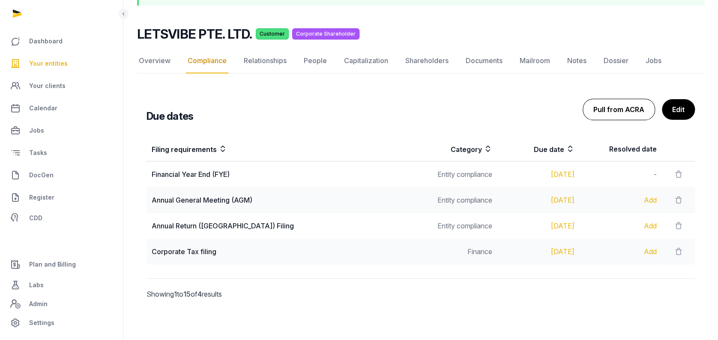
click at [634, 109] on button "Pull from ACRA" at bounding box center [619, 109] width 72 height 21
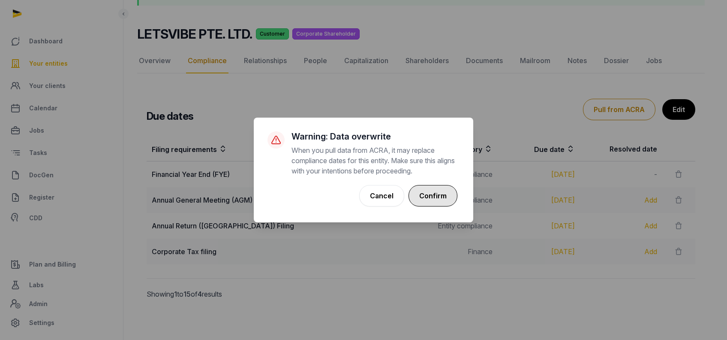
click at [425, 204] on button "Confirm" at bounding box center [433, 195] width 49 height 21
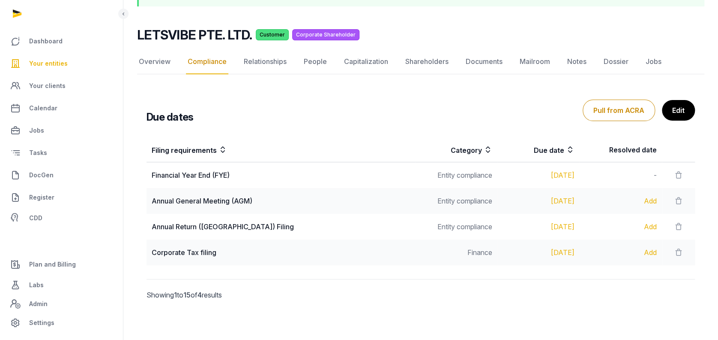
scroll to position [72, 0]
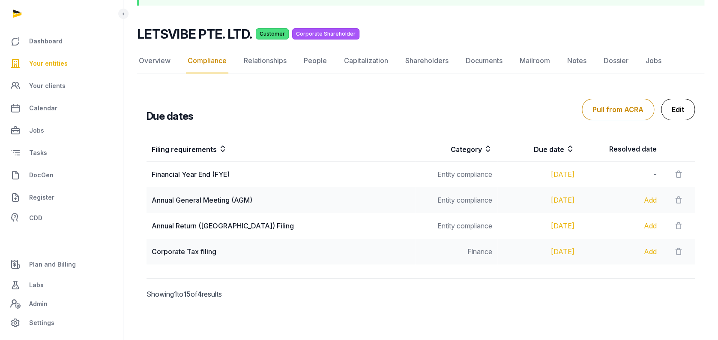
click at [670, 111] on link "Edit" at bounding box center [678, 109] width 34 height 21
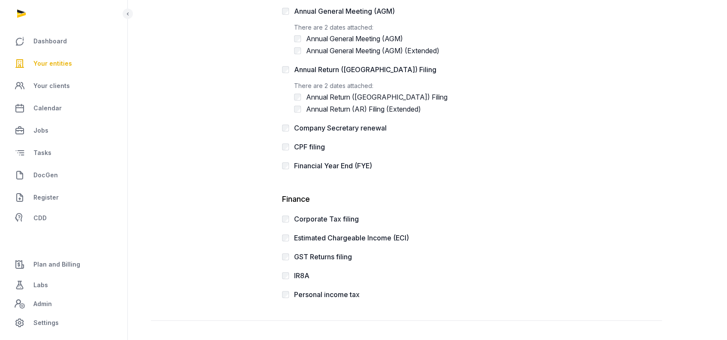
scroll to position [228, 0]
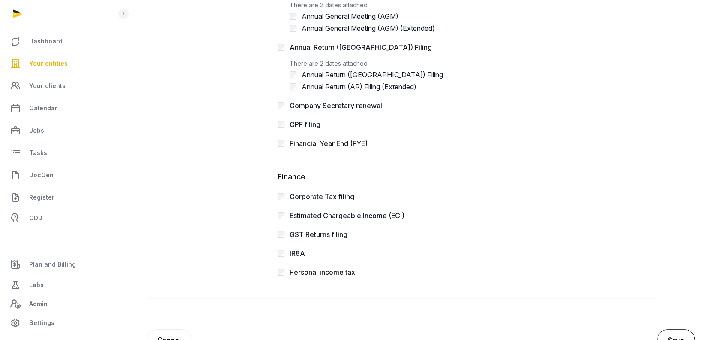
click at [673, 331] on button "Save" at bounding box center [677, 339] width 38 height 21
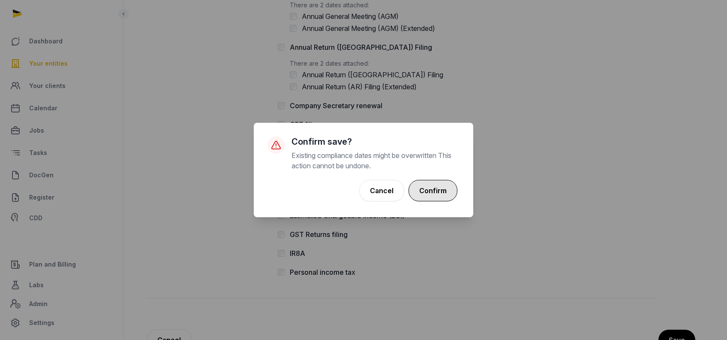
click at [427, 189] on button "Confirm" at bounding box center [433, 190] width 49 height 21
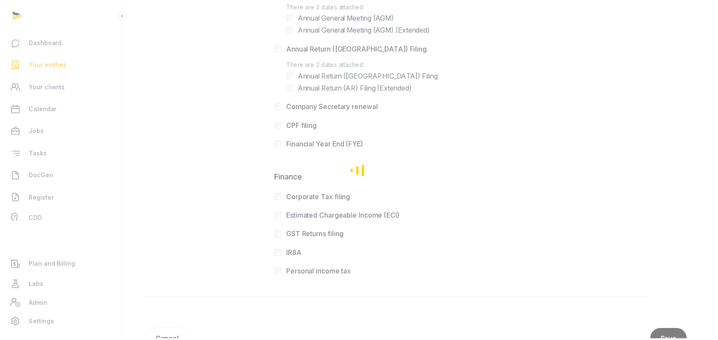
scroll to position [238, 0]
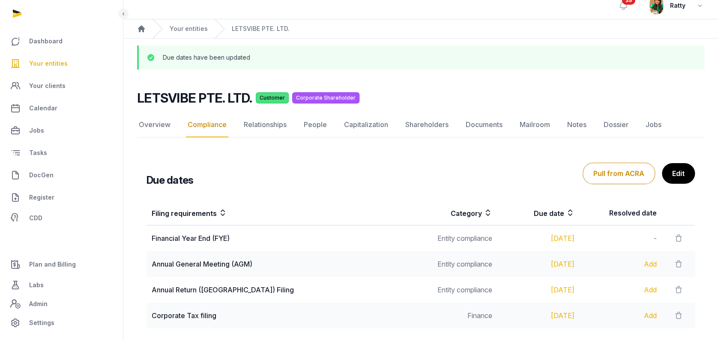
scroll to position [57, 0]
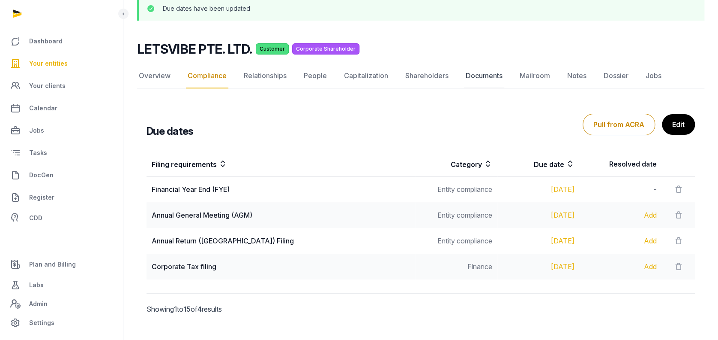
click at [483, 71] on link "Documents" at bounding box center [484, 75] width 40 height 25
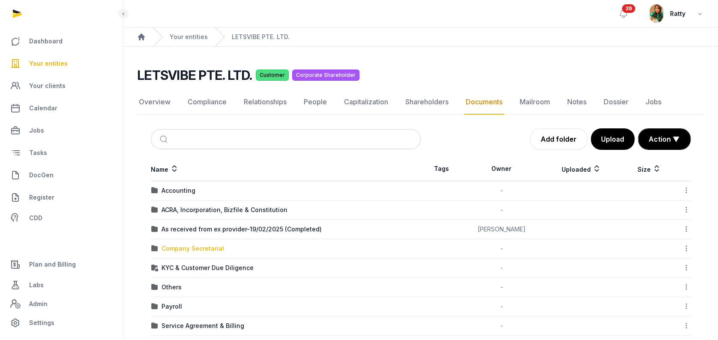
click at [187, 244] on div "Company Secretarial" at bounding box center [193, 248] width 63 height 9
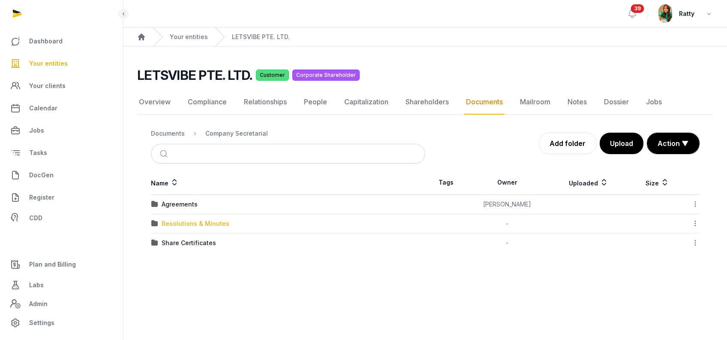
click at [186, 222] on div "Resolutions & Minutes" at bounding box center [196, 223] width 68 height 9
click at [168, 243] on div "2025" at bounding box center [169, 242] width 15 height 9
click at [308, 133] on div "Resolutions & Minutes" at bounding box center [323, 133] width 68 height 9
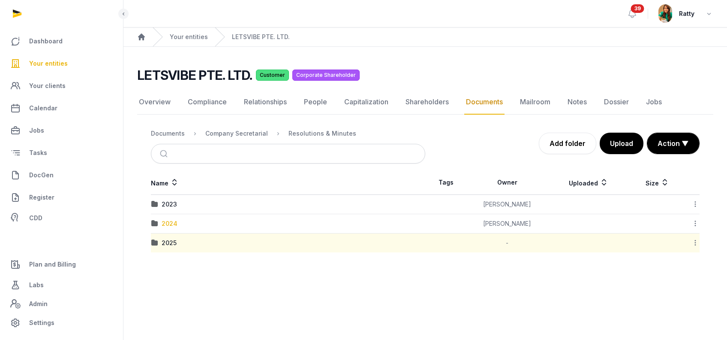
click at [169, 222] on div "2024" at bounding box center [170, 223] width 16 height 9
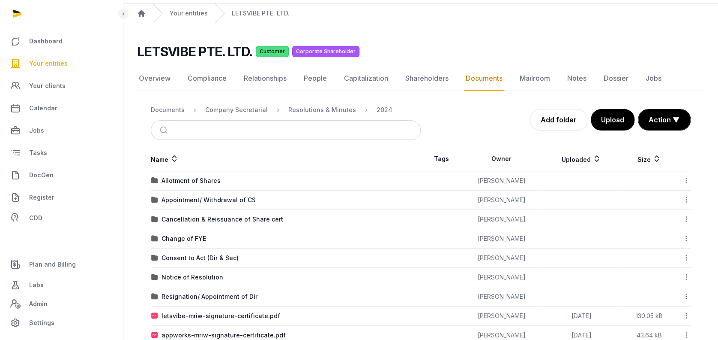
scroll to position [45, 0]
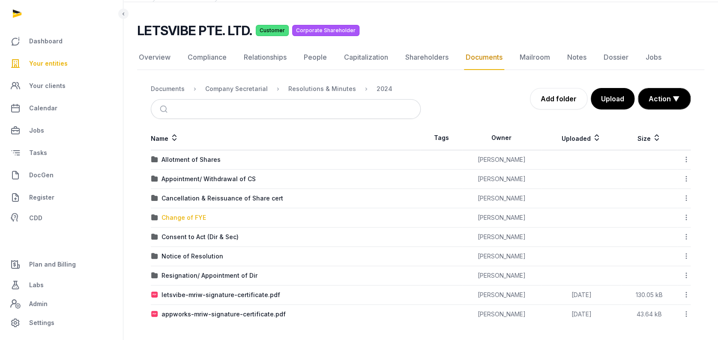
click at [178, 213] on div "Change of FYE" at bounding box center [184, 217] width 45 height 9
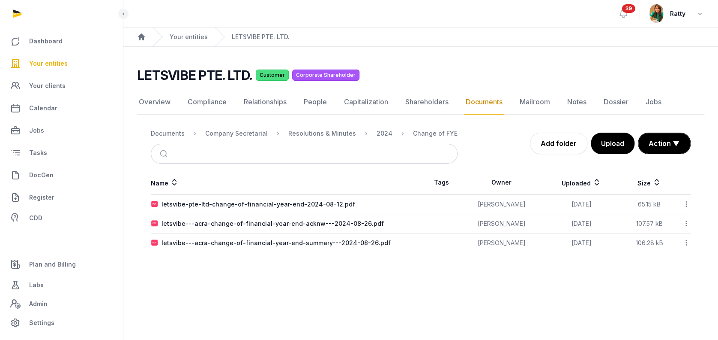
scroll to position [0, 0]
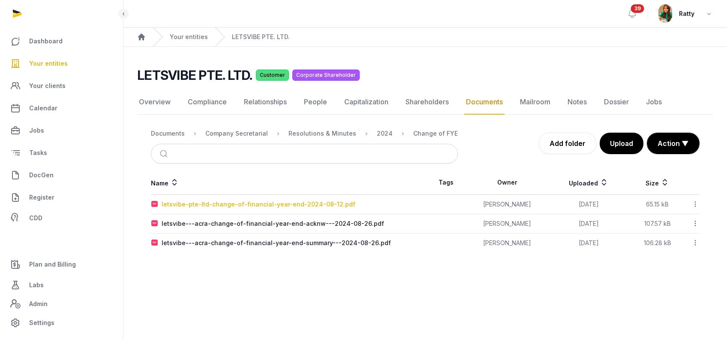
click at [226, 206] on div "letsvibe-pte-ltd-change-of-financial-year-end-2024-08-12.pdf" at bounding box center [259, 204] width 194 height 9
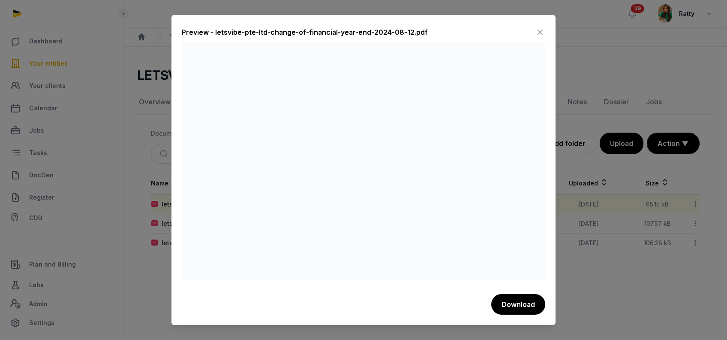
click at [542, 32] on icon at bounding box center [540, 32] width 10 height 14
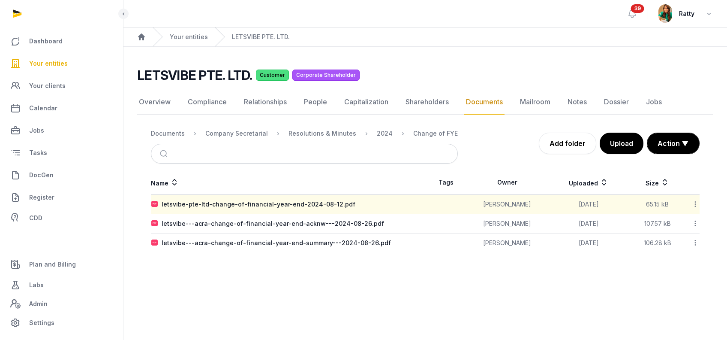
click at [59, 62] on span "Your entities" at bounding box center [48, 63] width 39 height 10
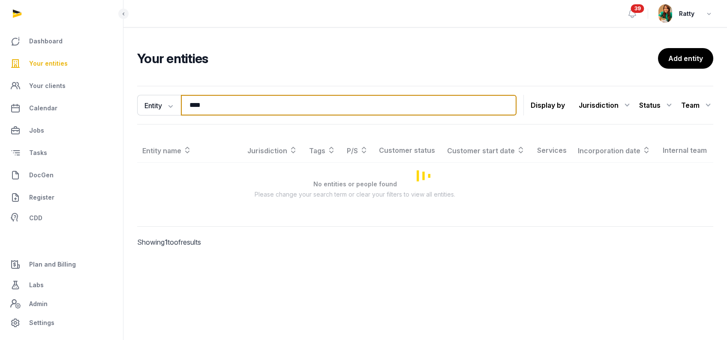
drag, startPoint x: 223, startPoint y: 108, endPoint x: 3, endPoint y: 43, distance: 229.4
click at [70, 69] on div "Dashboard Your entities Your clients Calendar Jobs Tasks DocGen Register CDD Pl…" at bounding box center [363, 170] width 727 height 340
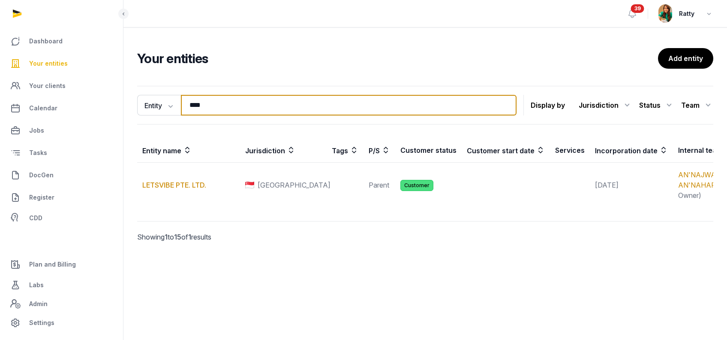
paste input "**********"
type input "**********"
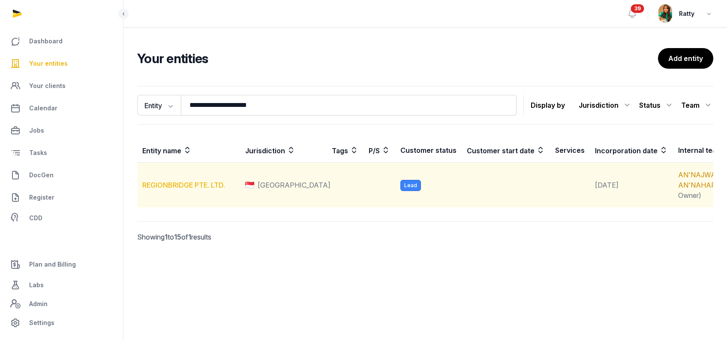
click at [181, 189] on link "REGIONBRIDGE PTE. LTD." at bounding box center [183, 184] width 83 height 9
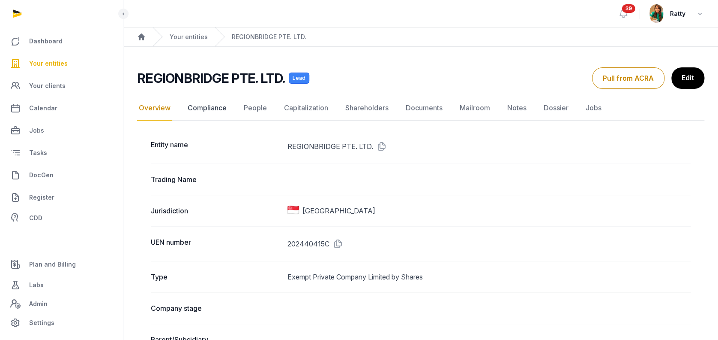
click at [209, 111] on link "Compliance" at bounding box center [207, 108] width 42 height 25
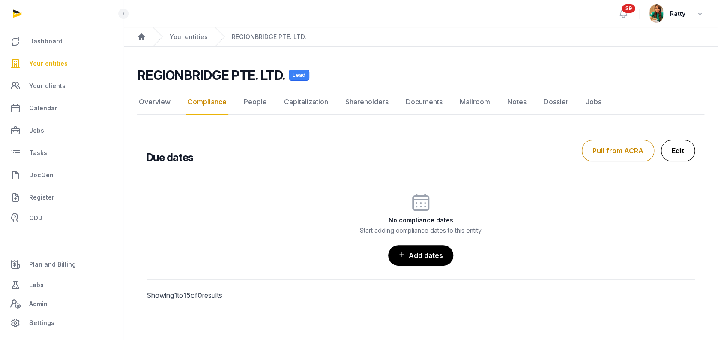
click at [687, 150] on link "Edit" at bounding box center [678, 150] width 34 height 21
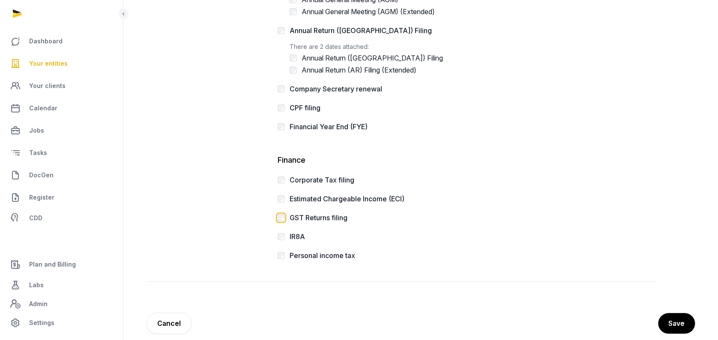
scroll to position [256, 0]
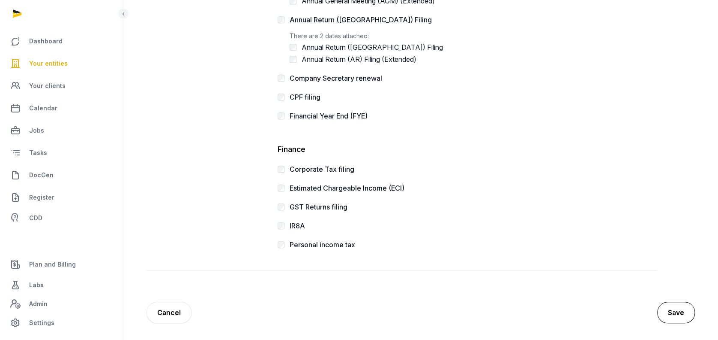
click at [671, 305] on button "Save" at bounding box center [677, 311] width 38 height 21
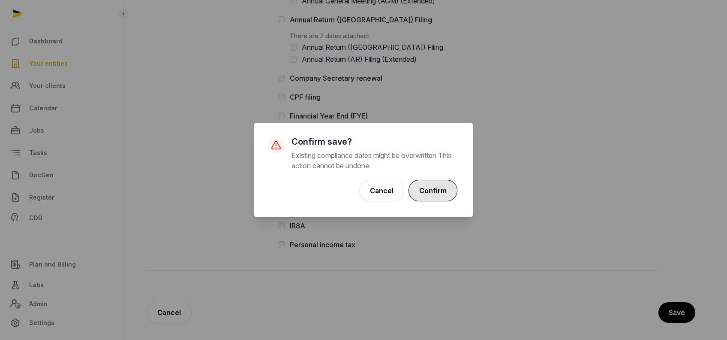
click at [436, 190] on button "Confirm" at bounding box center [433, 190] width 49 height 21
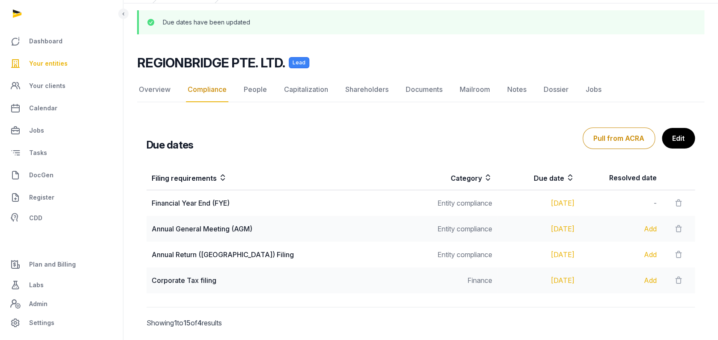
scroll to position [72, 0]
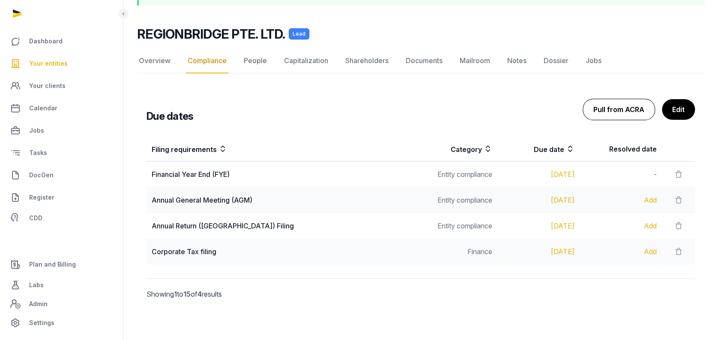
click at [615, 112] on button "Pull from ACRA" at bounding box center [619, 109] width 72 height 21
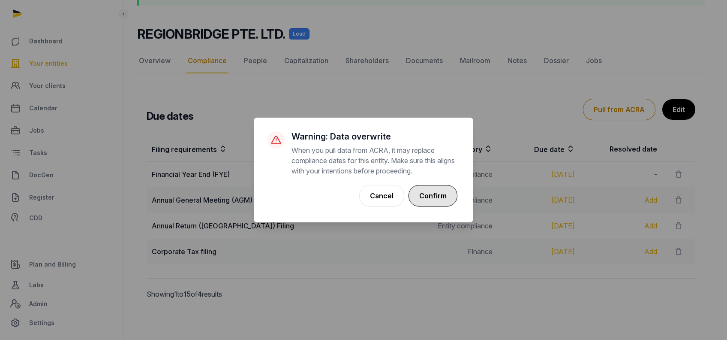
click at [432, 201] on button "Confirm" at bounding box center [433, 195] width 49 height 21
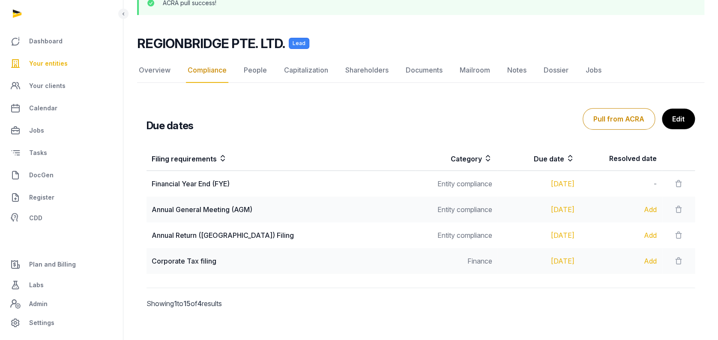
scroll to position [72, 0]
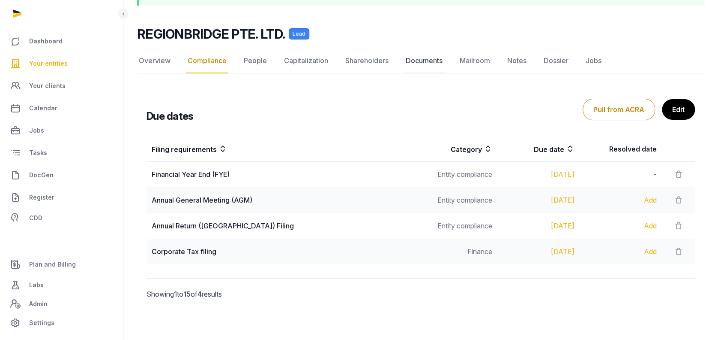
click at [423, 63] on link "Documents" at bounding box center [424, 60] width 40 height 25
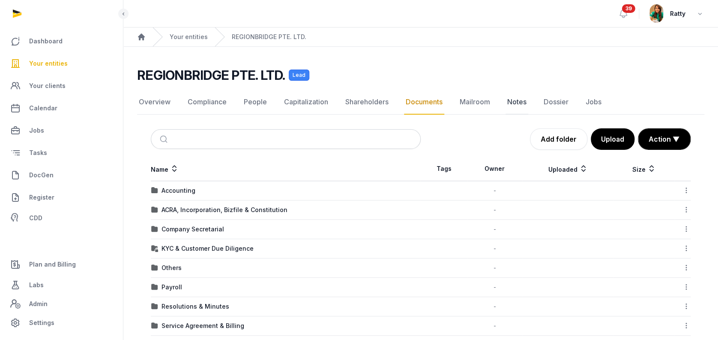
click at [512, 103] on link "Notes" at bounding box center [517, 102] width 23 height 25
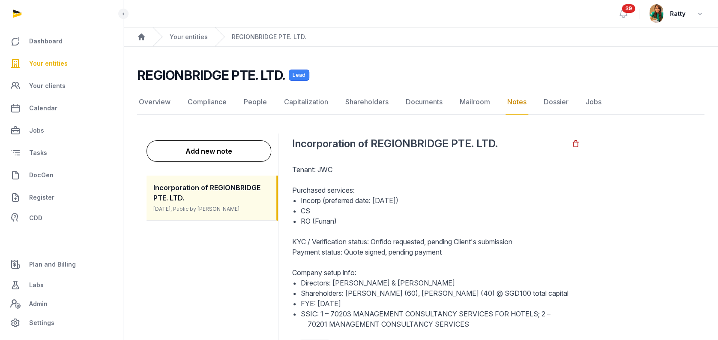
scroll to position [48, 0]
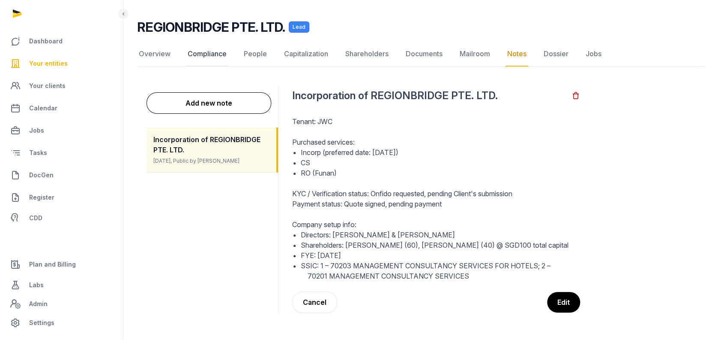
click at [213, 53] on link "Compliance" at bounding box center [207, 54] width 42 height 25
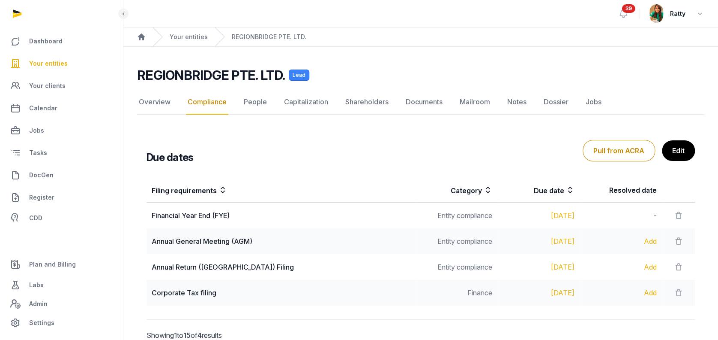
click at [51, 58] on link "Your entities" at bounding box center [61, 63] width 109 height 21
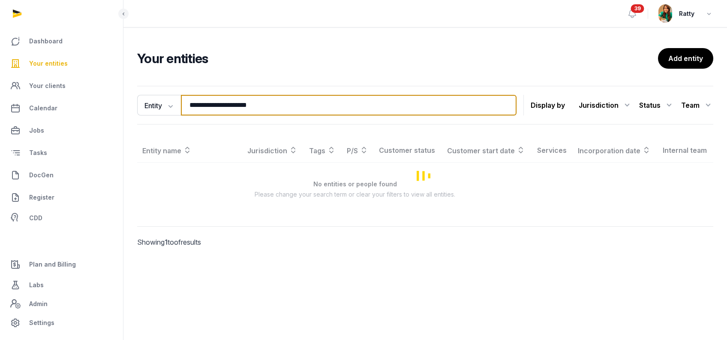
drag, startPoint x: 285, startPoint y: 106, endPoint x: -119, endPoint y: 93, distance: 403.6
click at [0, 93] on html "**********" at bounding box center [363, 170] width 727 height 340
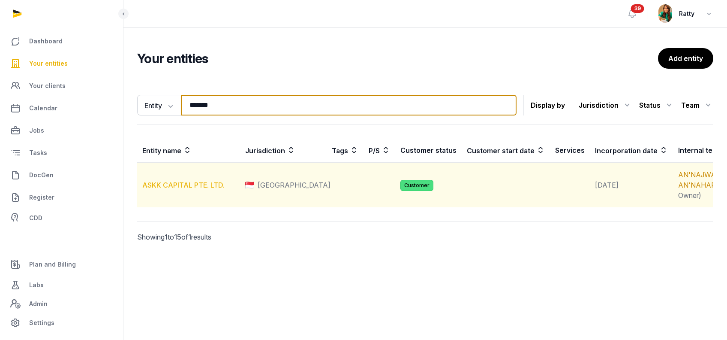
type input "*******"
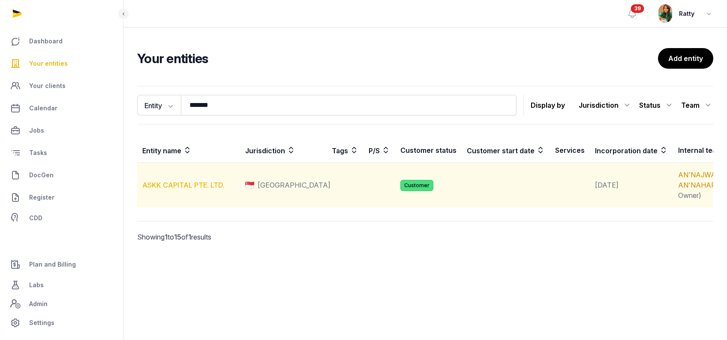
click at [192, 188] on link "ASKK CAPITAL PTE. LTD." at bounding box center [183, 184] width 82 height 9
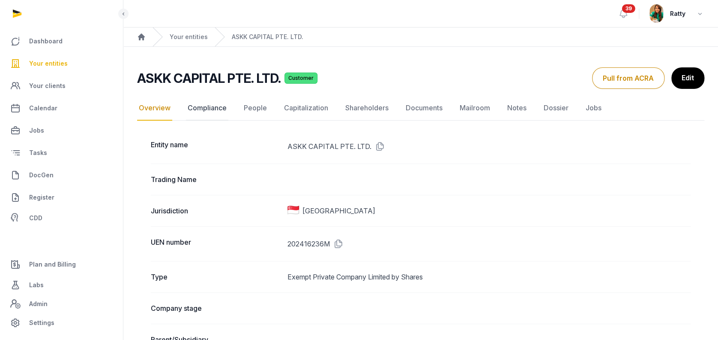
click at [214, 104] on link "Compliance" at bounding box center [207, 108] width 42 height 25
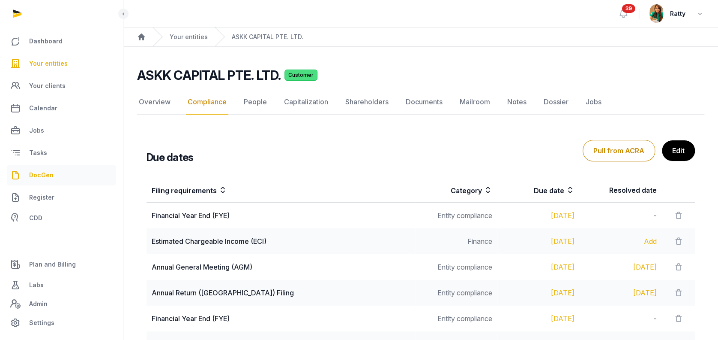
click at [46, 176] on span "DocGen" at bounding box center [41, 175] width 24 height 10
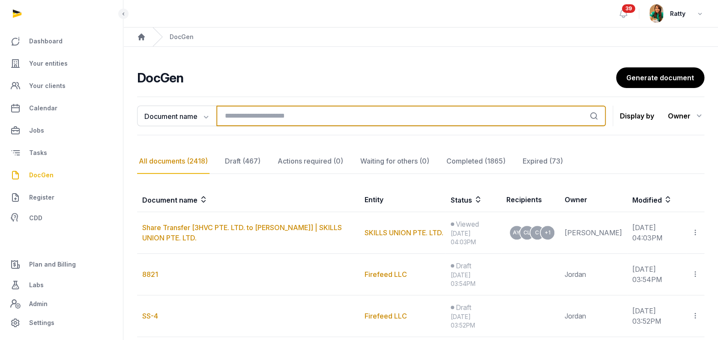
click at [255, 113] on input "search" at bounding box center [411, 115] width 390 height 21
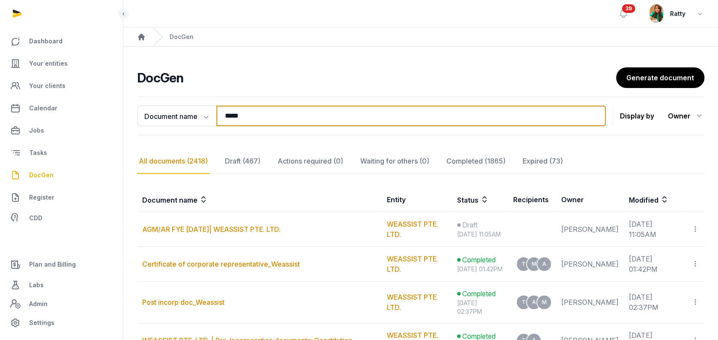
type input "*****"
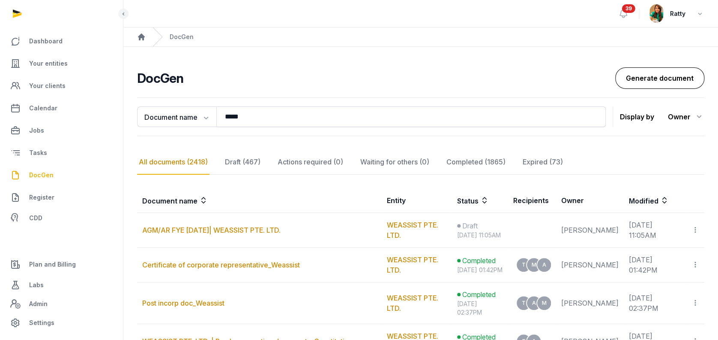
click at [661, 79] on link "Generate document" at bounding box center [660, 77] width 89 height 21
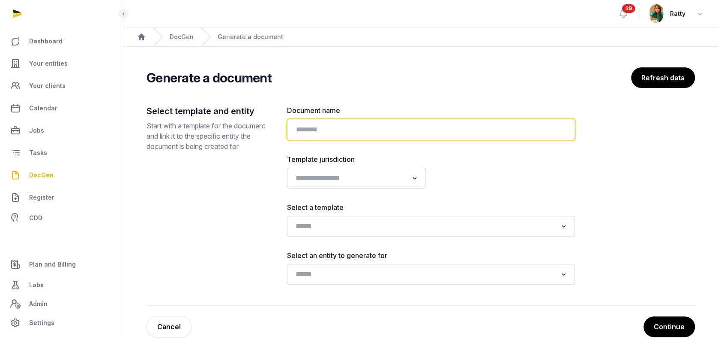
click at [331, 134] on input "text" at bounding box center [431, 129] width 288 height 21
click at [322, 129] on input "text" at bounding box center [431, 129] width 288 height 21
paste input "**********"
type input "**********"
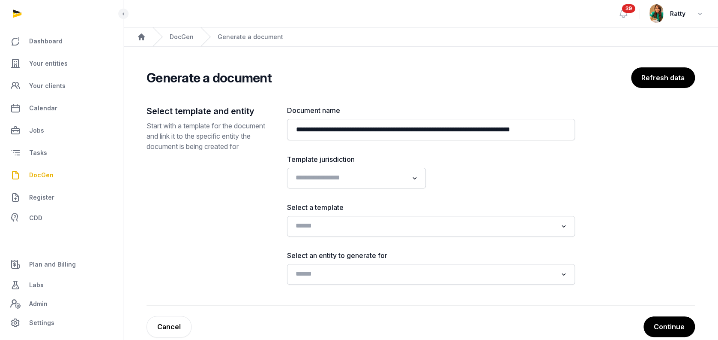
scroll to position [0, 0]
click at [307, 168] on div "Loading..." at bounding box center [356, 178] width 139 height 21
click at [307, 174] on input "Search for option" at bounding box center [350, 178] width 116 height 12
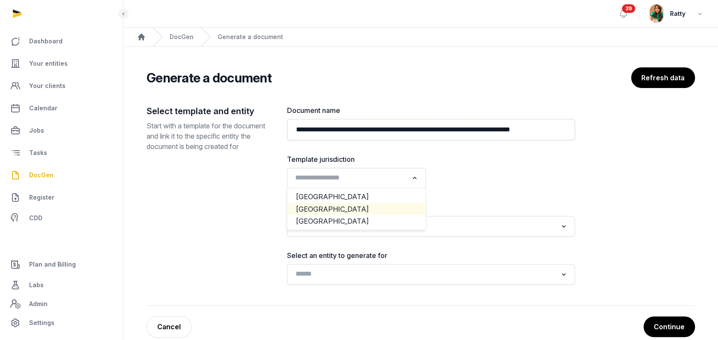
click at [324, 210] on li "Singapore" at bounding box center [357, 209] width 138 height 12
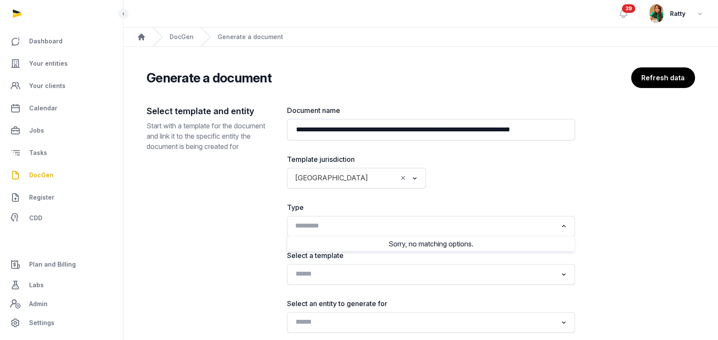
click at [322, 220] on input "Search for option" at bounding box center [424, 226] width 265 height 12
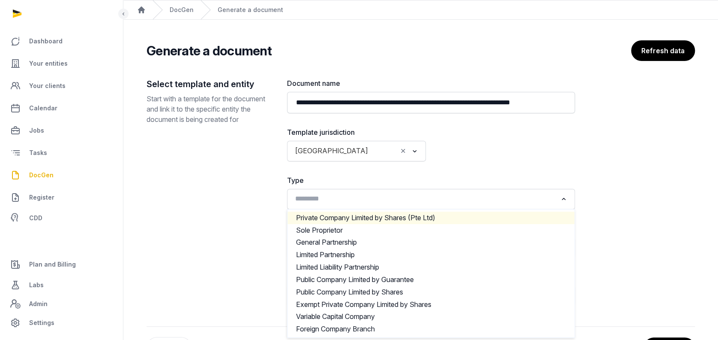
scroll to position [62, 0]
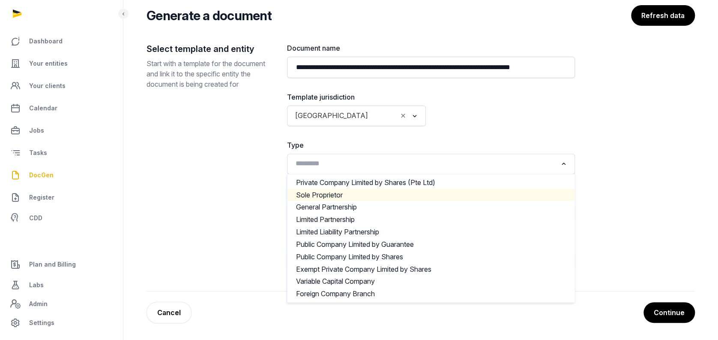
click at [268, 197] on div "Select template and entity Start with a template for the document and link it t…" at bounding box center [210, 156] width 127 height 227
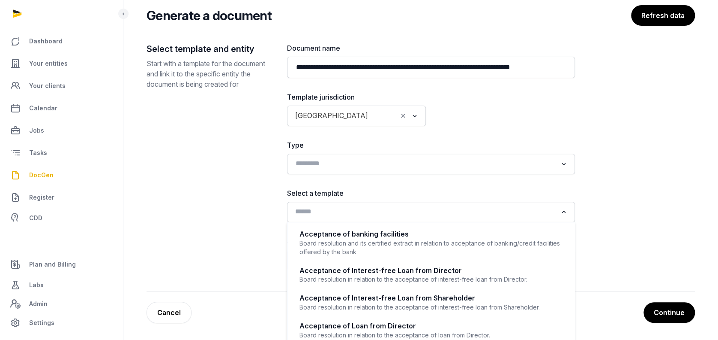
click at [314, 208] on input "Search for option" at bounding box center [424, 212] width 265 height 12
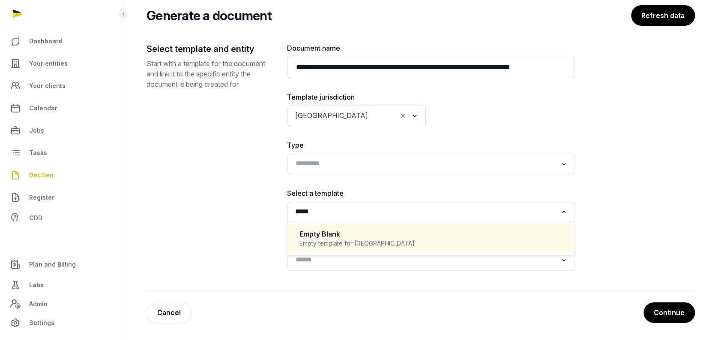
click at [326, 226] on div "Empty Blank Empty template for Singapore" at bounding box center [431, 237] width 270 height 25
type input "*****"
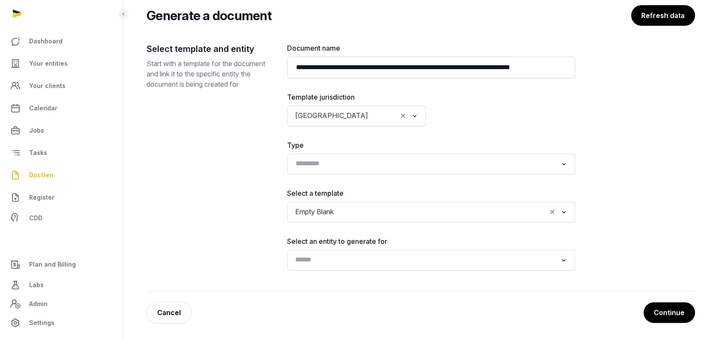
click at [324, 259] on input "Search for option" at bounding box center [424, 260] width 265 height 12
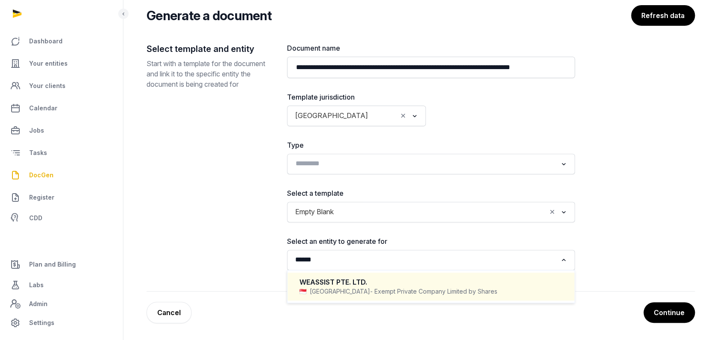
click at [330, 277] on div "WEASSIST PTE. LTD." at bounding box center [431, 282] width 263 height 10
type input "******"
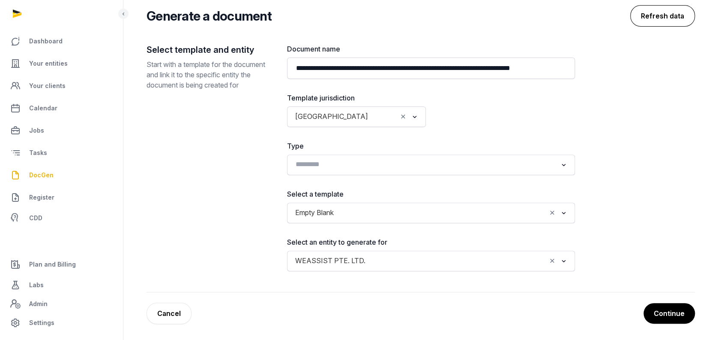
click at [661, 15] on button "Refresh data" at bounding box center [663, 15] width 65 height 21
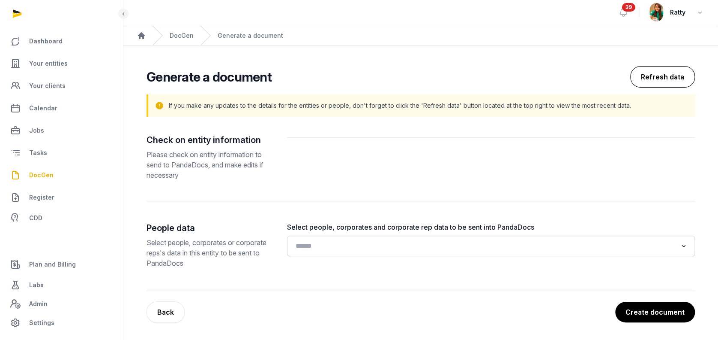
scroll to position [0, 0]
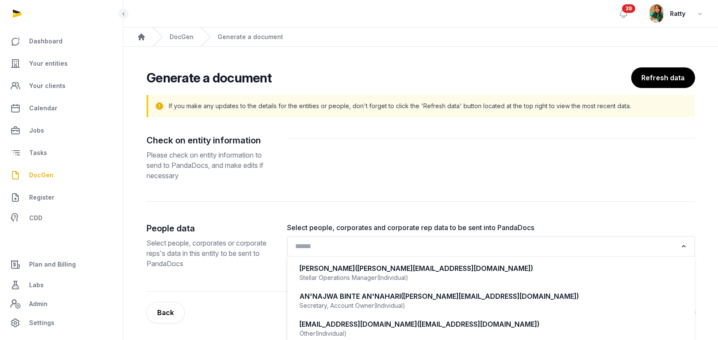
click at [318, 247] on input "Search for option" at bounding box center [484, 246] width 385 height 12
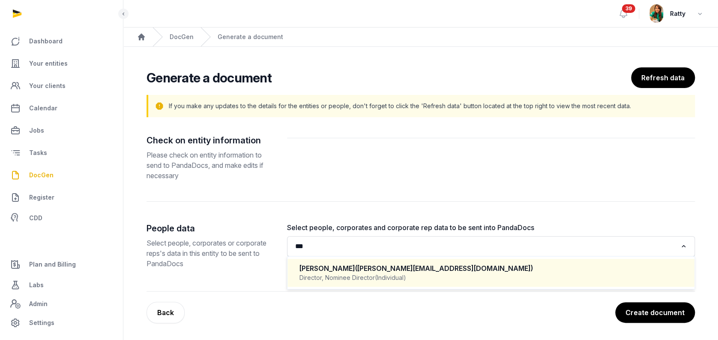
click at [340, 271] on div "MATTHEW KUMAR DANARAJ (matthew@singbac.com)" at bounding box center [491, 268] width 383 height 10
type input "***"
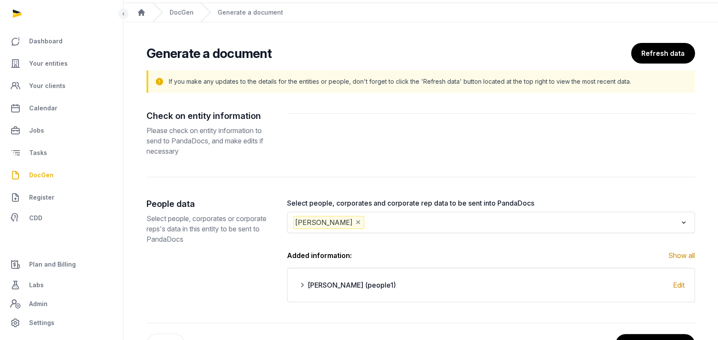
scroll to position [56, 0]
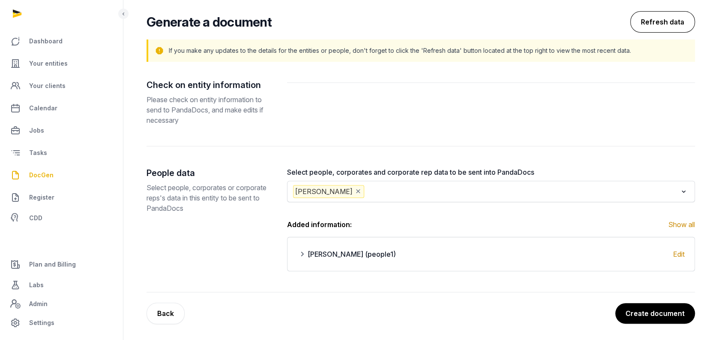
click at [658, 26] on button "Refresh data" at bounding box center [663, 21] width 65 height 21
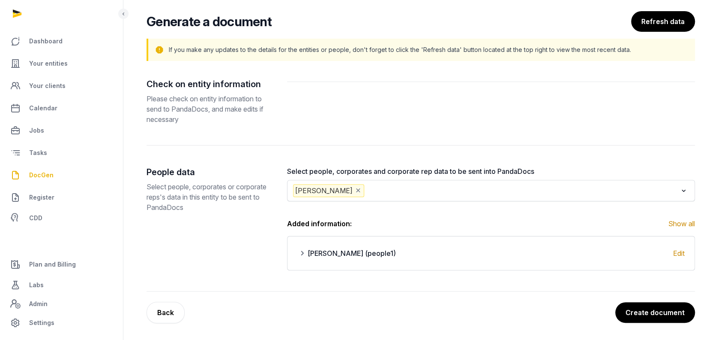
click at [648, 312] on button "Create document" at bounding box center [656, 312] width 80 height 21
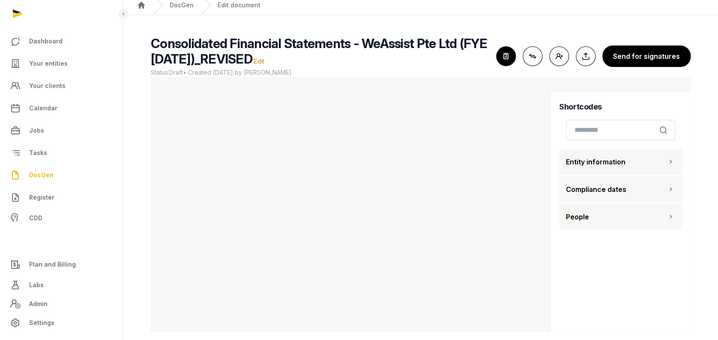
scroll to position [41, 0]
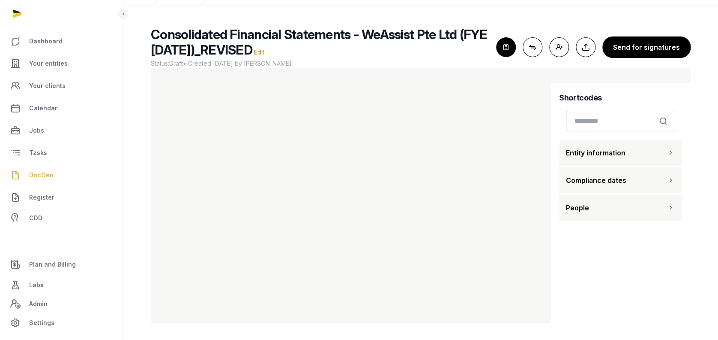
click at [511, 45] on icon "button" at bounding box center [506, 47] width 19 height 19
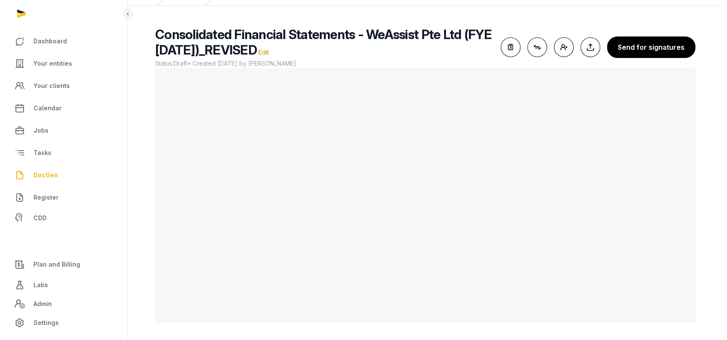
scroll to position [0, 0]
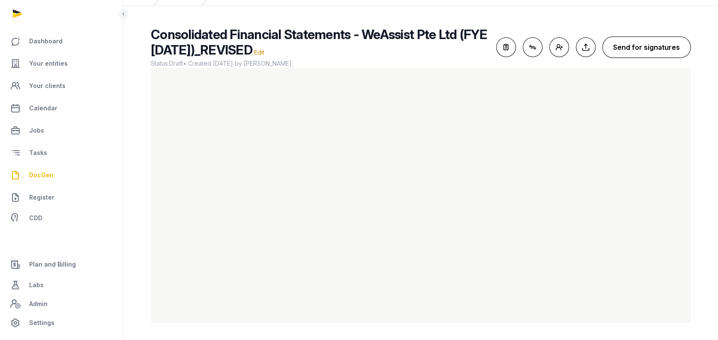
click at [637, 43] on button "Send for signatures" at bounding box center [647, 46] width 88 height 21
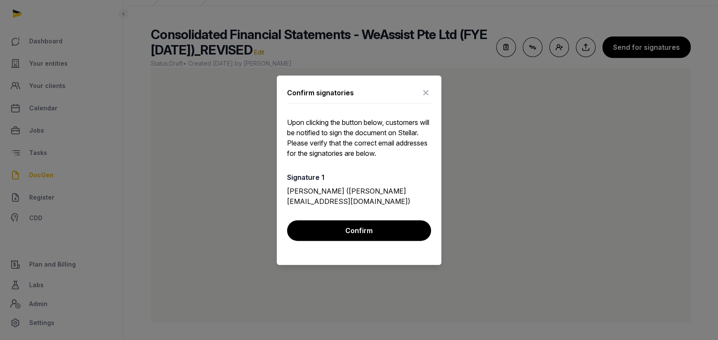
click at [422, 89] on icon at bounding box center [426, 93] width 10 height 14
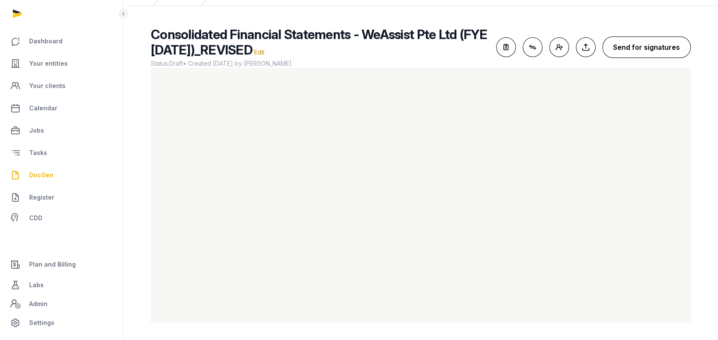
click at [653, 48] on button "Send for signatures" at bounding box center [647, 46] width 88 height 21
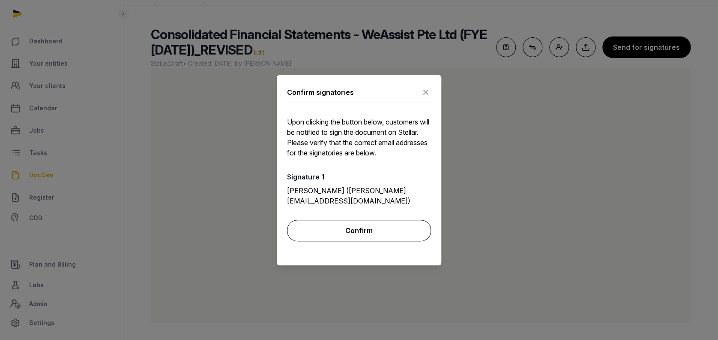
click at [371, 228] on button "Confirm" at bounding box center [359, 229] width 144 height 21
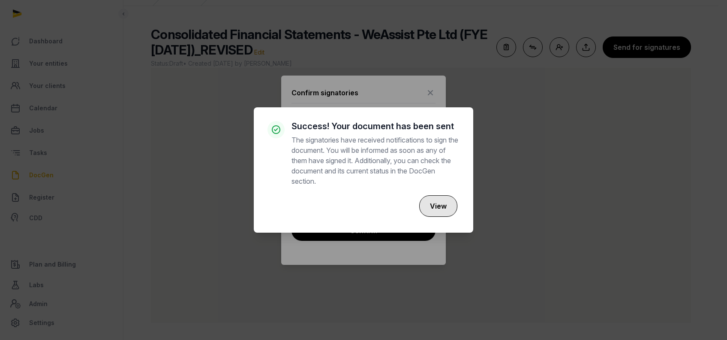
click at [446, 208] on button "View" at bounding box center [438, 205] width 38 height 21
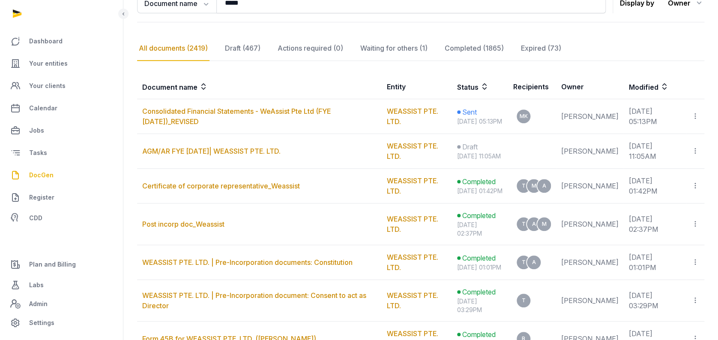
scroll to position [114, 0]
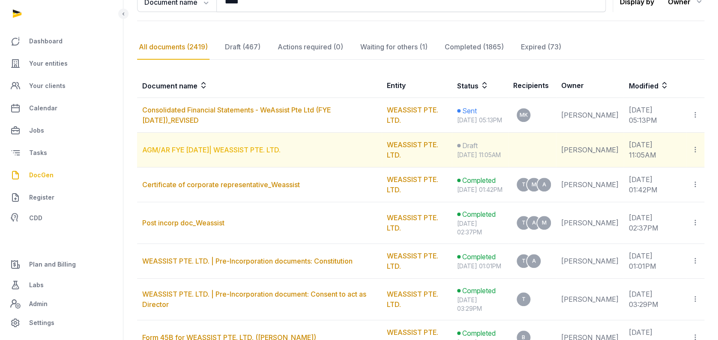
click at [201, 154] on link "AGM/AR FYE 31-12-2024| WEASSIST PTE. LTD." at bounding box center [211, 149] width 138 height 9
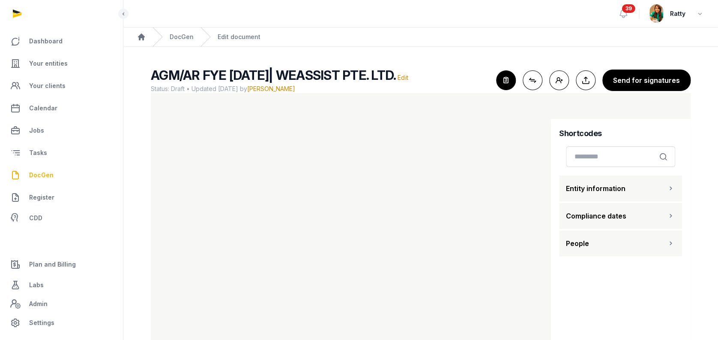
scroll to position [25, 0]
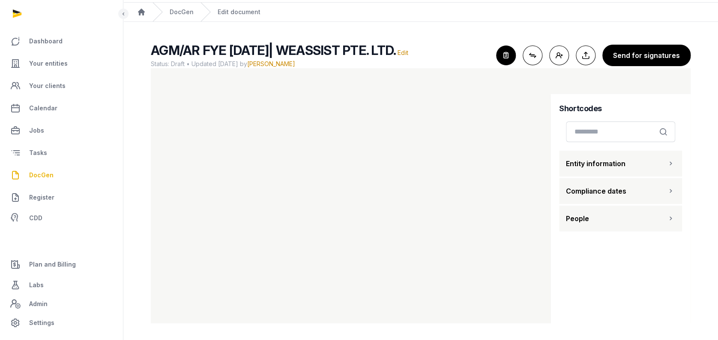
click at [45, 176] on span "DocGen" at bounding box center [41, 175] width 24 height 10
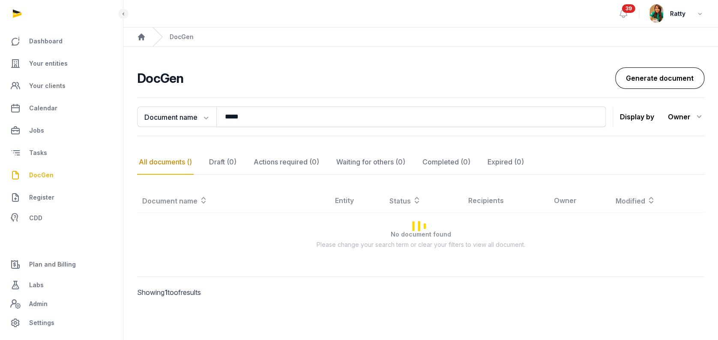
click at [651, 74] on link "Generate document" at bounding box center [660, 77] width 89 height 21
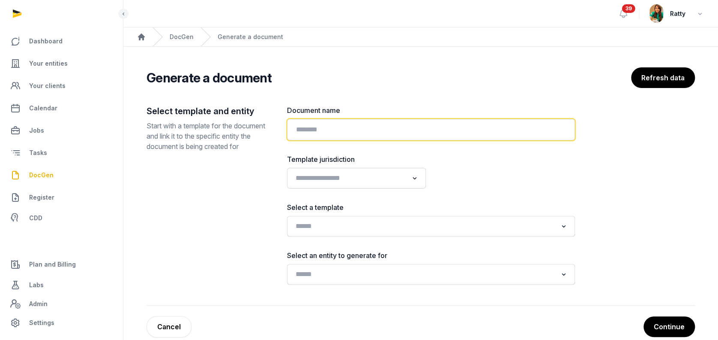
click at [373, 131] on input "text" at bounding box center [431, 129] width 288 height 21
paste input "**********"
type input "**********"
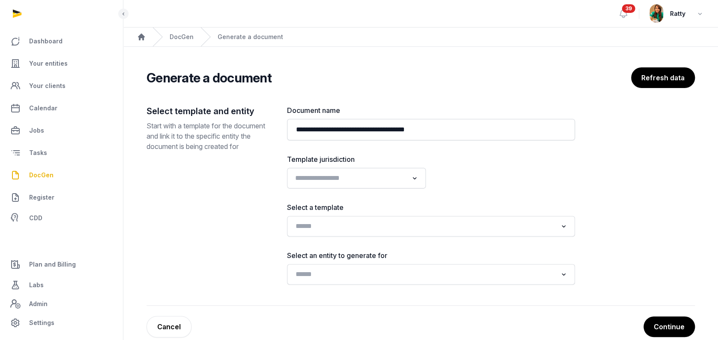
click at [336, 175] on input "Search for option" at bounding box center [350, 178] width 116 height 12
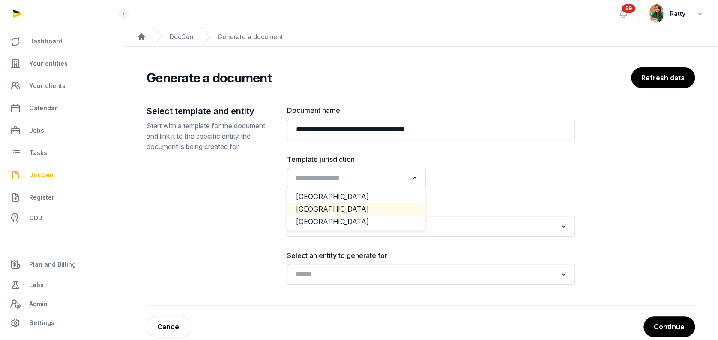
click at [332, 205] on li "Singapore" at bounding box center [357, 209] width 138 height 12
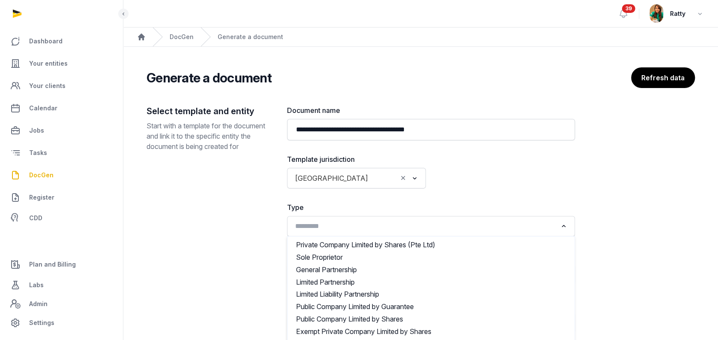
click at [328, 230] on input "Search for option" at bounding box center [424, 226] width 265 height 12
click at [271, 228] on div "Select template and entity Start with a template for the document and link it t…" at bounding box center [210, 218] width 127 height 227
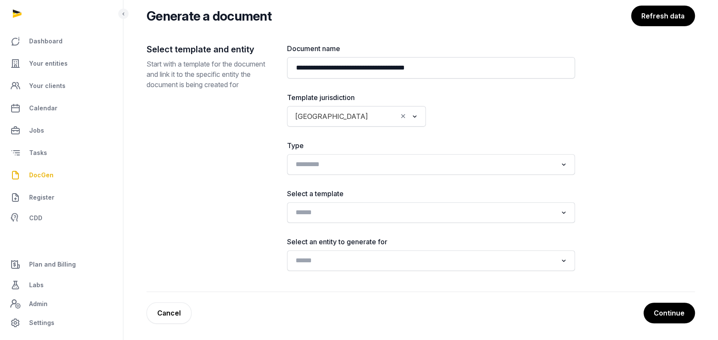
scroll to position [62, 0]
click at [303, 222] on div "**********" at bounding box center [431, 156] width 288 height 227
click at [308, 215] on input "Search for option" at bounding box center [424, 212] width 265 height 12
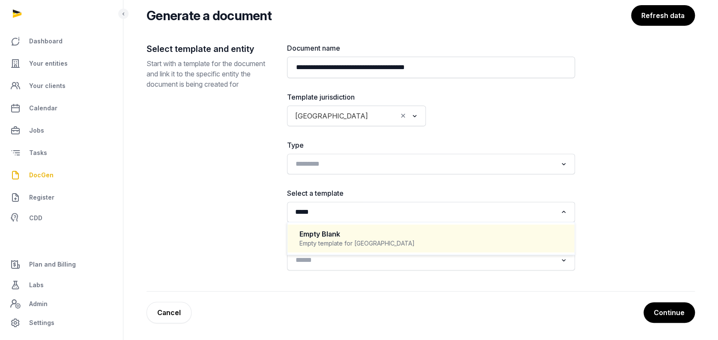
click at [336, 229] on div "Empty Blank" at bounding box center [431, 234] width 263 height 10
type input "*****"
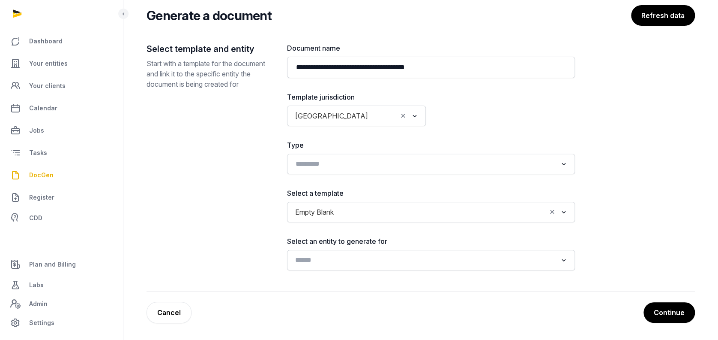
click at [319, 258] on input "Search for option" at bounding box center [424, 260] width 265 height 12
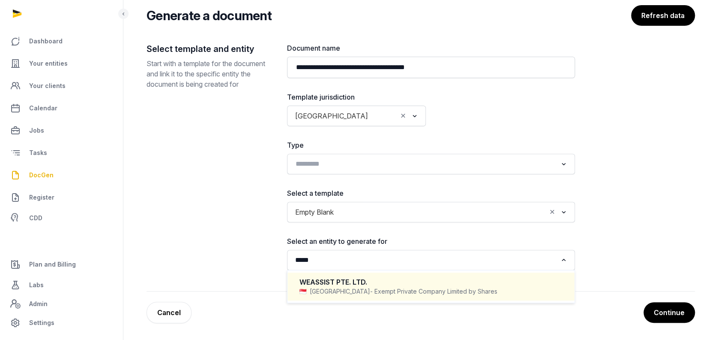
click at [380, 280] on div "WEASSIST PTE. LTD." at bounding box center [431, 282] width 263 height 10
type input "*****"
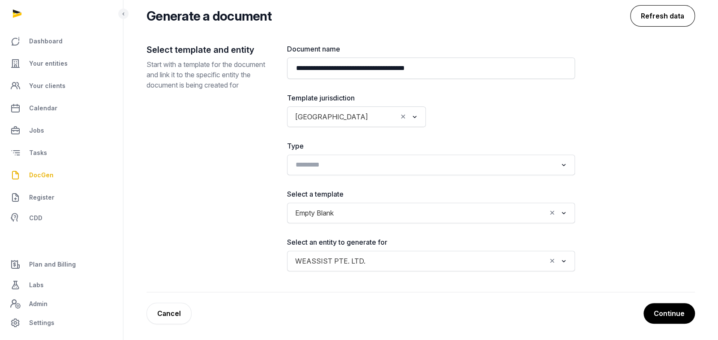
click at [670, 12] on button "Refresh data" at bounding box center [663, 15] width 65 height 21
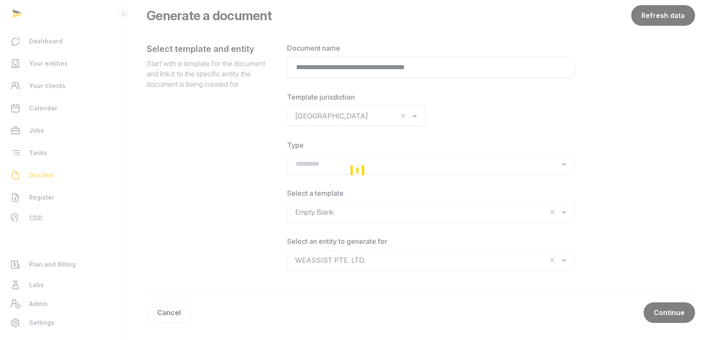
scroll to position [0, 0]
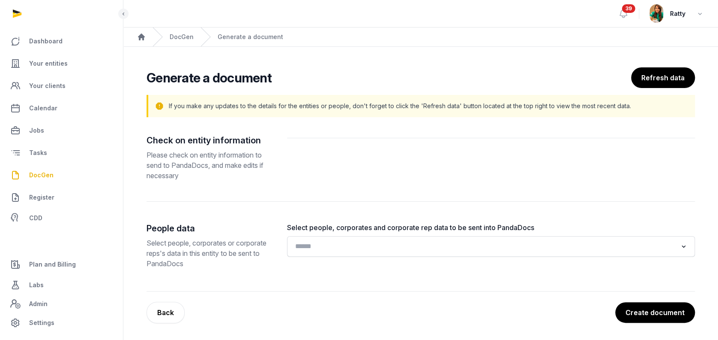
click at [333, 247] on input "Search for option" at bounding box center [484, 246] width 385 height 12
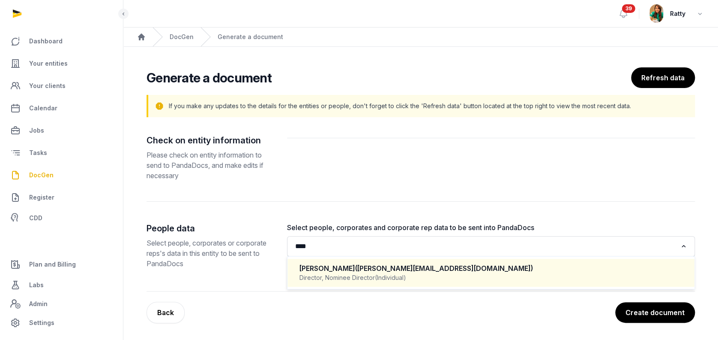
click at [354, 282] on div "MATTHEW KUMAR DANARAJ (matthew@singbac.com) Director, Nominee Director (Individ…" at bounding box center [491, 272] width 390 height 25
type input "****"
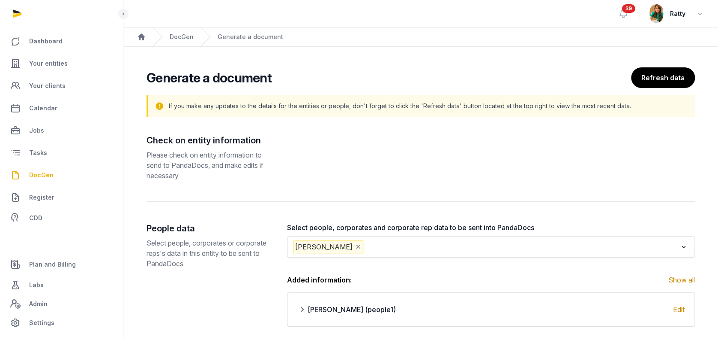
scroll to position [56, 0]
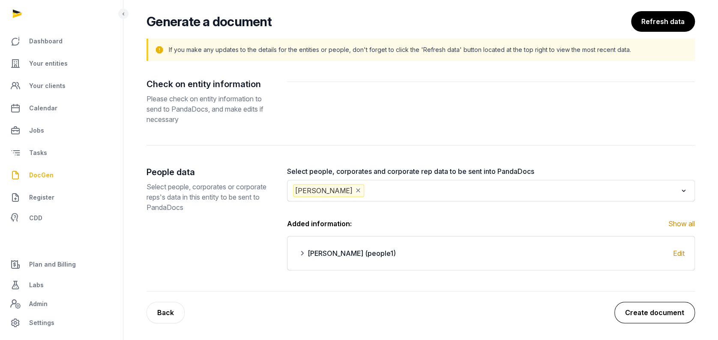
click at [663, 307] on button "Create document" at bounding box center [655, 311] width 81 height 21
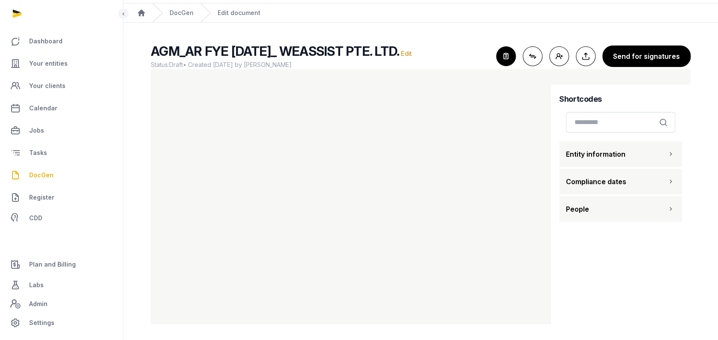
scroll to position [25, 0]
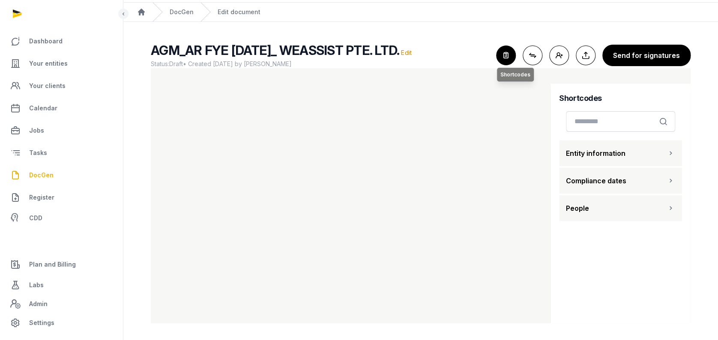
click at [511, 55] on icon "button" at bounding box center [506, 55] width 19 height 19
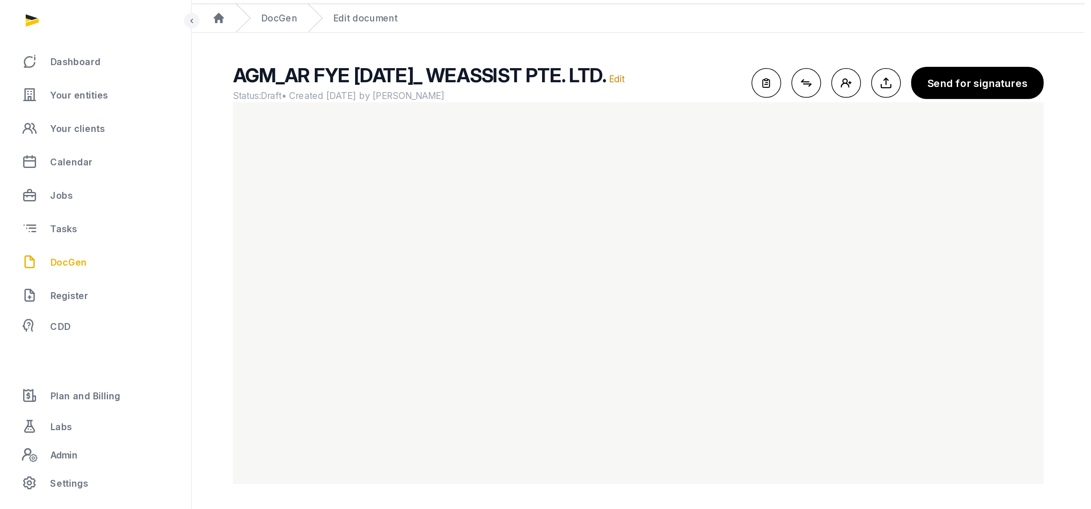
scroll to position [0, 0]
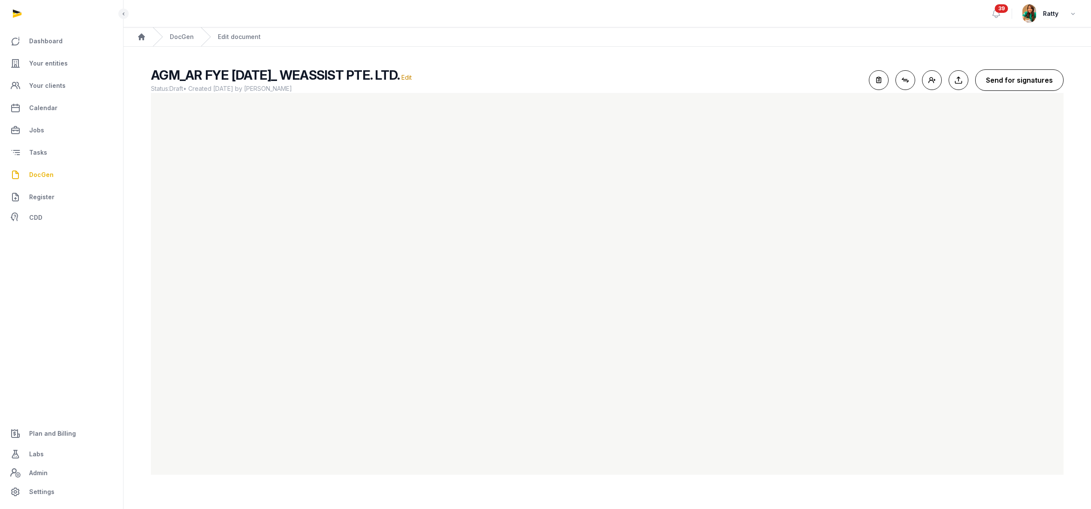
click at [727, 75] on button "Send for signatures" at bounding box center [1019, 79] width 88 height 21
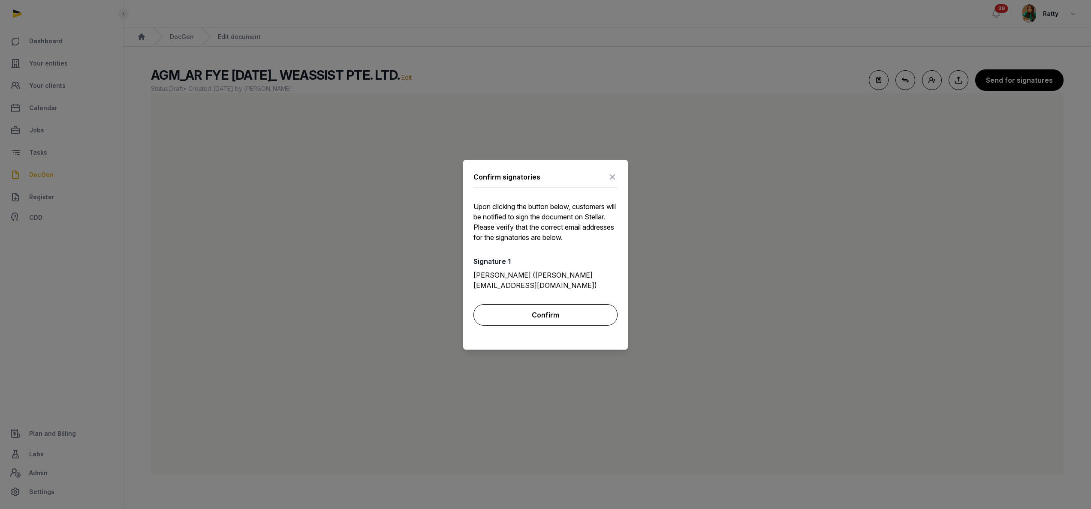
click at [518, 314] on button "Confirm" at bounding box center [545, 314] width 144 height 21
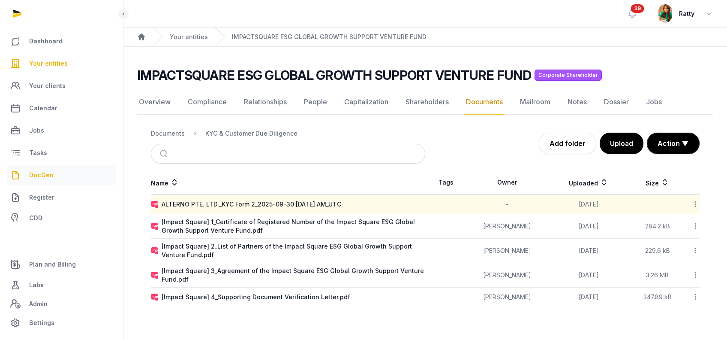
click at [44, 177] on span "DocGen" at bounding box center [41, 175] width 24 height 10
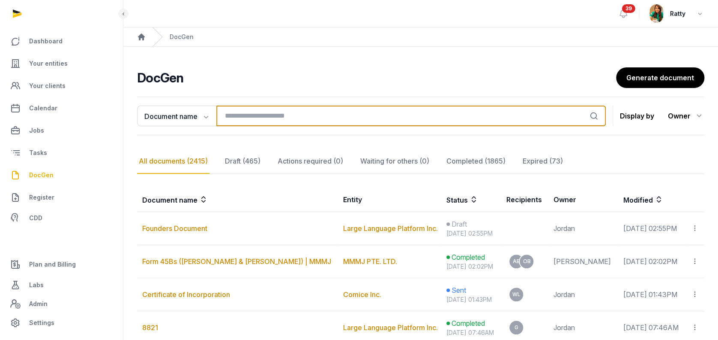
click at [244, 113] on input "search" at bounding box center [411, 115] width 390 height 21
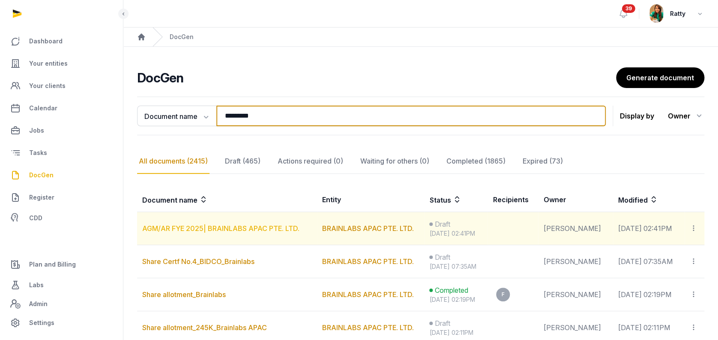
type input "*********"
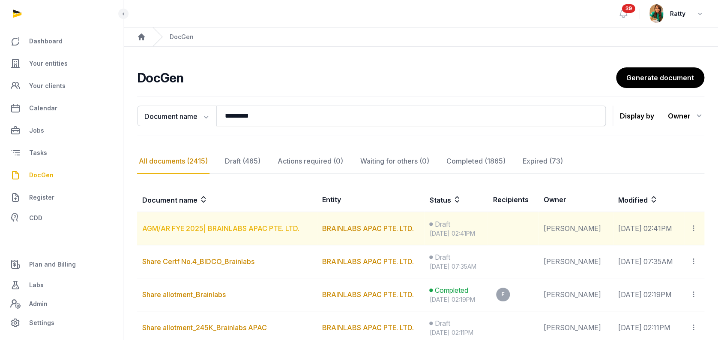
click at [185, 229] on link "AGM/AR FYE 2025| BRAINLABS APAC PTE. LTD." at bounding box center [220, 228] width 157 height 9
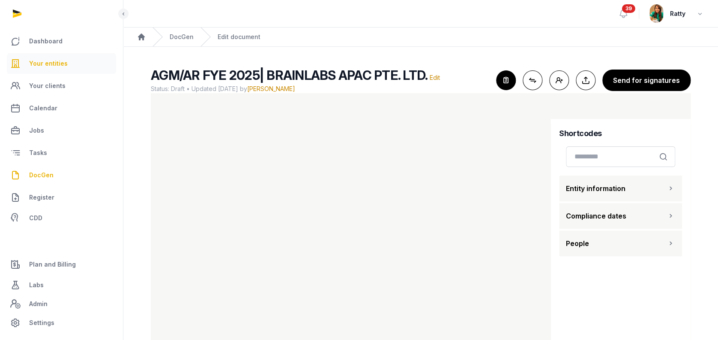
click at [55, 62] on span "Your entities" at bounding box center [48, 63] width 39 height 10
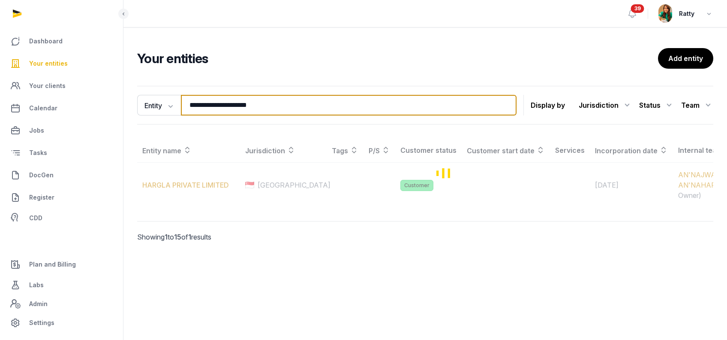
click at [270, 102] on input "**********" at bounding box center [349, 105] width 336 height 21
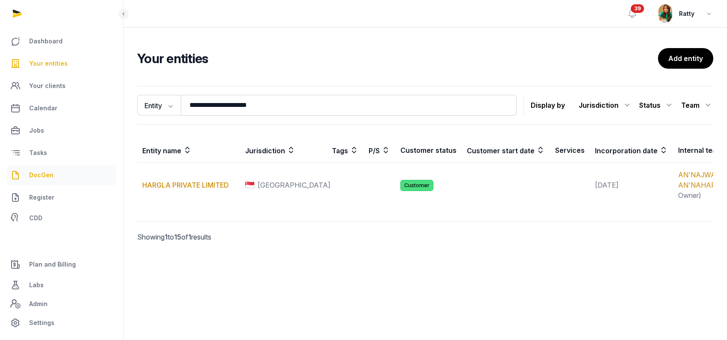
click at [41, 180] on link "DocGen" at bounding box center [61, 175] width 109 height 21
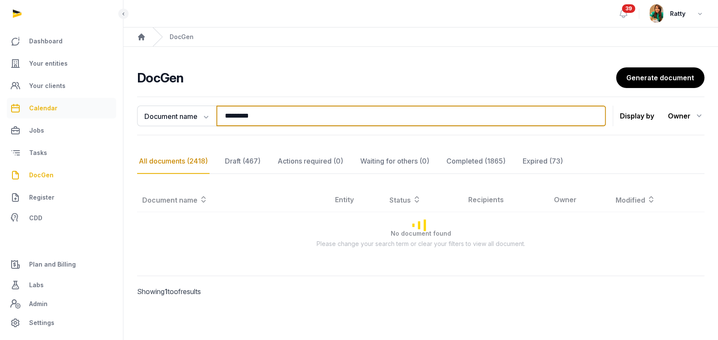
drag, startPoint x: 262, startPoint y: 122, endPoint x: 82, endPoint y: 98, distance: 180.8
click at [82, 98] on div "**********" at bounding box center [359, 170] width 718 height 340
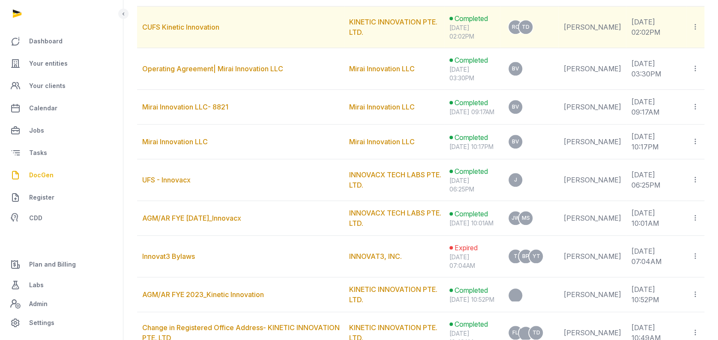
scroll to position [286, 0]
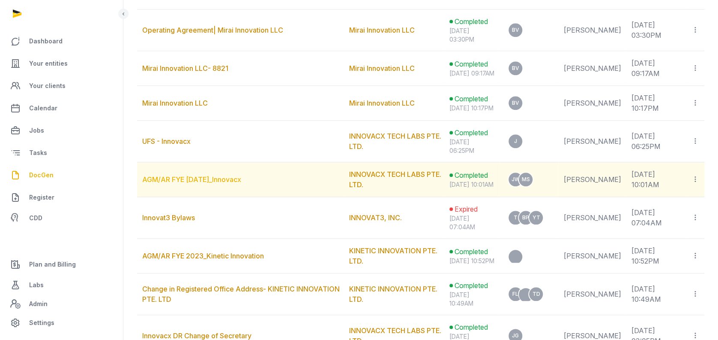
type input "******"
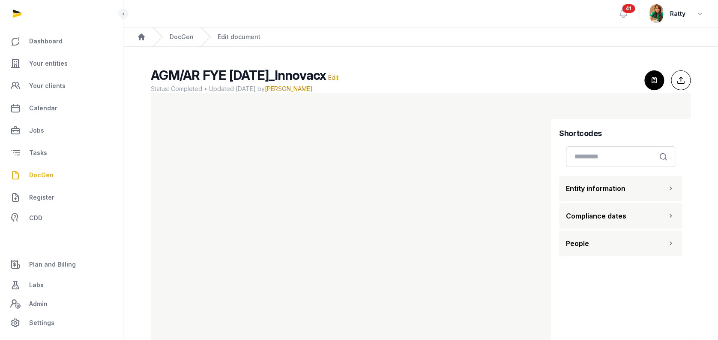
scroll to position [25, 0]
